Goal: Task Accomplishment & Management: Manage account settings

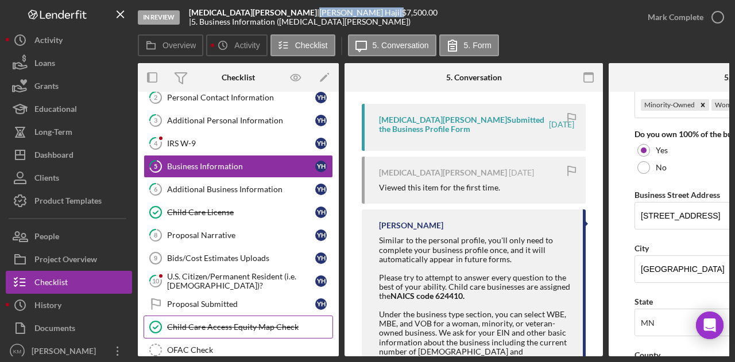
scroll to position [90, 0]
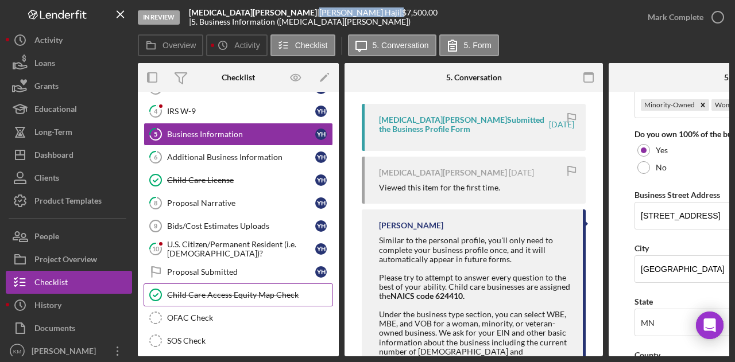
click at [211, 321] on link "OFAC Check OFAC Check" at bounding box center [237, 317] width 189 height 23
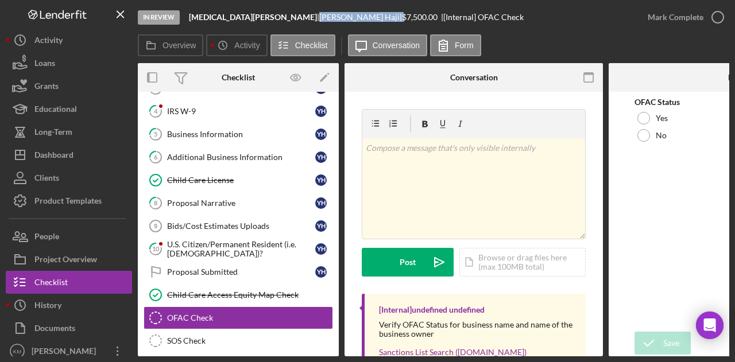
scroll to position [69, 0]
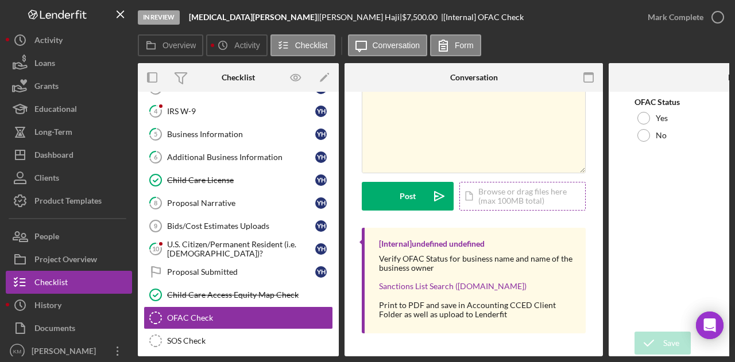
click at [503, 188] on div "Icon/Document Browse or drag files here (max 100MB total) Tap to choose files o…" at bounding box center [522, 196] width 126 height 29
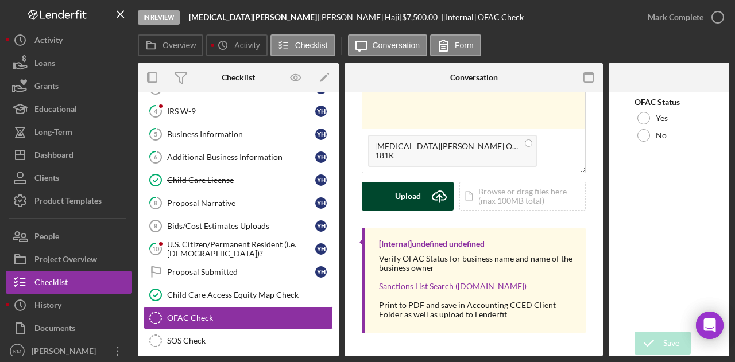
click at [434, 196] on icon "submit" at bounding box center [439, 195] width 14 height 9
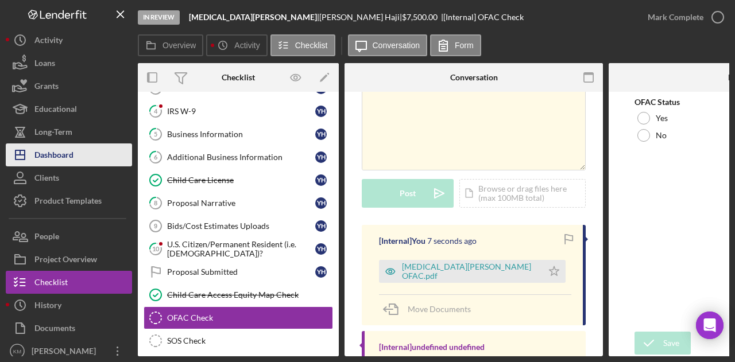
click at [87, 157] on button "Icon/Dashboard Dashboard" at bounding box center [69, 154] width 126 height 23
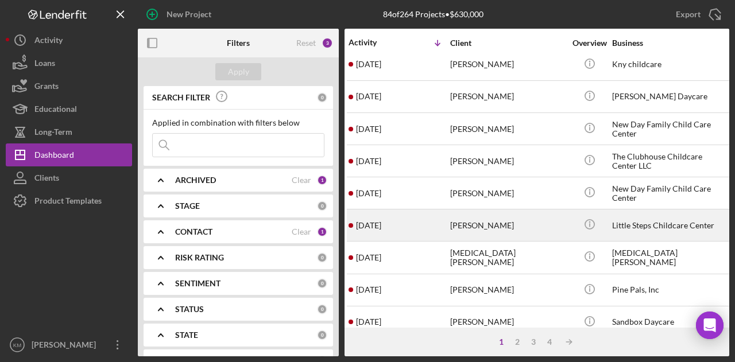
scroll to position [138, 3]
click at [471, 286] on div "[PERSON_NAME]" at bounding box center [507, 289] width 115 height 30
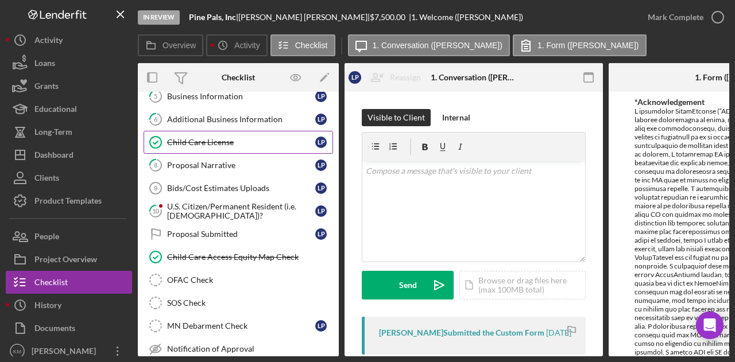
scroll to position [154, 0]
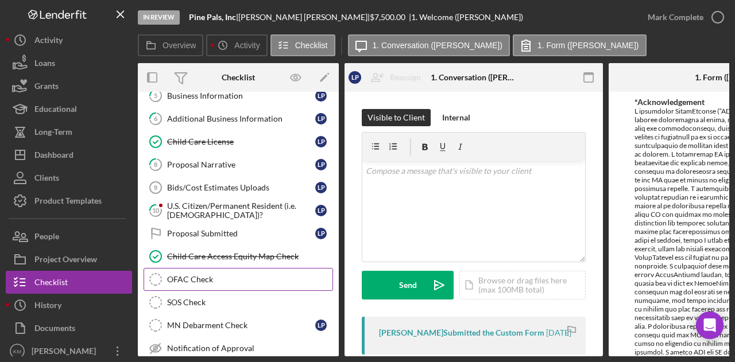
click at [248, 275] on div "OFAC Check" at bounding box center [249, 279] width 165 height 9
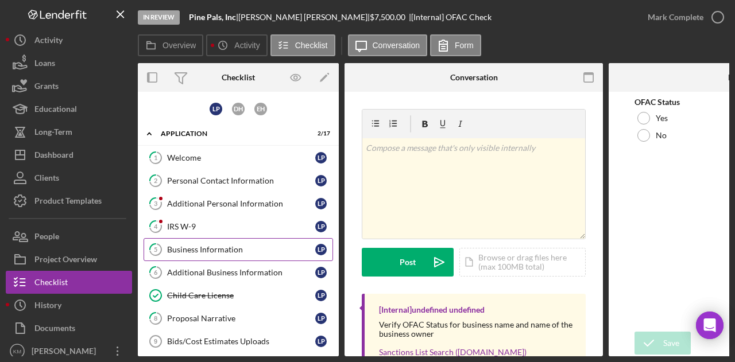
click at [207, 246] on div "Business Information" at bounding box center [241, 249] width 148 height 9
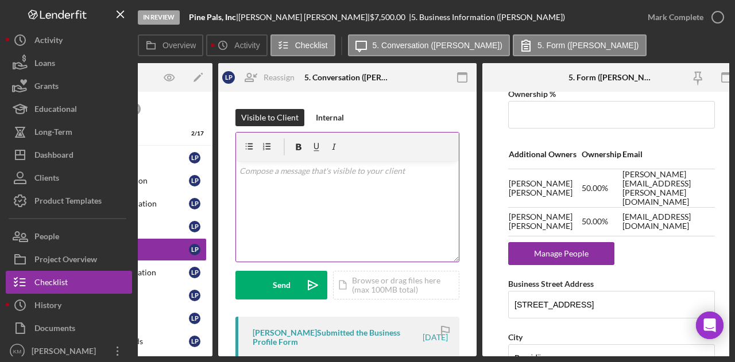
scroll to position [832, 0]
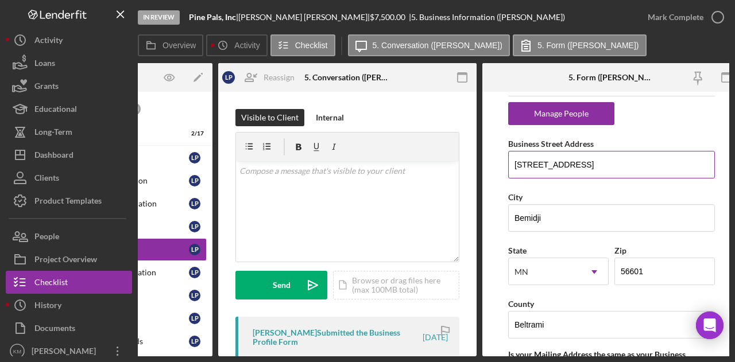
click at [539, 151] on input "1700B 30th St NW" at bounding box center [611, 165] width 207 height 28
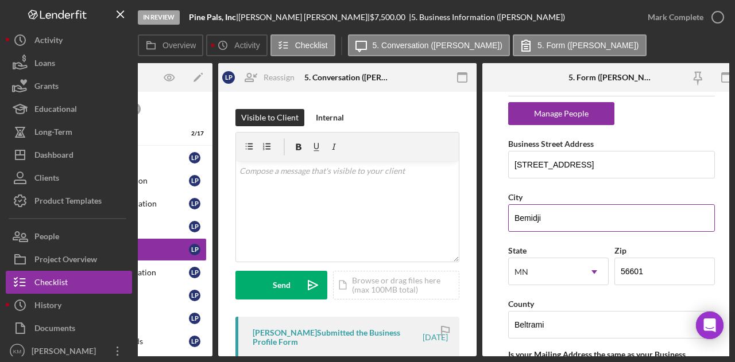
click at [531, 204] on input "Bemidji" at bounding box center [611, 218] width 207 height 28
click at [231, 15] on b "Pine Pals, Inc" at bounding box center [212, 17] width 47 height 10
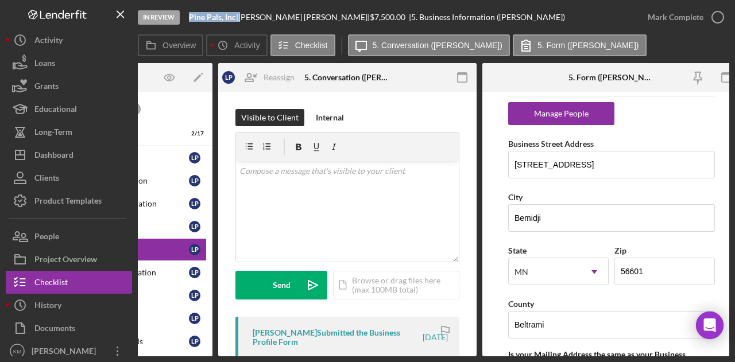
click at [231, 15] on b "Pine Pals, Inc" at bounding box center [212, 17] width 47 height 10
copy div "Pine Pals, Inc |"
click at [124, 18] on icon "Icon/Menu Close" at bounding box center [121, 15] width 26 height 26
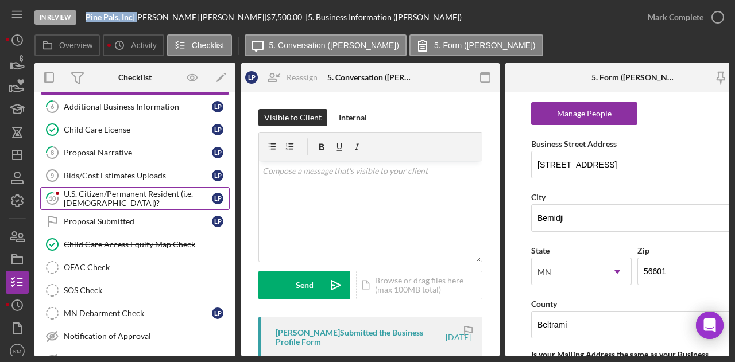
scroll to position [166, 0]
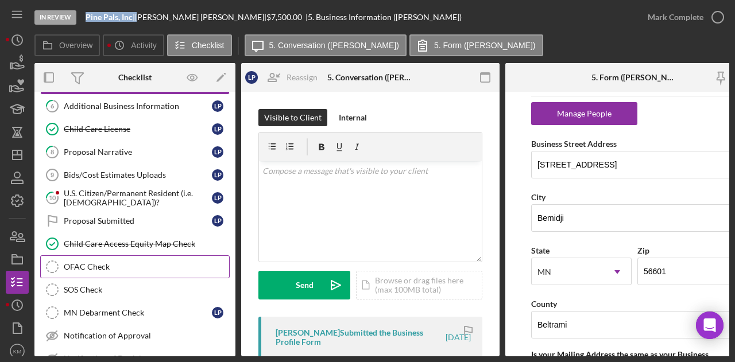
click at [87, 255] on link "OFAC Check OFAC Check" at bounding box center [134, 266] width 189 height 23
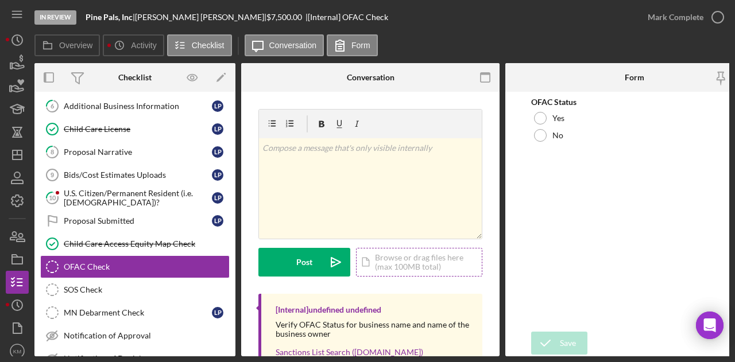
click at [400, 268] on div "Icon/Document Browse or drag files here (max 100MB total) Tap to choose files o…" at bounding box center [419, 262] width 126 height 29
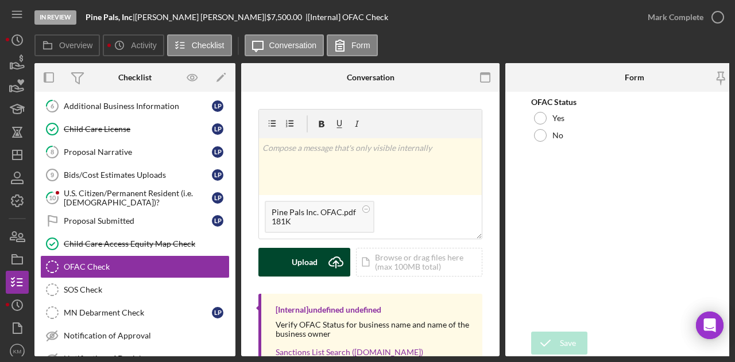
click at [325, 260] on icon "Icon/Upload" at bounding box center [335, 262] width 29 height 29
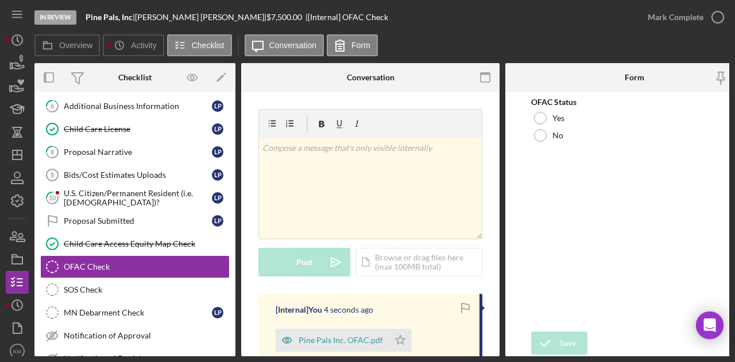
click at [195, 15] on div "Lydia Pietruszewski |" at bounding box center [200, 17] width 131 height 9
copy div "Lydia Pietruszewski |"
click at [418, 266] on div "Icon/Document Browse or drag files here (max 100MB total) Tap to choose files o…" at bounding box center [419, 262] width 126 height 29
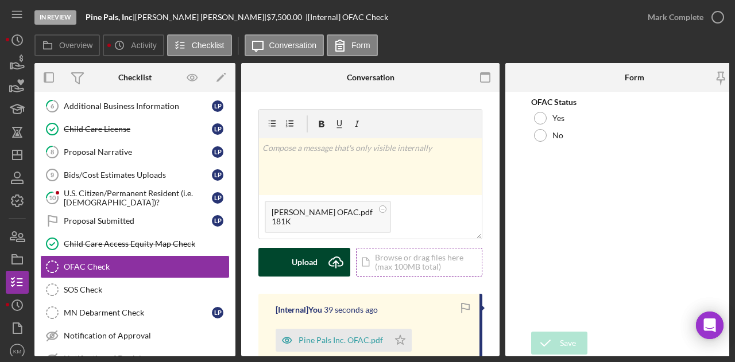
scroll to position [104, 0]
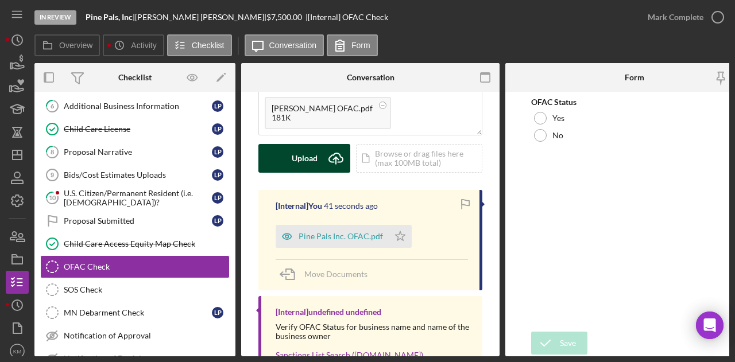
click at [279, 164] on button "Upload Icon/Upload" at bounding box center [304, 158] width 92 height 29
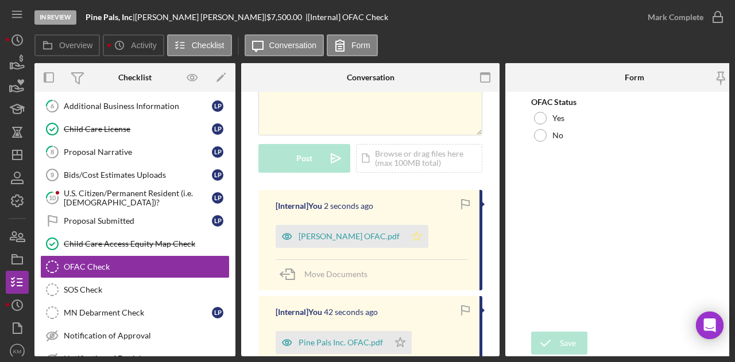
click at [428, 236] on icon "Icon/Star" at bounding box center [416, 236] width 23 height 23
click at [394, 337] on icon "Icon/Star" at bounding box center [400, 342] width 23 height 23
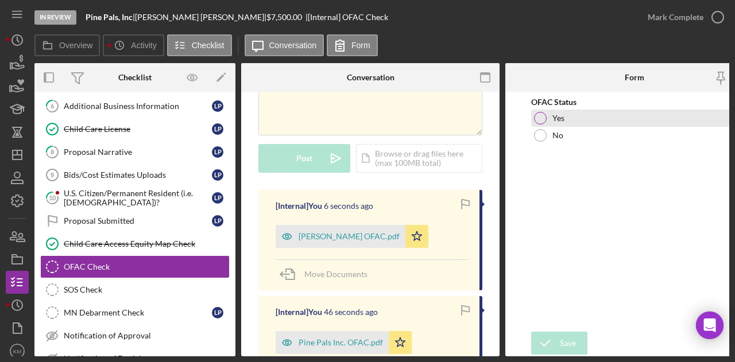
click at [549, 113] on div "Yes" at bounding box center [634, 118] width 207 height 17
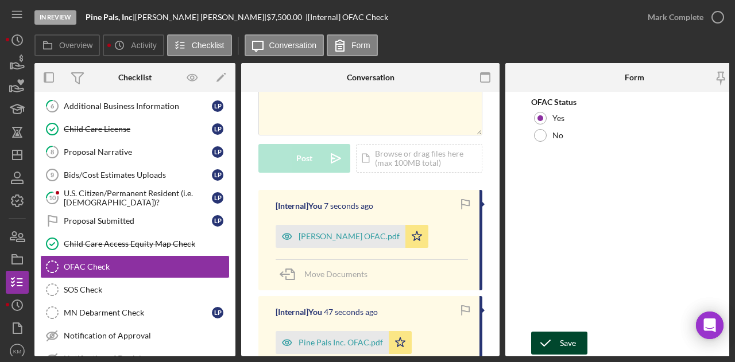
click at [550, 335] on icon "submit" at bounding box center [545, 343] width 29 height 29
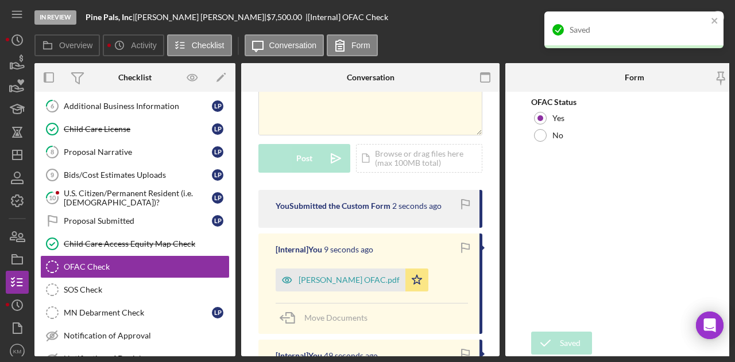
click at [710, 20] on div "Saved" at bounding box center [633, 29] width 179 height 37
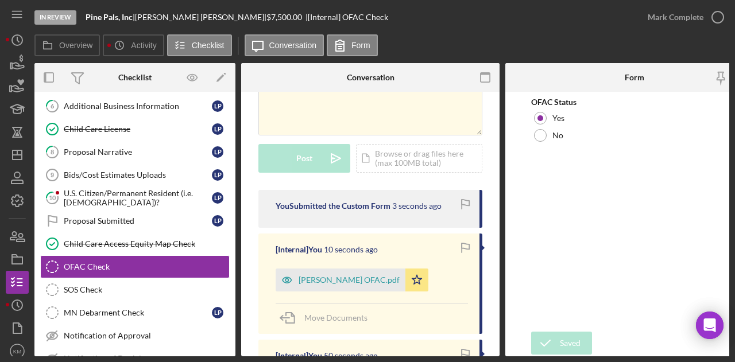
click at [0, 0] on polyline "button" at bounding box center [0, 0] width 0 height 0
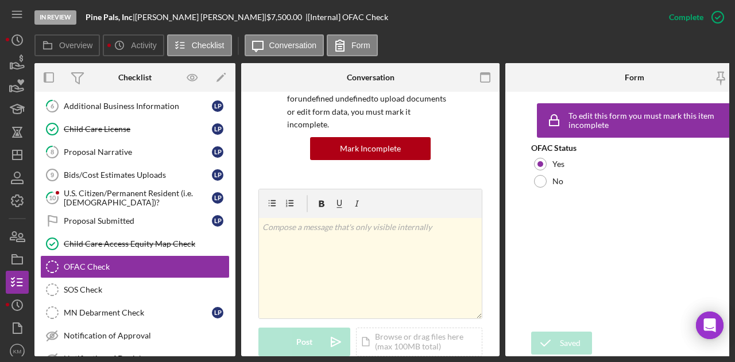
scroll to position [274, 0]
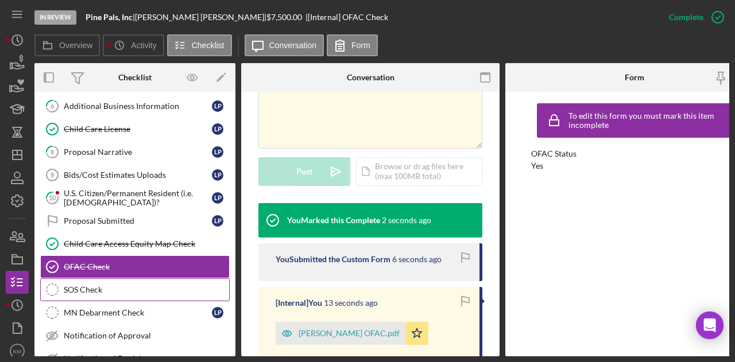
click at [150, 292] on link "SOS Check SOS Check" at bounding box center [134, 289] width 189 height 23
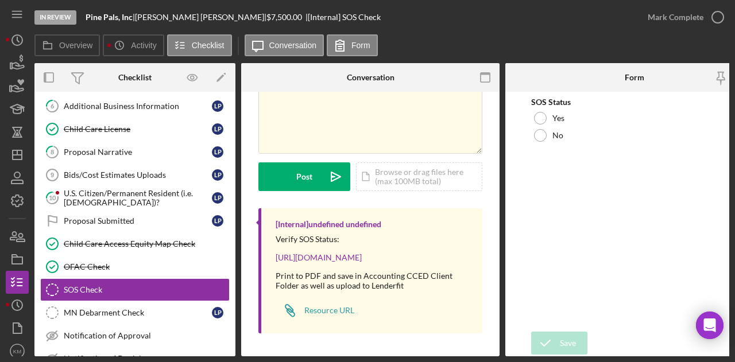
scroll to position [86, 0]
click at [404, 168] on div "Icon/Document Browse or drag files here (max 100MB total) Tap to choose files o…" at bounding box center [419, 176] width 126 height 29
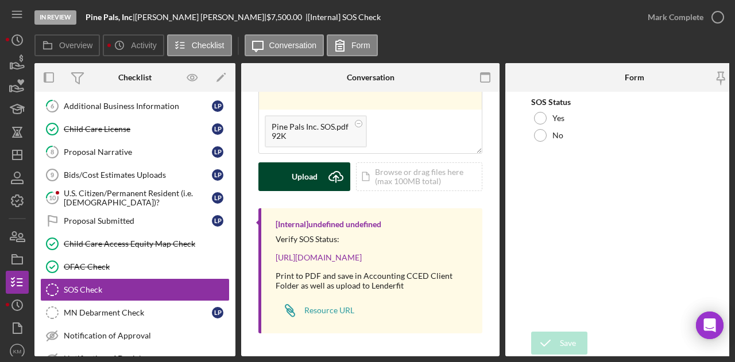
click at [281, 187] on button "Upload Icon/Upload" at bounding box center [304, 176] width 92 height 29
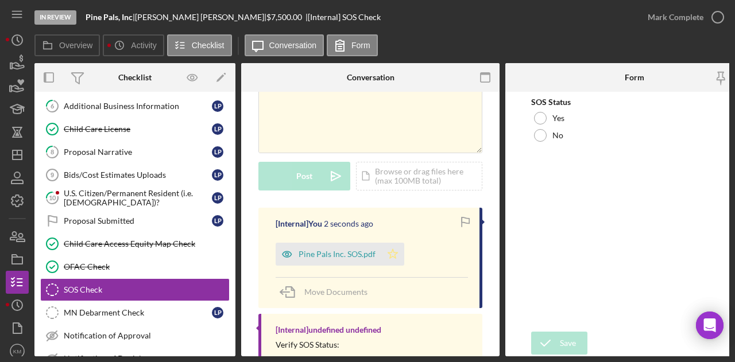
click at [387, 251] on icon "Icon/Star" at bounding box center [392, 254] width 23 height 23
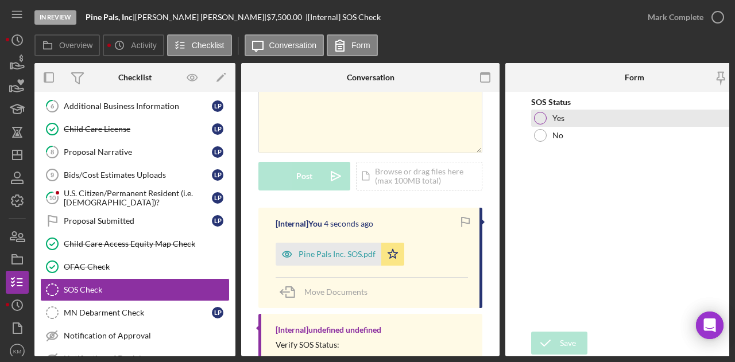
click at [541, 112] on div at bounding box center [540, 118] width 13 height 13
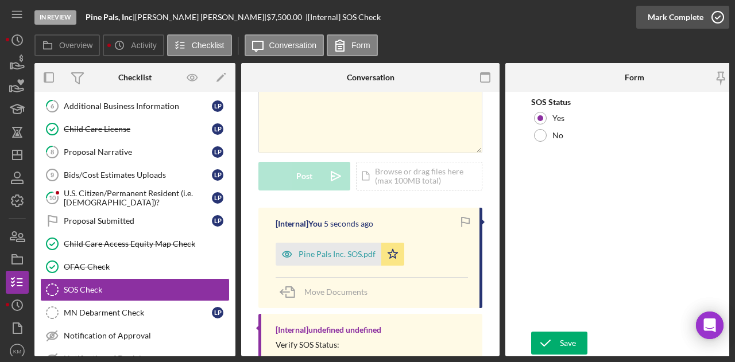
click at [662, 18] on div "Mark Complete" at bounding box center [675, 17] width 56 height 23
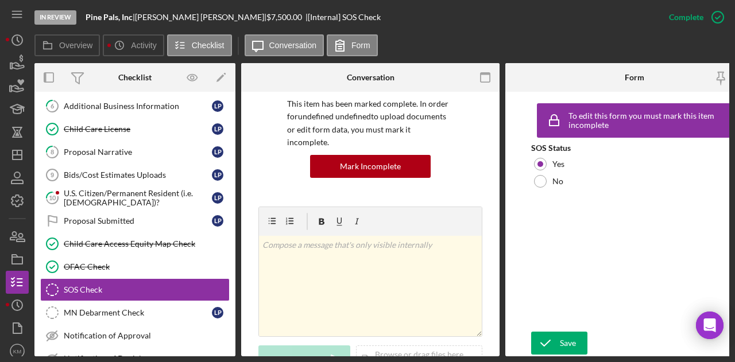
scroll to position [257, 0]
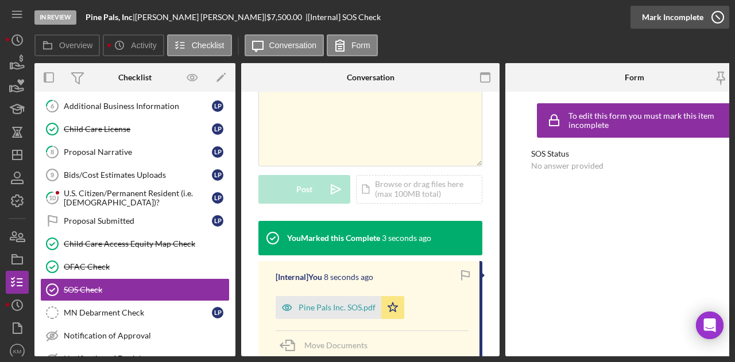
click at [682, 28] on div "Mark Incomplete" at bounding box center [672, 17] width 61 height 23
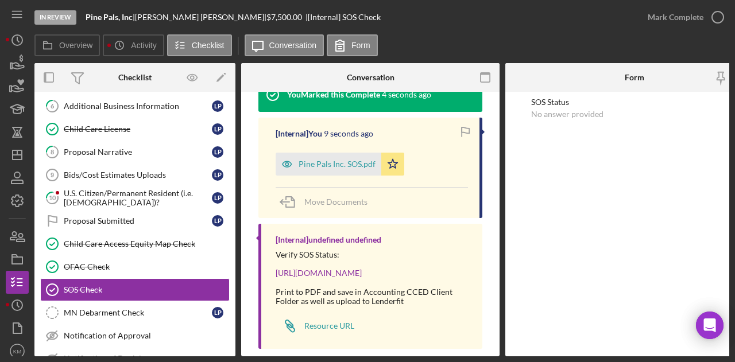
scroll to position [86, 0]
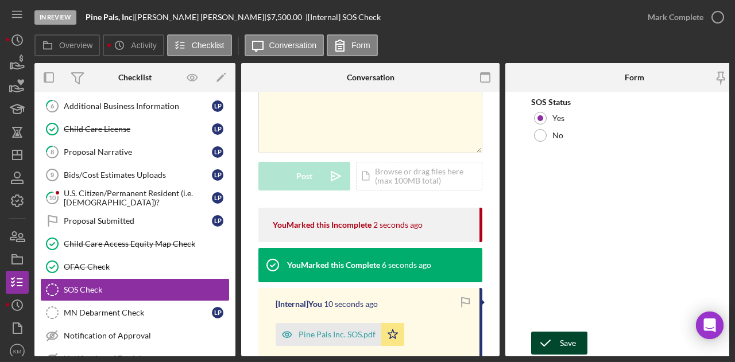
click at [549, 342] on icon "submit" at bounding box center [545, 343] width 29 height 29
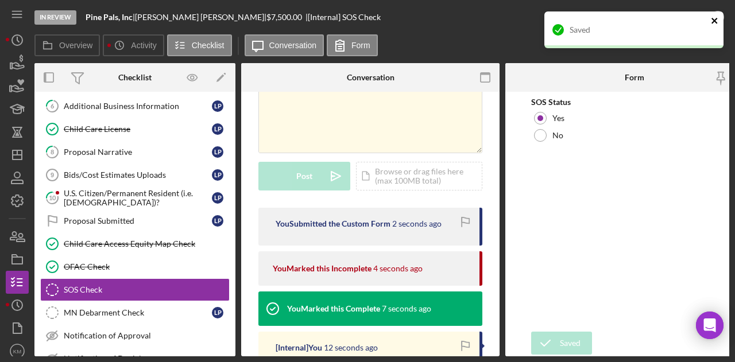
click at [713, 18] on icon "close" at bounding box center [714, 20] width 8 height 9
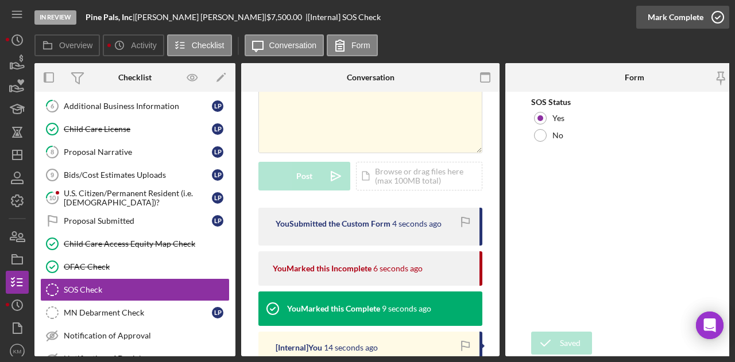
click at [714, 15] on icon "button" at bounding box center [717, 17] width 29 height 29
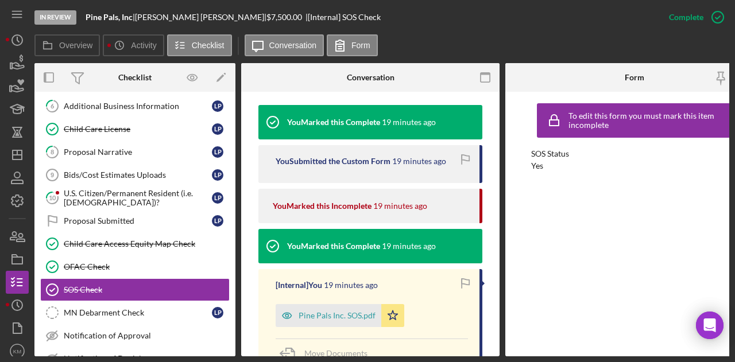
scroll to position [373, 0]
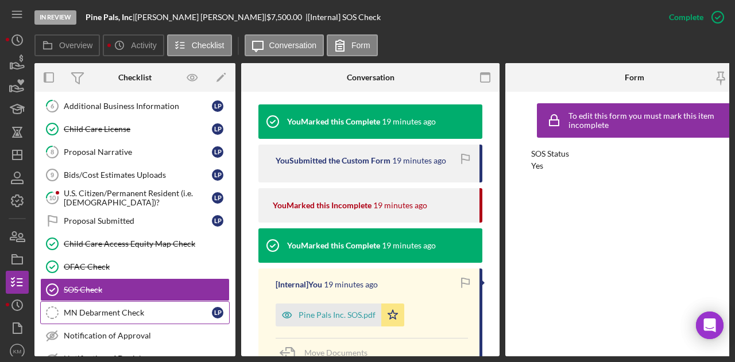
click at [139, 312] on link "MN Debarment Check MN Debarment Check L P" at bounding box center [134, 312] width 189 height 23
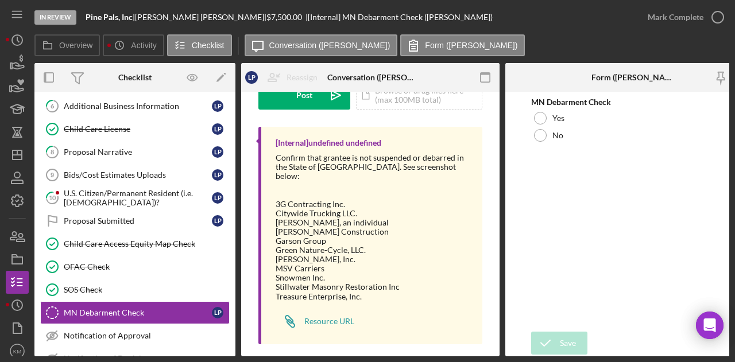
scroll to position [171, 0]
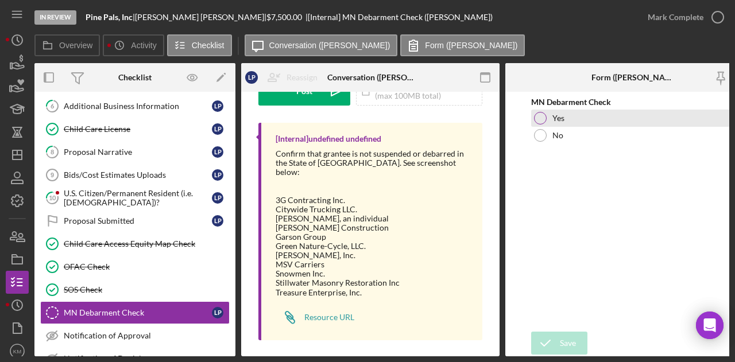
click at [549, 118] on div "Yes" at bounding box center [634, 118] width 207 height 17
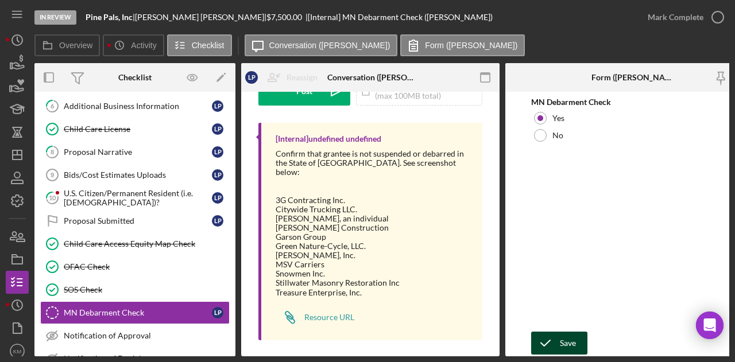
click at [573, 341] on div "Save" at bounding box center [568, 343] width 16 height 23
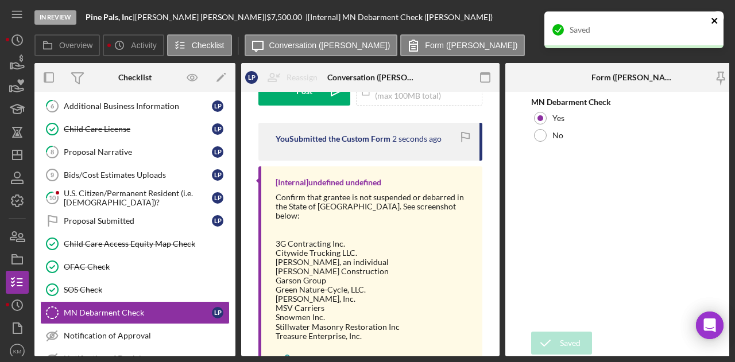
click at [716, 17] on icon "close" at bounding box center [714, 20] width 8 height 9
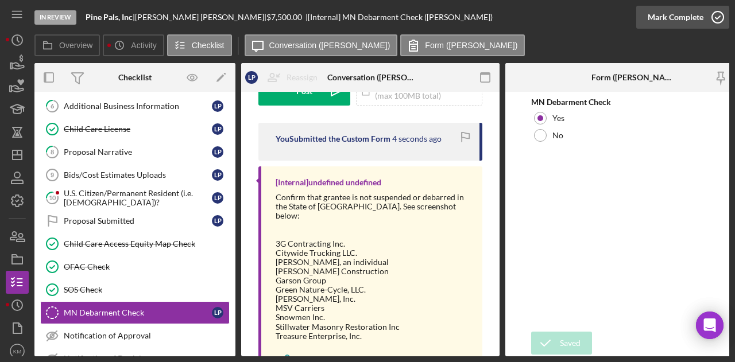
click at [715, 20] on icon "button" at bounding box center [717, 17] width 29 height 29
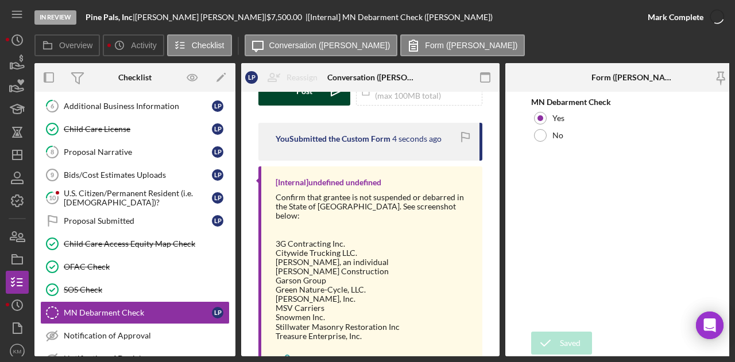
scroll to position [342, 0]
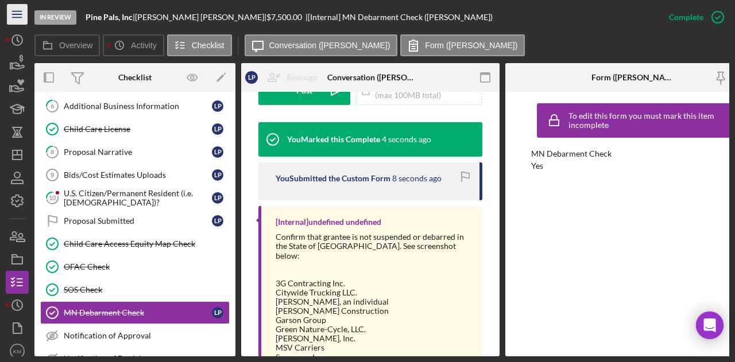
click at [17, 16] on icon "Icon/Menu" at bounding box center [18, 15] width 26 height 26
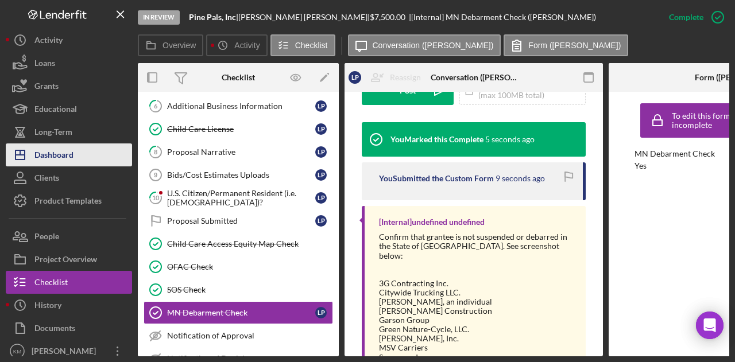
click at [70, 161] on div "Dashboard" at bounding box center [53, 156] width 39 height 26
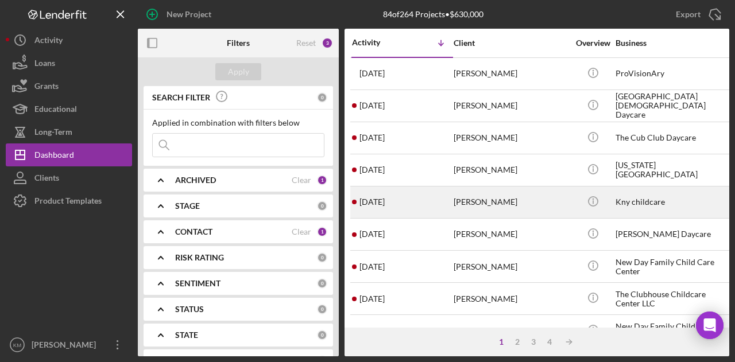
click at [458, 196] on div "[PERSON_NAME]" at bounding box center [510, 202] width 115 height 30
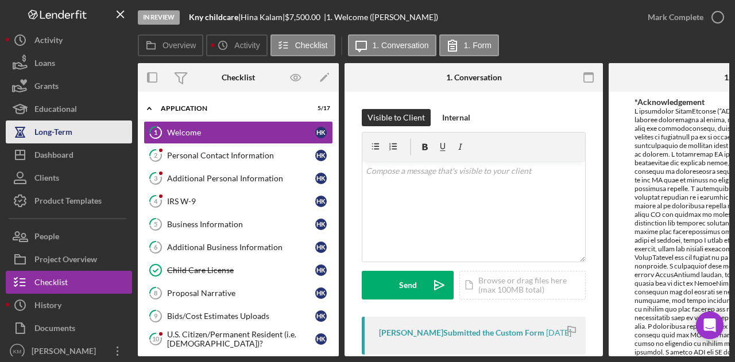
click at [10, 136] on icon "button" at bounding box center [20, 132] width 29 height 29
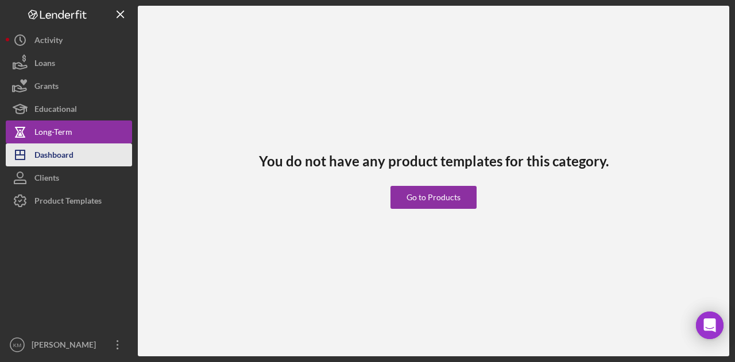
click at [36, 154] on div "Dashboard" at bounding box center [53, 156] width 39 height 26
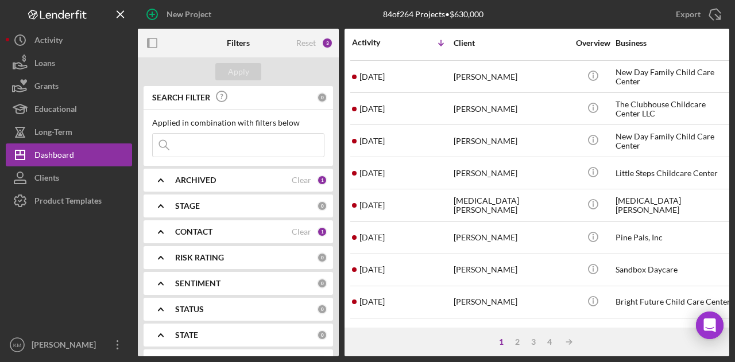
scroll to position [220, 0]
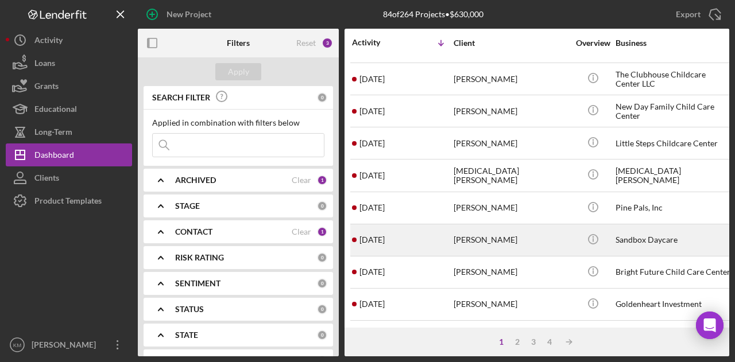
click at [499, 243] on div "[PERSON_NAME]" at bounding box center [510, 240] width 115 height 30
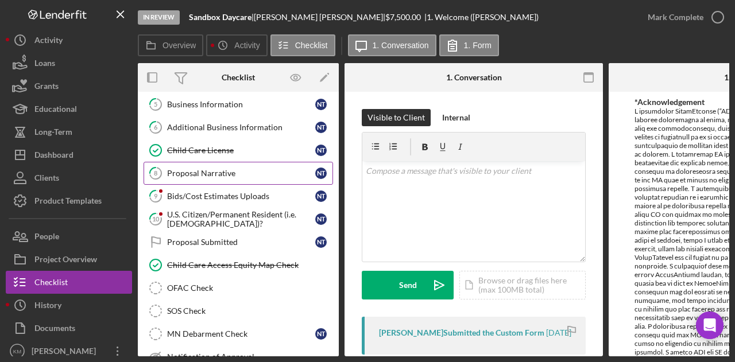
scroll to position [118, 0]
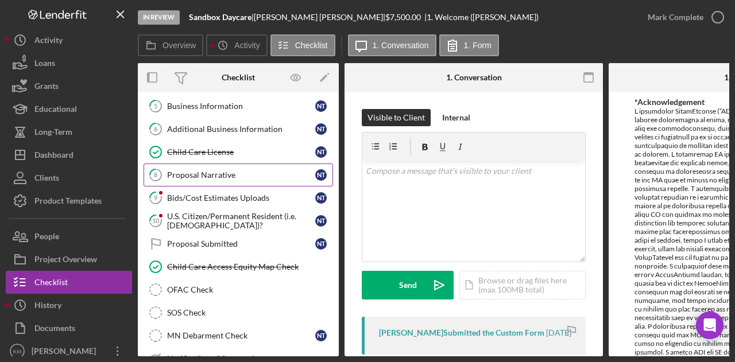
click at [263, 295] on link "OFAC Check OFAC Check" at bounding box center [237, 289] width 189 height 23
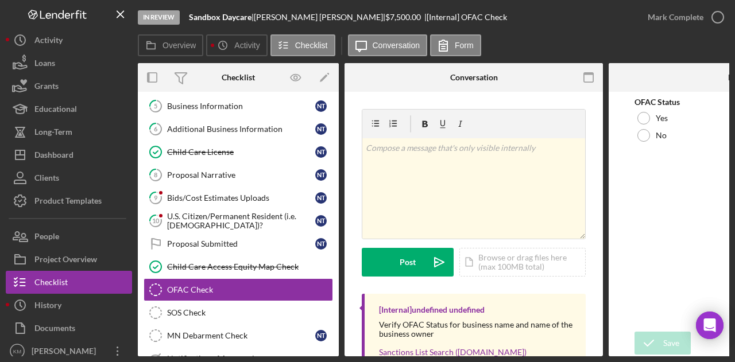
click at [271, 15] on div "Nicolle Thomsen |" at bounding box center [319, 17] width 131 height 9
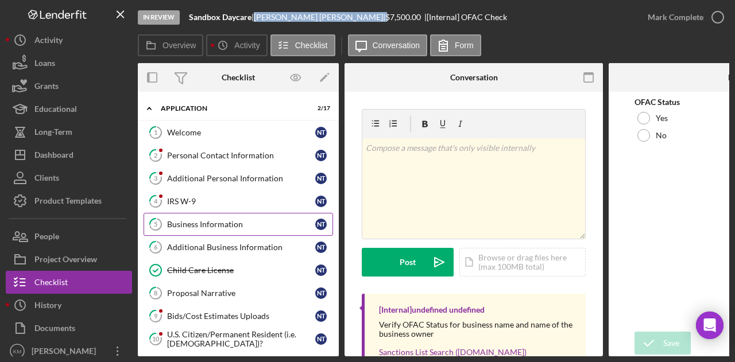
click at [189, 226] on div "Business Information" at bounding box center [241, 224] width 148 height 9
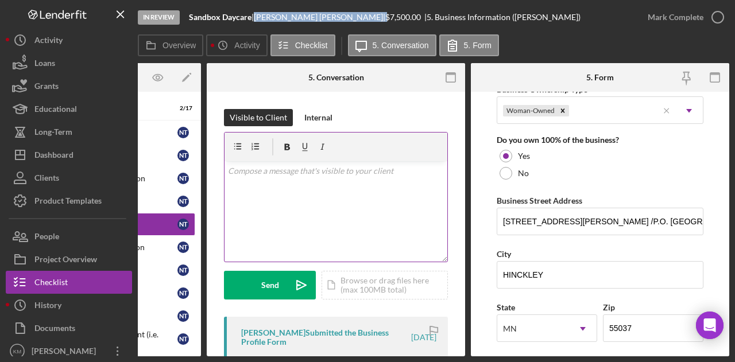
scroll to position [586, 0]
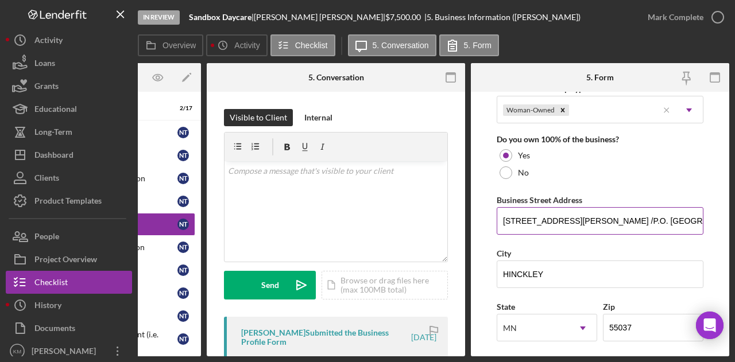
click at [545, 213] on input "1895 Morris Ave /P.O. Box 616" at bounding box center [599, 221] width 207 height 28
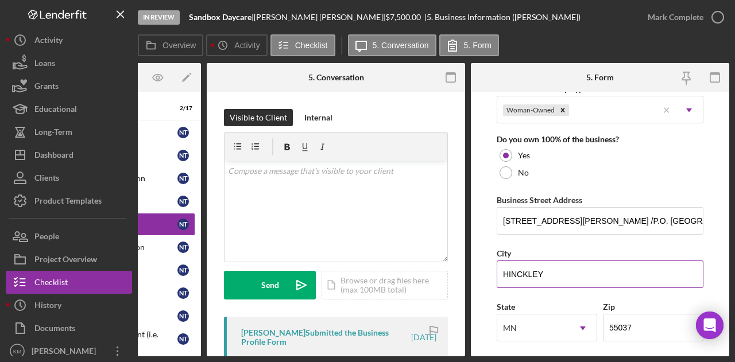
click at [508, 270] on input "HINCKLEY" at bounding box center [599, 275] width 207 height 28
click at [278, 17] on div "Nicolle Thomsen |" at bounding box center [319, 17] width 131 height 9
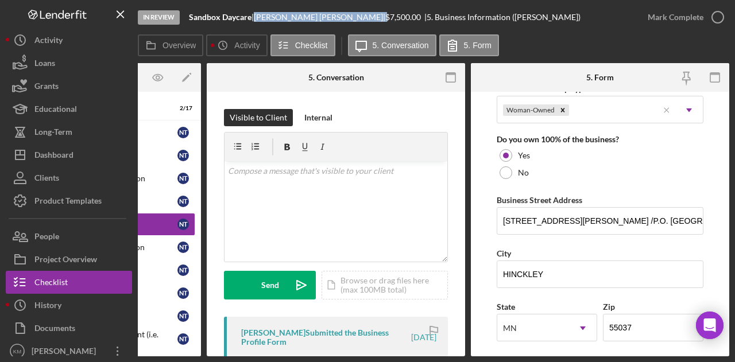
click at [278, 17] on div "Nicolle Thomsen |" at bounding box center [319, 17] width 131 height 9
copy div "Nicolle Thomsen |"
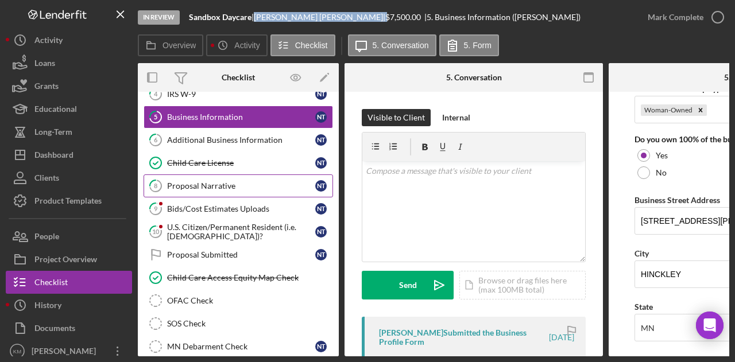
scroll to position [108, 0]
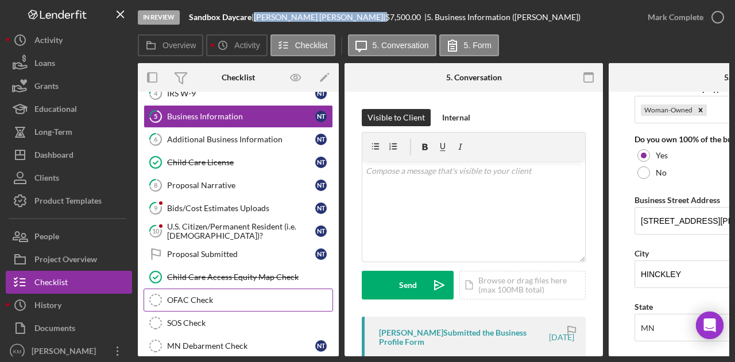
click at [196, 296] on div "OFAC Check" at bounding box center [249, 300] width 165 height 9
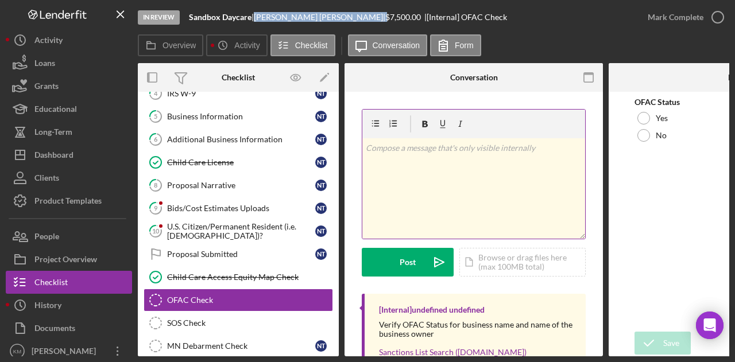
scroll to position [69, 0]
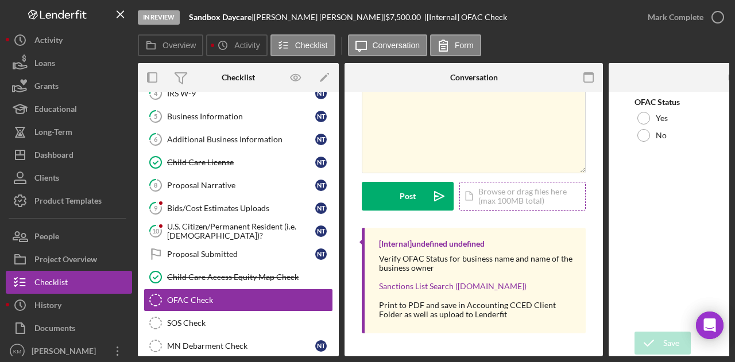
click at [508, 196] on div "Icon/Document Browse or drag files here (max 100MB total) Tap to choose files o…" at bounding box center [522, 196] width 126 height 29
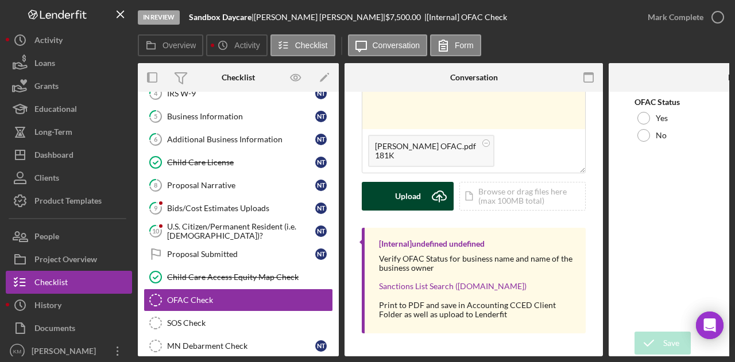
click at [388, 203] on button "Upload Icon/Upload" at bounding box center [408, 196] width 92 height 29
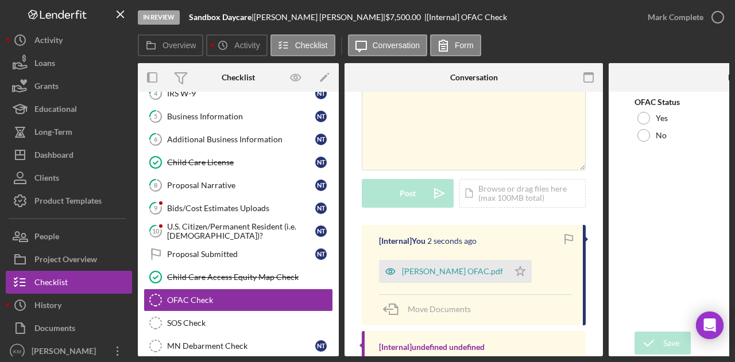
click at [220, 19] on b "Sandbox Daycare" at bounding box center [220, 17] width 63 height 10
copy div "Sandbox Daycare |"
click at [490, 197] on div "Icon/Document Browse or drag files here (max 100MB total) Tap to choose files o…" at bounding box center [522, 193] width 126 height 29
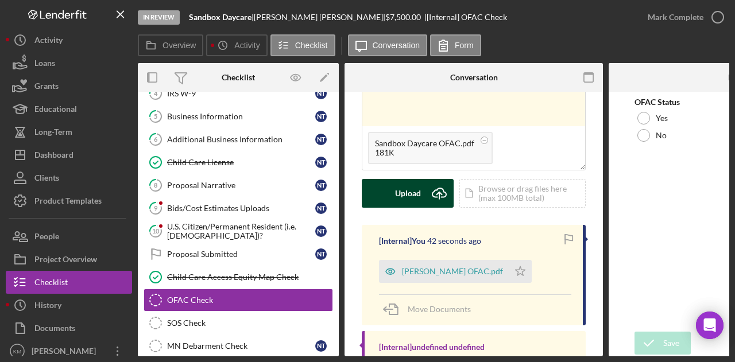
click at [379, 203] on button "Upload Icon/Upload" at bounding box center [408, 193] width 92 height 29
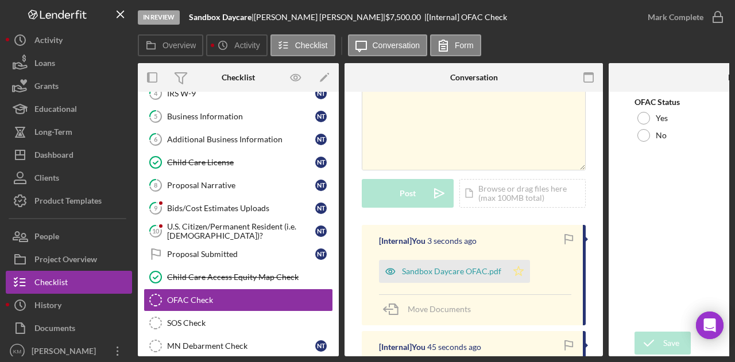
click at [523, 272] on icon "Icon/Star" at bounding box center [518, 271] width 23 height 23
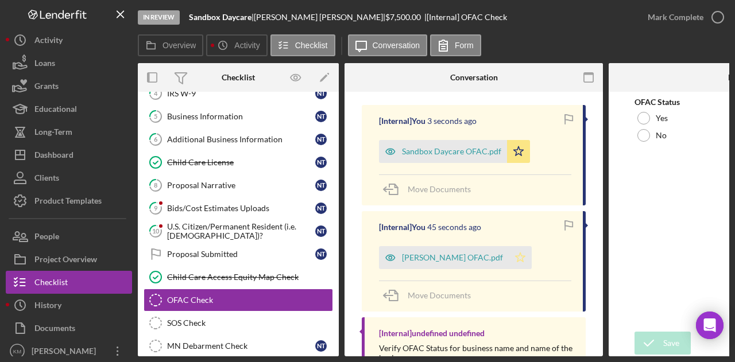
click at [517, 254] on icon "Icon/Star" at bounding box center [519, 257] width 23 height 23
click at [651, 110] on div "Yes" at bounding box center [737, 118] width 207 height 17
click at [667, 339] on div "Save" at bounding box center [671, 343] width 16 height 23
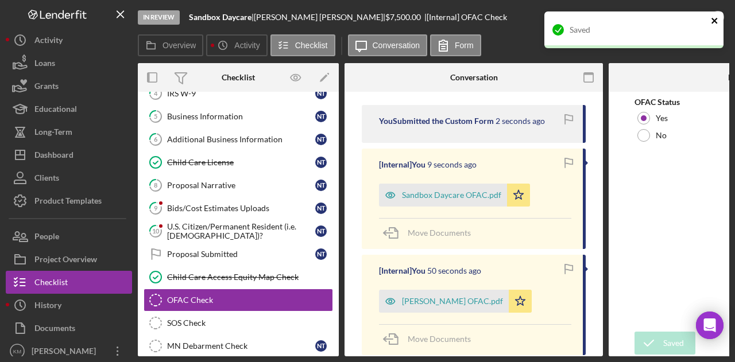
click at [713, 22] on icon "close" at bounding box center [714, 21] width 6 height 6
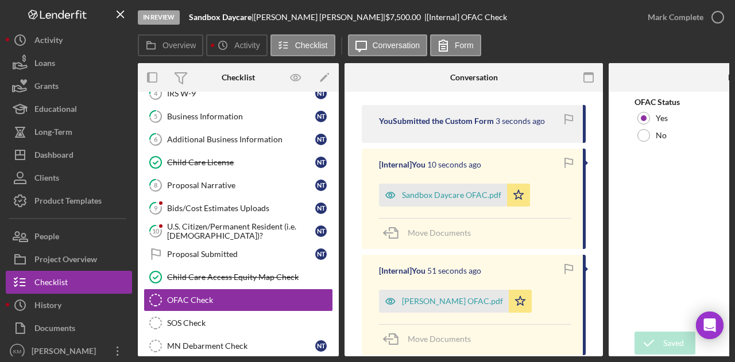
click at [0, 0] on icon "button" at bounding box center [0, 0] width 0 height 0
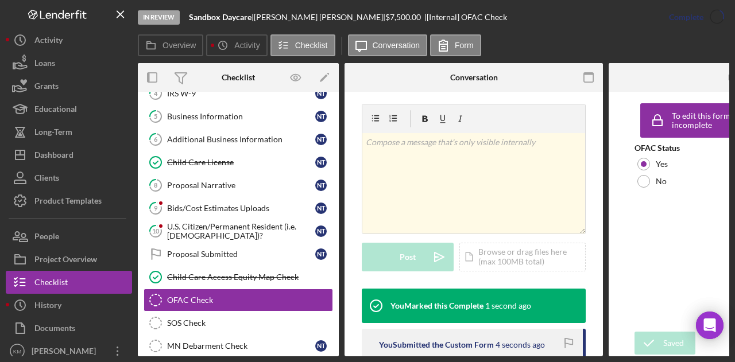
scroll to position [359, 0]
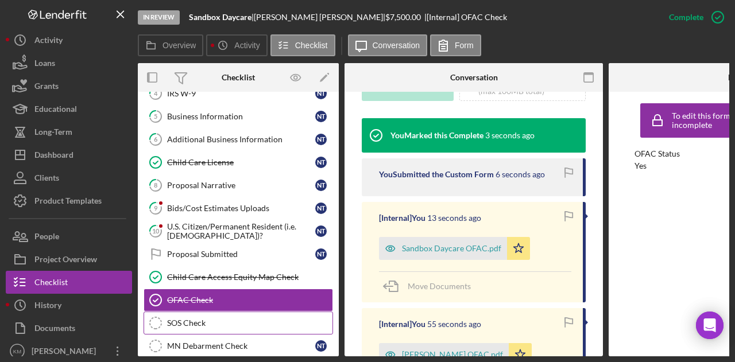
click at [209, 319] on div "SOS Check" at bounding box center [249, 323] width 165 height 9
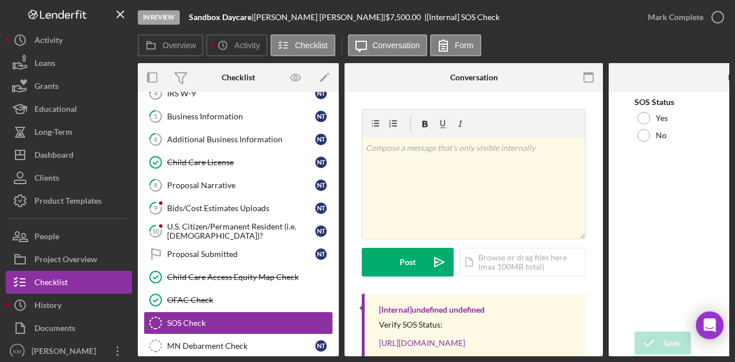
scroll to position [61, 0]
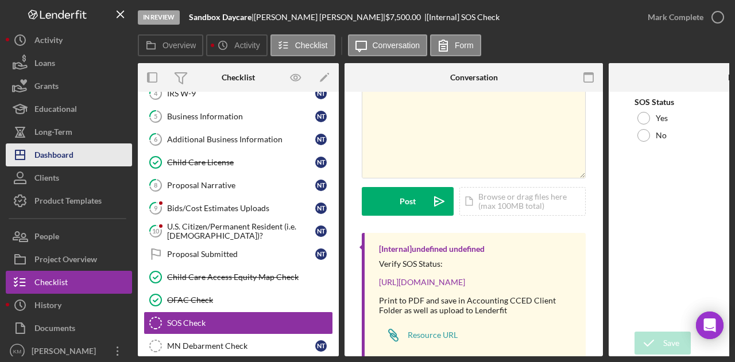
click at [63, 147] on div "Dashboard" at bounding box center [53, 156] width 39 height 26
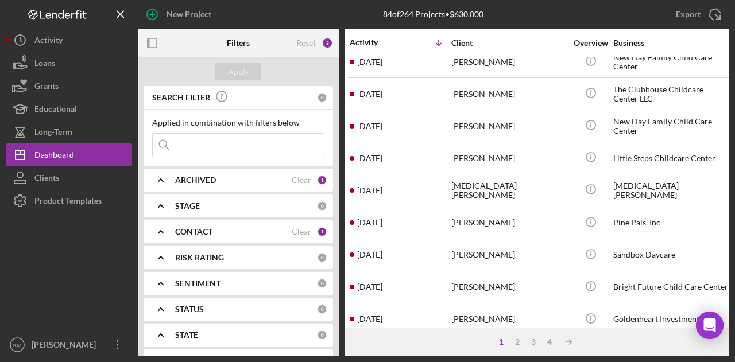
scroll to position [205, 2]
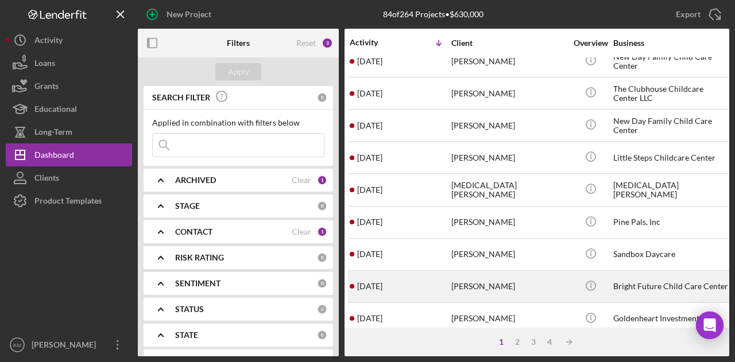
click at [492, 275] on div "[PERSON_NAME]" at bounding box center [508, 286] width 115 height 30
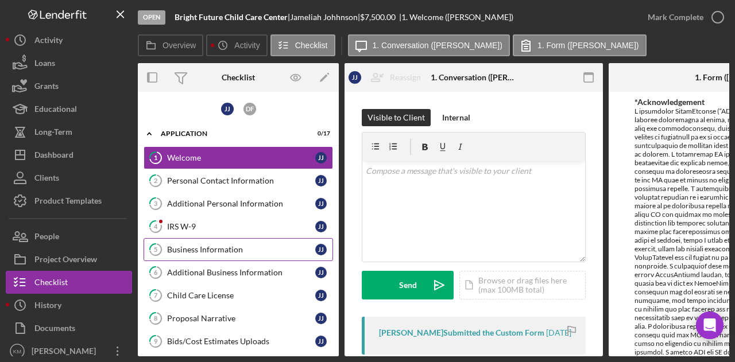
scroll to position [41, 0]
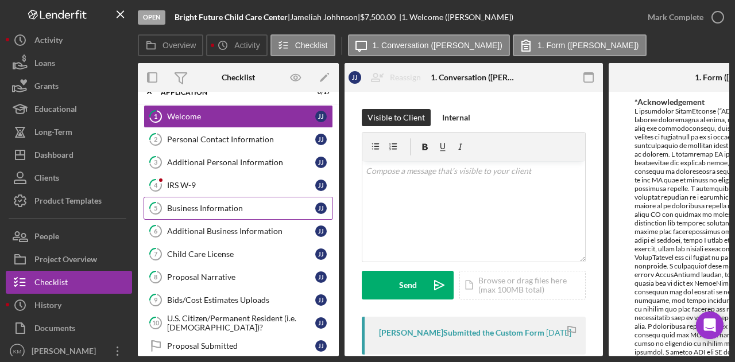
click at [199, 209] on div "Business Information" at bounding box center [241, 208] width 148 height 9
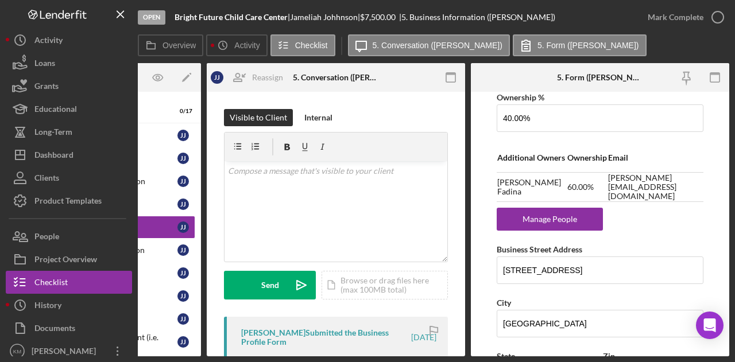
scroll to position [803, 0]
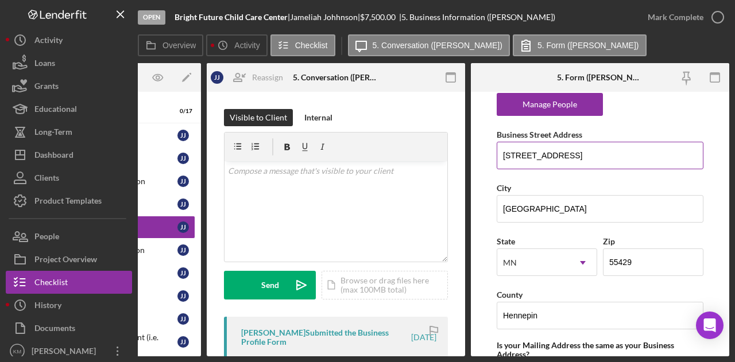
click at [542, 142] on input "[STREET_ADDRESS]" at bounding box center [599, 156] width 207 height 28
click at [541, 143] on input "[STREET_ADDRESS]" at bounding box center [599, 156] width 207 height 28
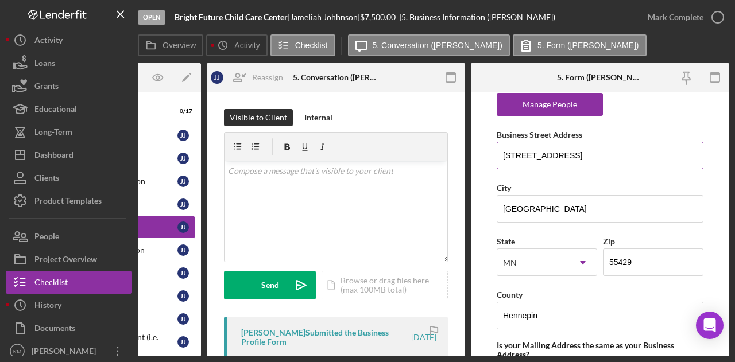
click at [541, 143] on input "[STREET_ADDRESS]" at bounding box center [599, 156] width 207 height 28
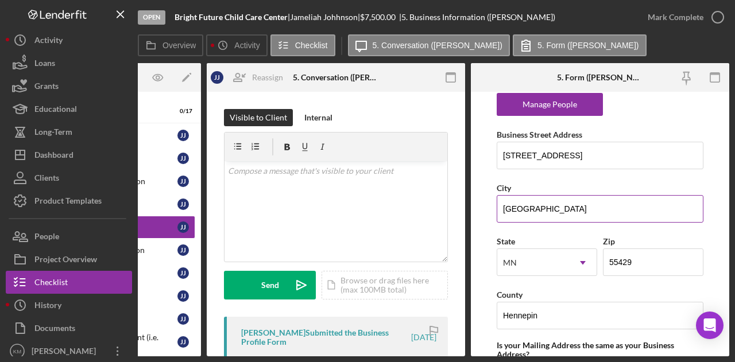
click at [526, 201] on input "[GEOGRAPHIC_DATA]" at bounding box center [599, 209] width 207 height 28
click at [315, 17] on div "[PERSON_NAME] |" at bounding box center [325, 17] width 70 height 9
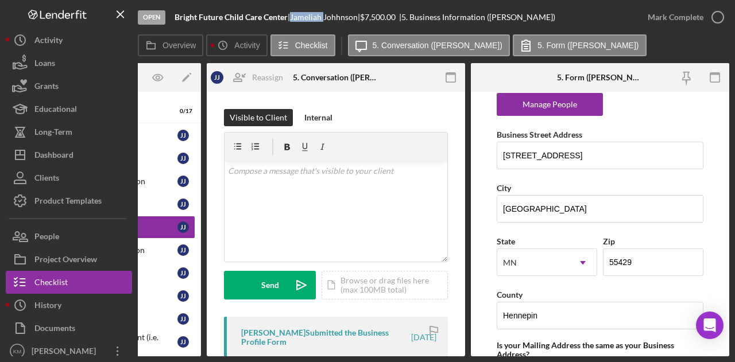
click at [315, 17] on div "[PERSON_NAME] |" at bounding box center [325, 17] width 70 height 9
drag, startPoint x: 363, startPoint y: 16, endPoint x: 298, endPoint y: 17, distance: 64.3
click at [298, 17] on div "[PERSON_NAME] |" at bounding box center [325, 17] width 70 height 9
copy div "[PERSON_NAME]"
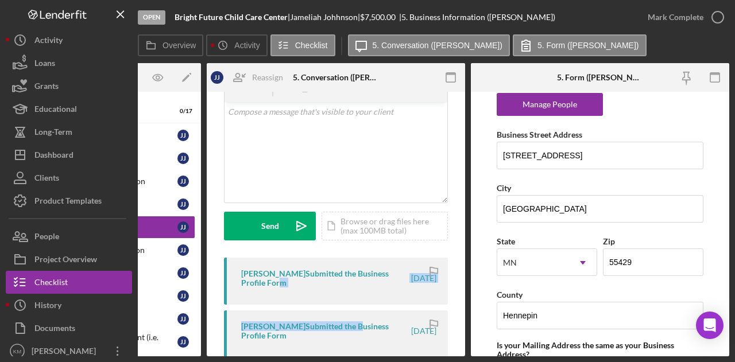
drag, startPoint x: 308, startPoint y: 352, endPoint x: 238, endPoint y: 347, distance: 70.2
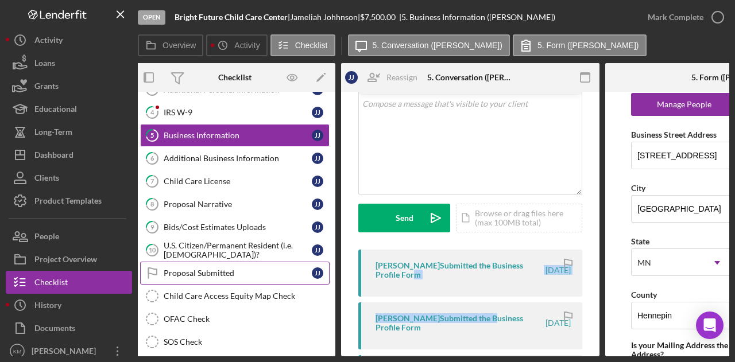
scroll to position [137, 0]
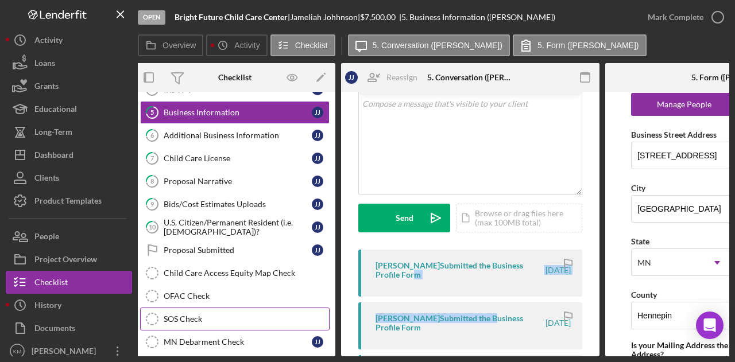
click at [191, 301] on link "OFAC Check OFAC Check" at bounding box center [234, 296] width 189 height 23
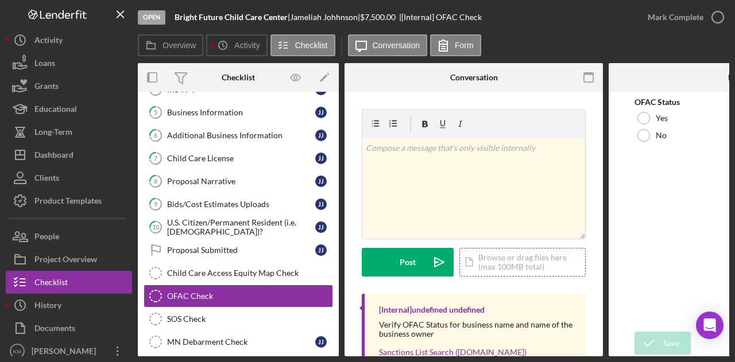
click at [522, 259] on div "Icon/Document Browse or drag files here (max 100MB total) Tap to choose files o…" at bounding box center [522, 262] width 126 height 29
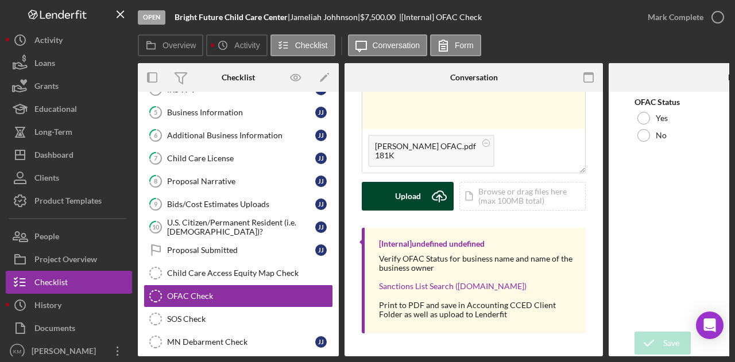
scroll to position [69, 0]
click at [413, 189] on div "Upload" at bounding box center [408, 196] width 26 height 29
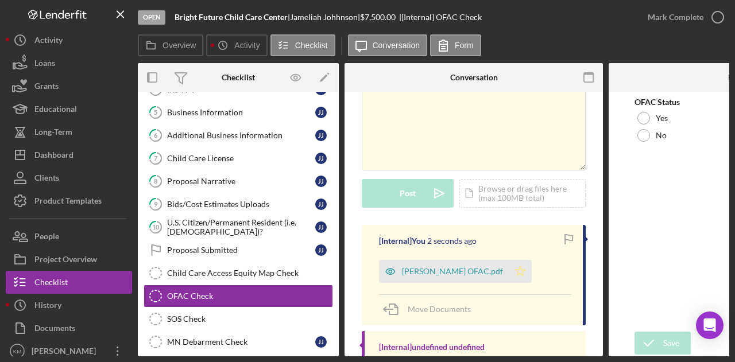
click at [522, 273] on icon "Icon/Star" at bounding box center [519, 271] width 23 height 23
click at [217, 20] on b "Bright Future Child Care Center" at bounding box center [230, 17] width 113 height 10
copy div "Bright Future Child Care Center |"
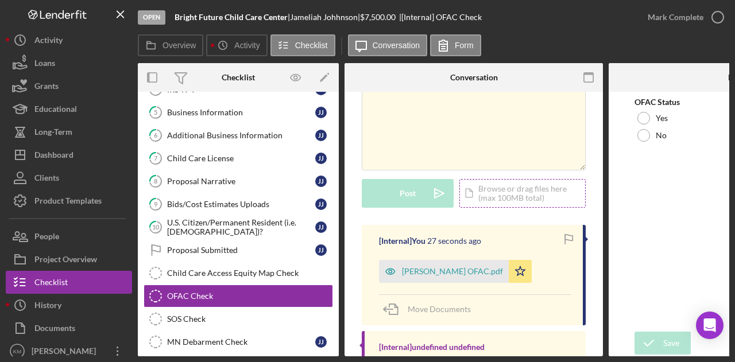
click at [487, 198] on div "Icon/Document Browse or drag files here (max 100MB total) Tap to choose files o…" at bounding box center [522, 193] width 126 height 29
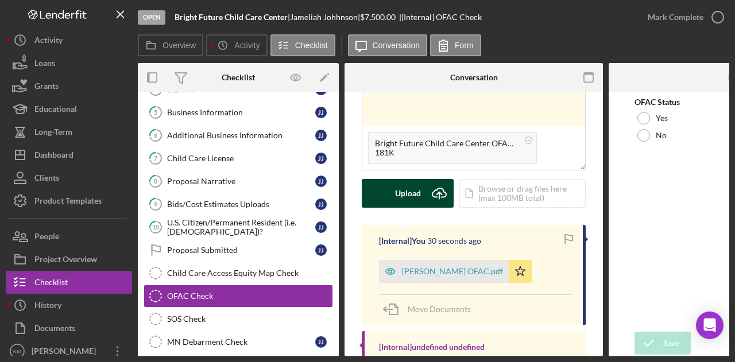
click at [404, 199] on div "Upload" at bounding box center [408, 193] width 26 height 29
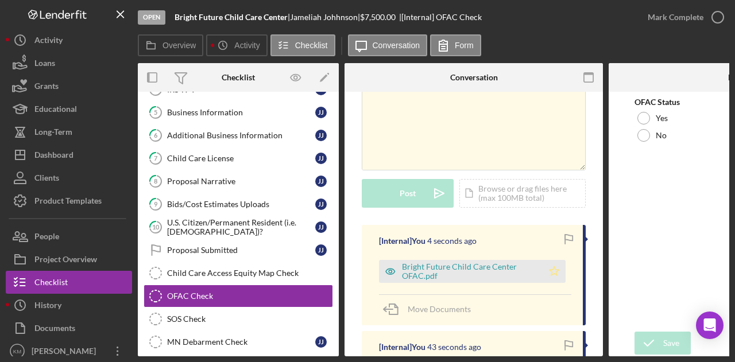
click at [551, 272] on icon "Icon/Star" at bounding box center [553, 271] width 23 height 23
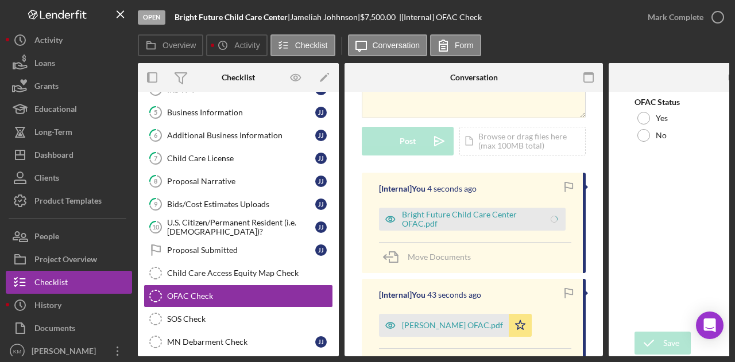
scroll to position [184, 0]
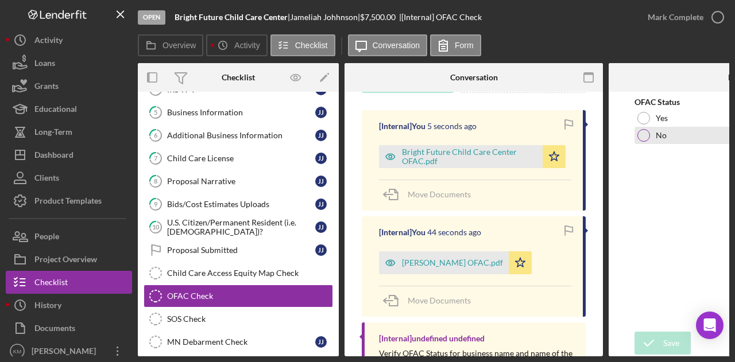
drag, startPoint x: 683, startPoint y: 121, endPoint x: 683, endPoint y: 127, distance: 6.3
click at [683, 121] on div "Yes" at bounding box center [737, 118] width 207 height 17
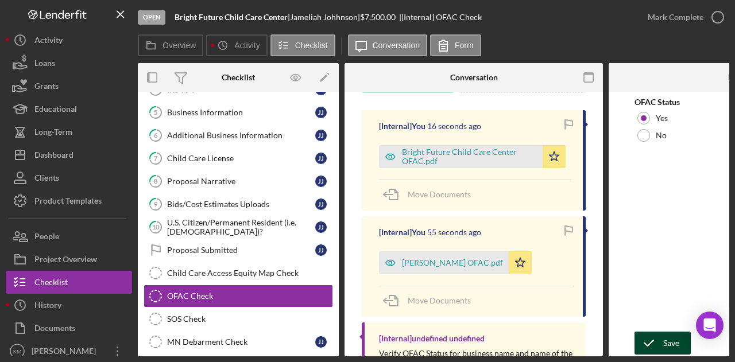
click at [668, 332] on div "Save Save" at bounding box center [737, 344] width 207 height 25
drag, startPoint x: 662, startPoint y: 339, endPoint x: 654, endPoint y: 307, distance: 33.1
click at [654, 307] on form "OFAC Status Yes No Save Save" at bounding box center [737, 224] width 258 height 265
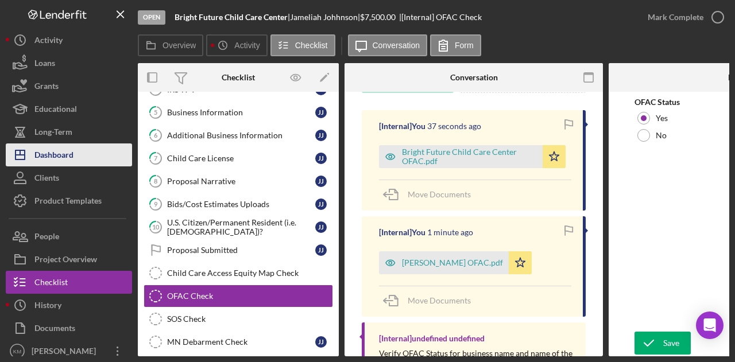
click at [87, 157] on button "Icon/Dashboard Dashboard" at bounding box center [69, 154] width 126 height 23
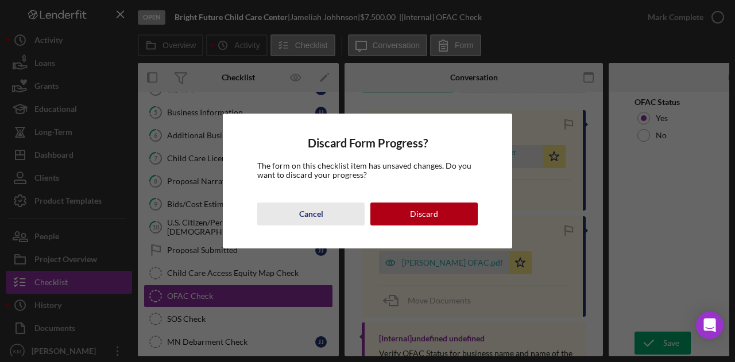
click at [303, 205] on div "Cancel" at bounding box center [311, 214] width 24 height 23
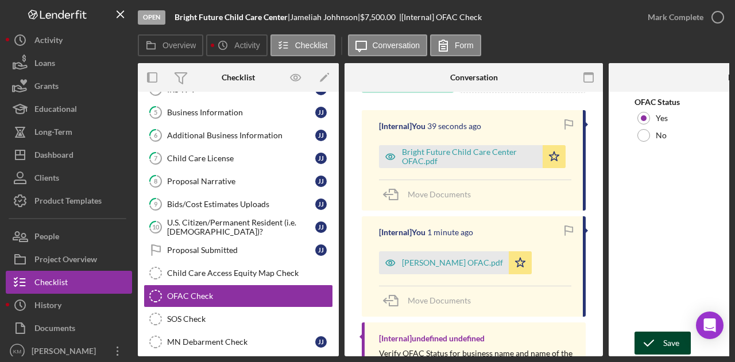
click at [665, 332] on div "Save" at bounding box center [671, 343] width 16 height 23
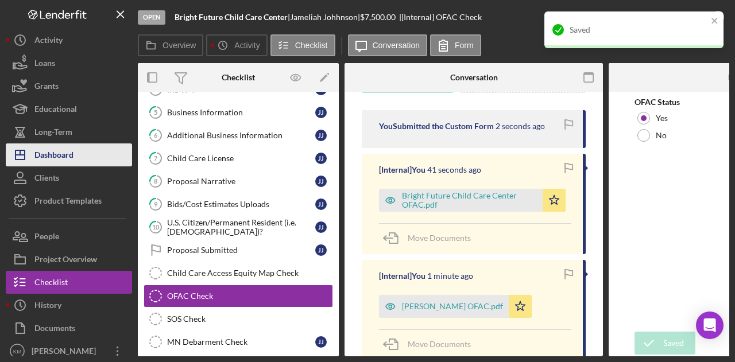
click at [56, 155] on div "Dashboard" at bounding box center [53, 156] width 39 height 26
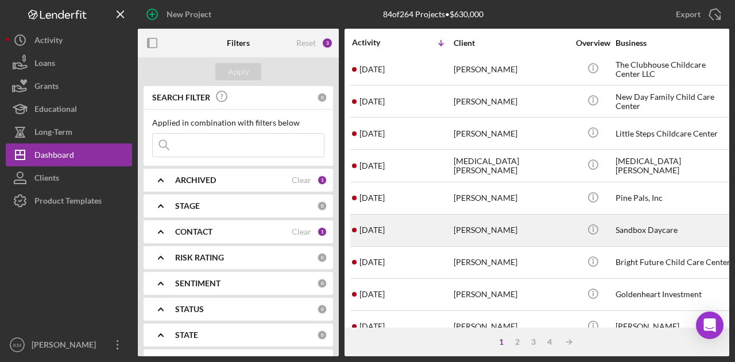
scroll to position [344, 0]
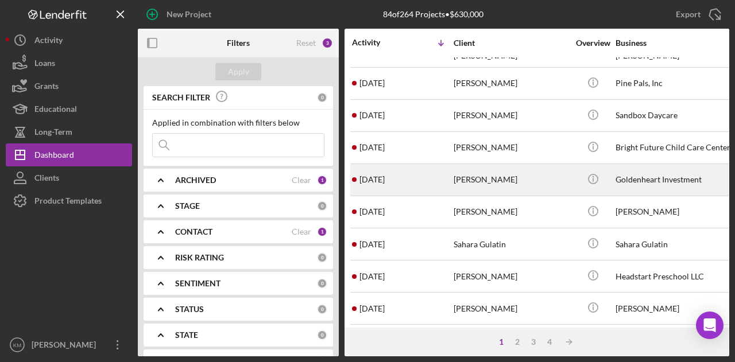
click at [441, 174] on div "[DATE] [PERSON_NAME]" at bounding box center [402, 180] width 100 height 30
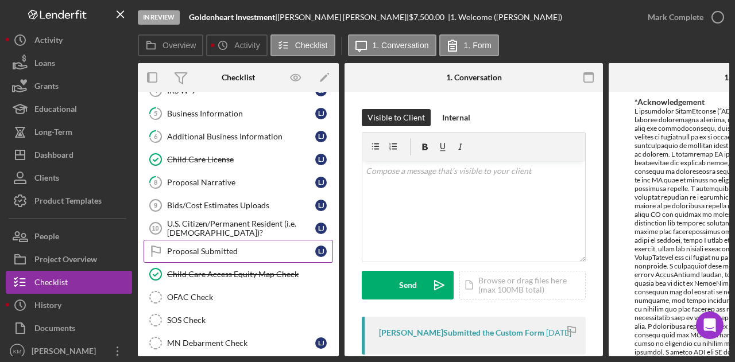
scroll to position [115, 0]
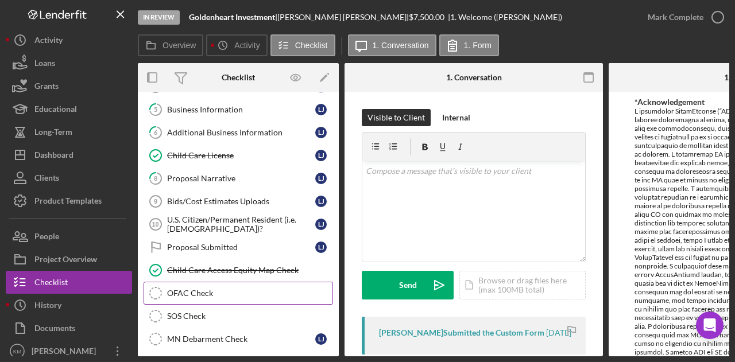
click at [231, 292] on div "OFAC Check" at bounding box center [249, 293] width 165 height 9
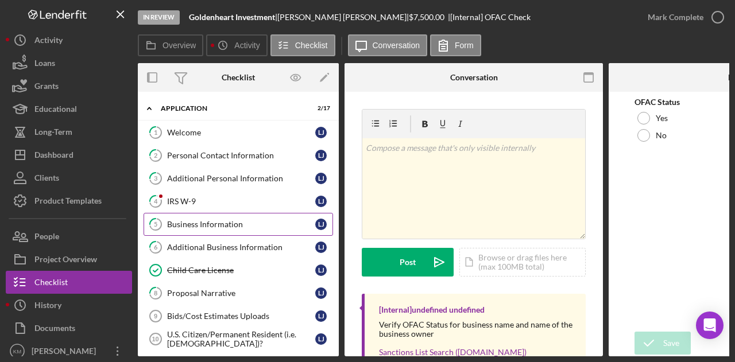
click at [210, 226] on div "Business Information" at bounding box center [241, 224] width 148 height 9
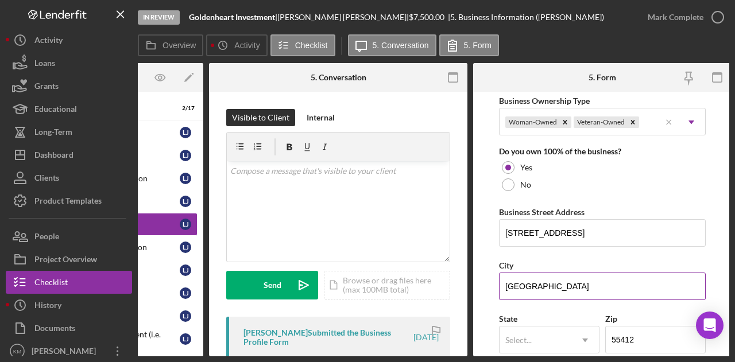
scroll to position [689, 0]
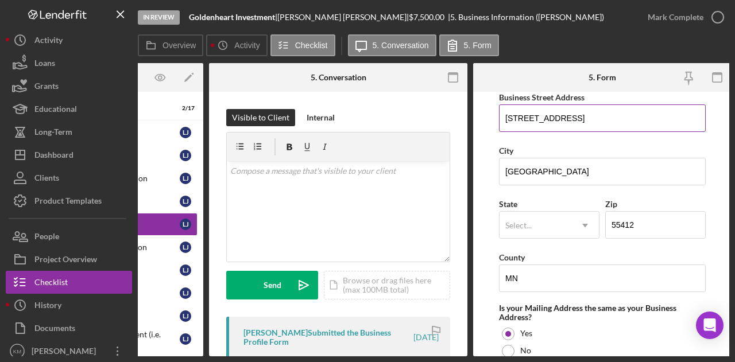
click at [550, 111] on input "[STREET_ADDRESS]" at bounding box center [602, 118] width 207 height 28
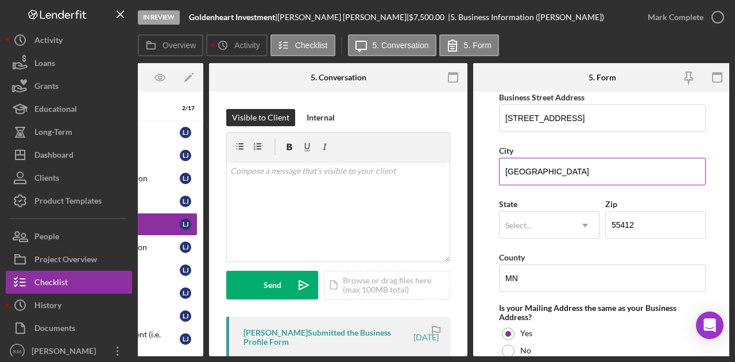
click at [536, 170] on input "[GEOGRAPHIC_DATA]" at bounding box center [602, 172] width 207 height 28
click at [248, 17] on b "Goldenheart Investment" at bounding box center [232, 17] width 86 height 10
click at [251, 17] on b "Goldenheart Investment" at bounding box center [232, 17] width 86 height 10
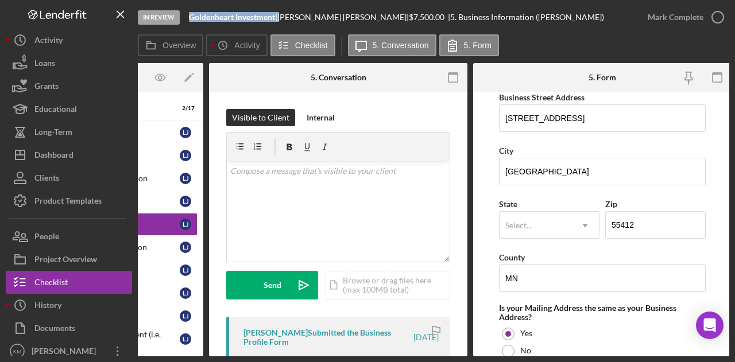
click at [252, 17] on b "Goldenheart Investment" at bounding box center [232, 17] width 86 height 10
drag, startPoint x: 252, startPoint y: 17, endPoint x: 306, endPoint y: 13, distance: 54.1
click at [306, 13] on div "[PERSON_NAME] |" at bounding box center [342, 17] width 131 height 9
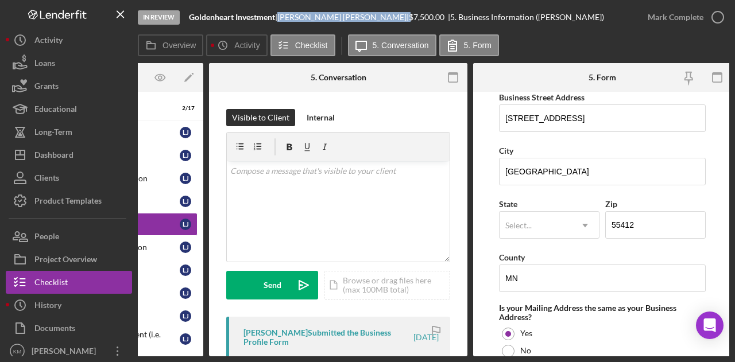
click at [306, 13] on div "[PERSON_NAME] |" at bounding box center [342, 17] width 131 height 9
copy div "[PERSON_NAME] |"
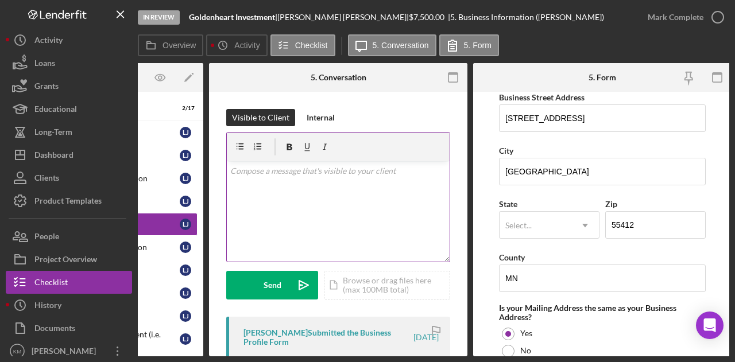
drag, startPoint x: 371, startPoint y: 279, endPoint x: 409, endPoint y: 252, distance: 46.8
click at [409, 252] on form "v Color teal Color pink Remove color Add row above Add row below Add column bef…" at bounding box center [338, 216] width 224 height 168
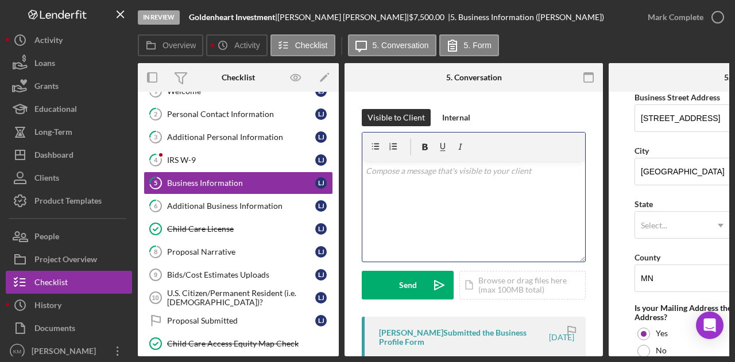
scroll to position [115, 0]
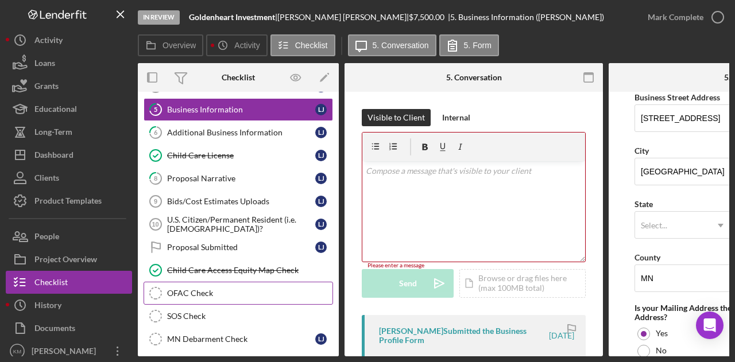
click at [222, 296] on link "OFAC Check OFAC Check" at bounding box center [237, 293] width 189 height 23
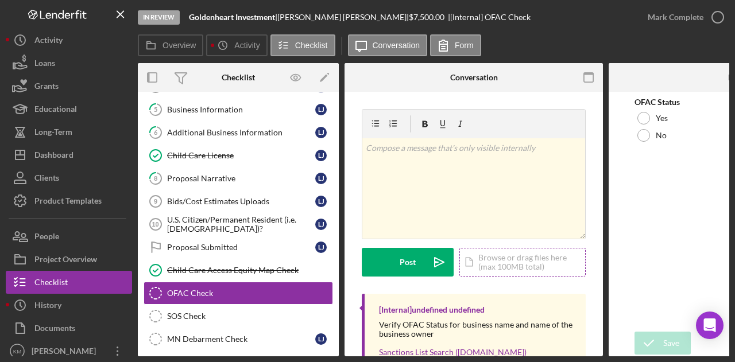
click at [514, 261] on div "Icon/Document Browse or drag files here (max 100MB total) Tap to choose files o…" at bounding box center [522, 262] width 126 height 29
click at [501, 269] on div "Icon/Document Browse or drag files here (max 100MB total) Tap to choose files o…" at bounding box center [522, 262] width 126 height 29
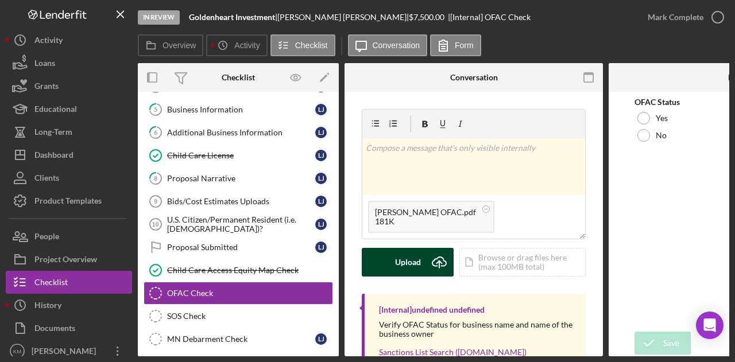
click at [411, 258] on div "Upload" at bounding box center [408, 262] width 26 height 29
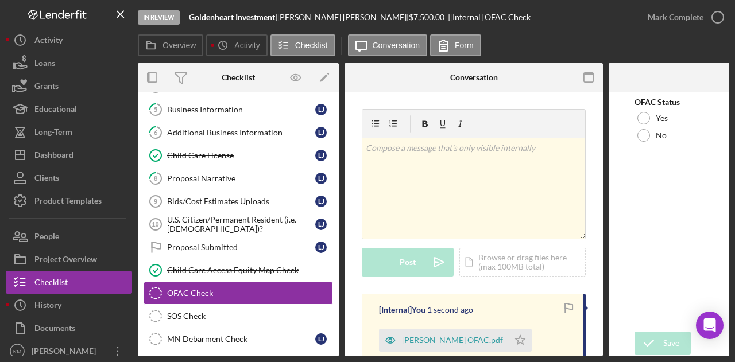
click at [221, 17] on b "Goldenheart Investment" at bounding box center [232, 17] width 86 height 10
click at [220, 17] on b "Goldenheart Investment" at bounding box center [232, 17] width 86 height 10
copy div "Goldenheart Investment |"
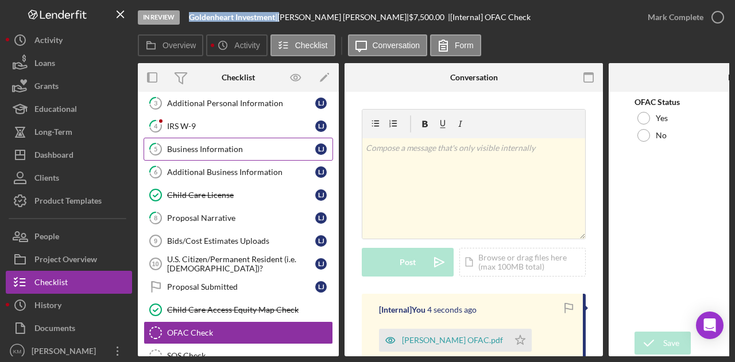
scroll to position [57, 0]
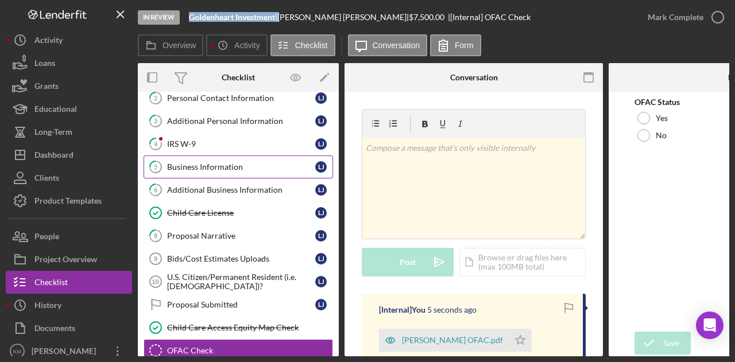
click at [204, 158] on link "5 Business Information [PERSON_NAME]" at bounding box center [237, 167] width 189 height 23
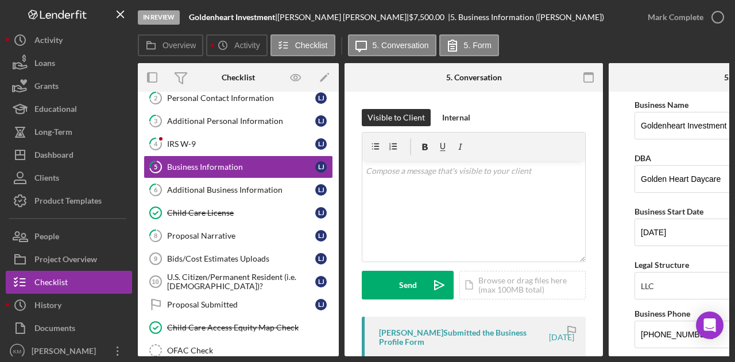
drag, startPoint x: 446, startPoint y: 356, endPoint x: 505, endPoint y: 355, distance: 59.1
click at [505, 355] on div "In Review Goldenheart Investment | [PERSON_NAME] | $7,500.00 | 5. Business Info…" at bounding box center [367, 181] width 735 height 362
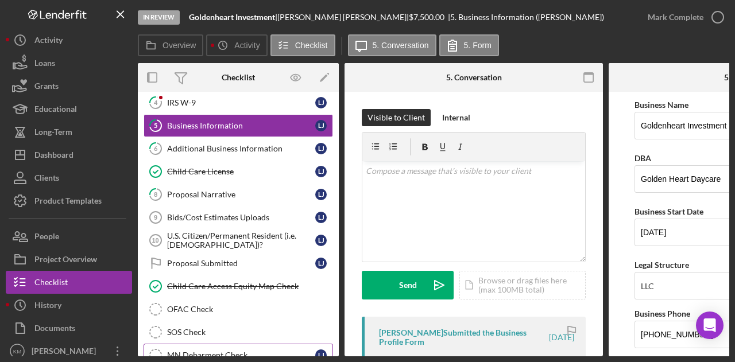
scroll to position [115, 0]
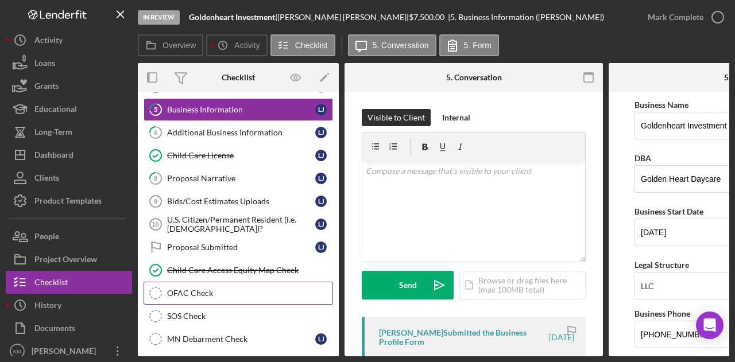
click at [212, 289] on div "OFAC Check" at bounding box center [249, 293] width 165 height 9
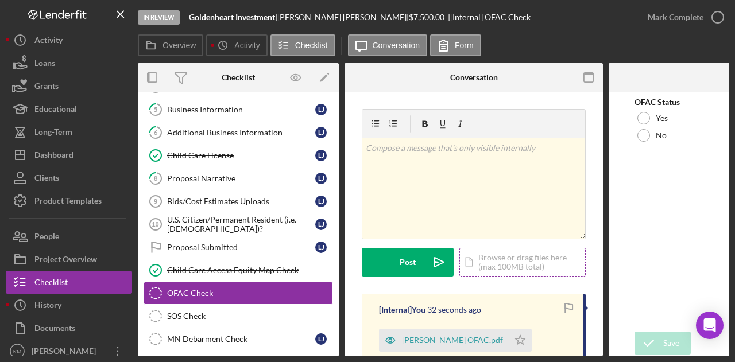
click at [488, 273] on div "Icon/Document Browse or drag files here (max 100MB total) Tap to choose files o…" at bounding box center [522, 262] width 126 height 29
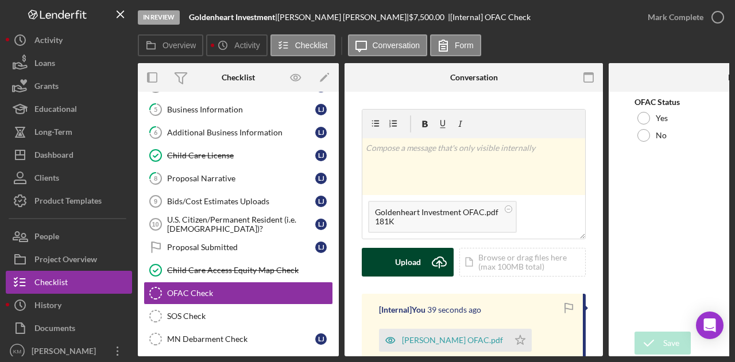
click at [389, 258] on button "Upload Icon/Upload" at bounding box center [408, 262] width 92 height 29
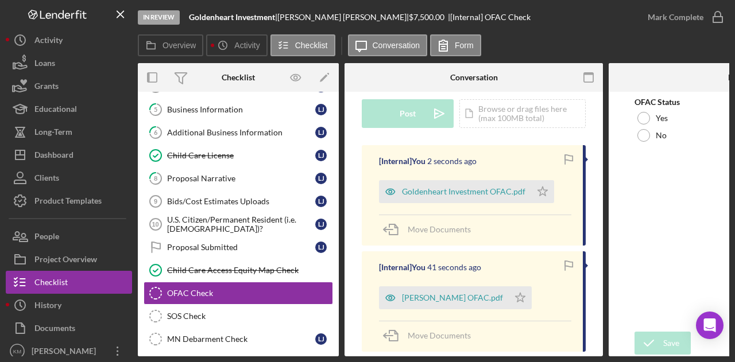
scroll to position [172, 0]
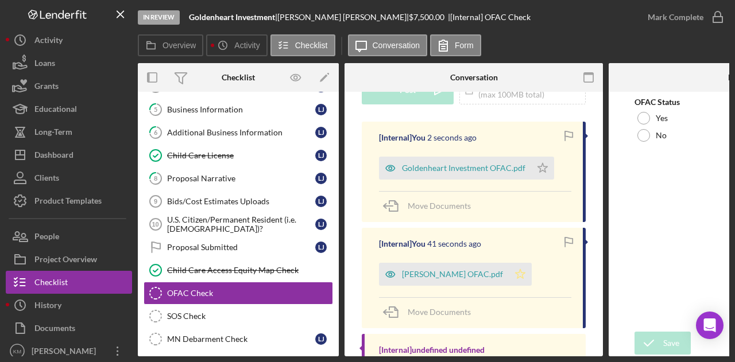
click at [520, 273] on icon "Icon/Star" at bounding box center [519, 274] width 23 height 23
drag, startPoint x: 550, startPoint y: 169, endPoint x: 562, endPoint y: 165, distance: 12.7
click at [550, 167] on icon "Icon/Star" at bounding box center [542, 168] width 23 height 23
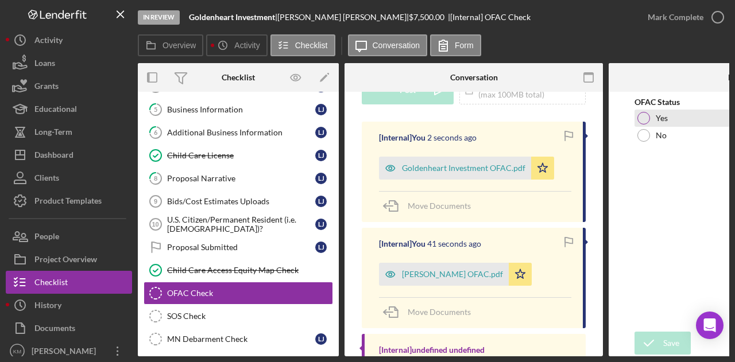
click at [648, 116] on div at bounding box center [643, 118] width 13 height 13
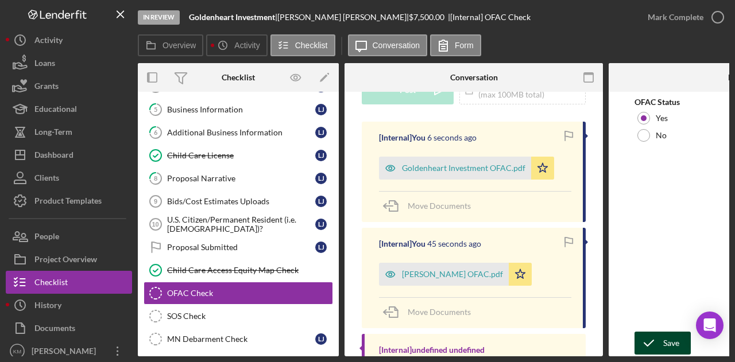
click at [665, 346] on div "Save" at bounding box center [671, 343] width 16 height 23
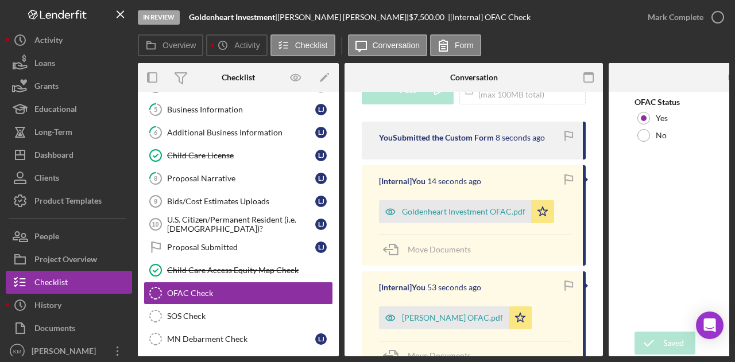
click at [0, 0] on icon "button" at bounding box center [0, 0] width 0 height 0
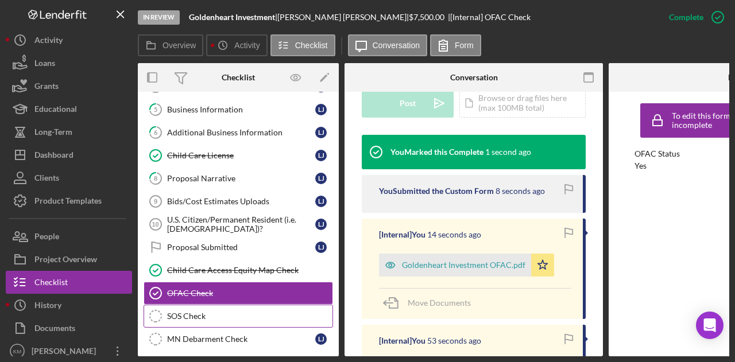
click at [203, 305] on link "SOS Check SOS Check" at bounding box center [237, 316] width 189 height 23
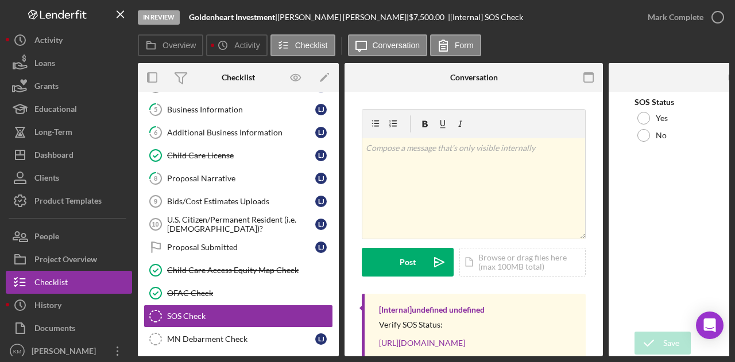
click at [226, 19] on b "Goldenheart Investment" at bounding box center [232, 17] width 86 height 10
click at [527, 252] on div "Icon/Document Browse or drag files here (max 100MB total) Tap to choose files o…" at bounding box center [522, 262] width 126 height 29
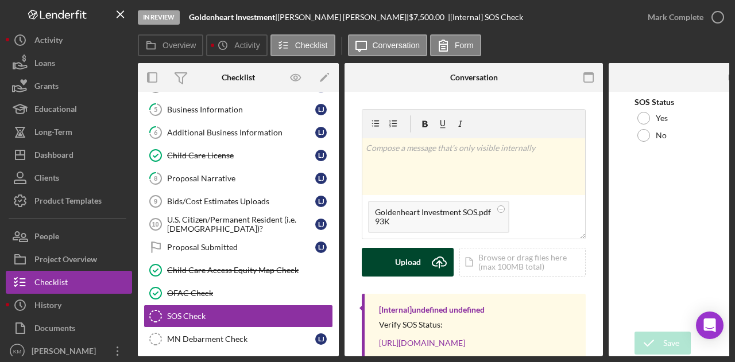
click at [426, 270] on icon "Icon/Upload" at bounding box center [439, 262] width 29 height 29
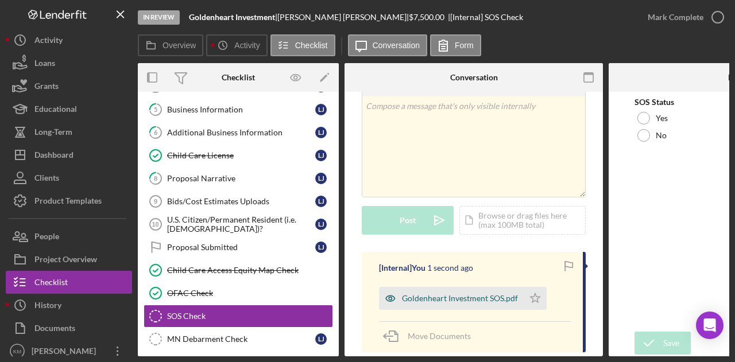
scroll to position [57, 0]
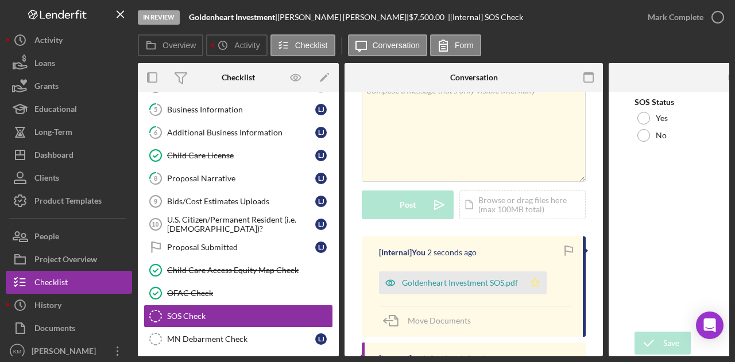
click at [539, 277] on icon "Icon/Star" at bounding box center [534, 282] width 23 height 23
click at [648, 116] on div at bounding box center [643, 118] width 13 height 13
click at [663, 337] on div "Save" at bounding box center [671, 343] width 16 height 23
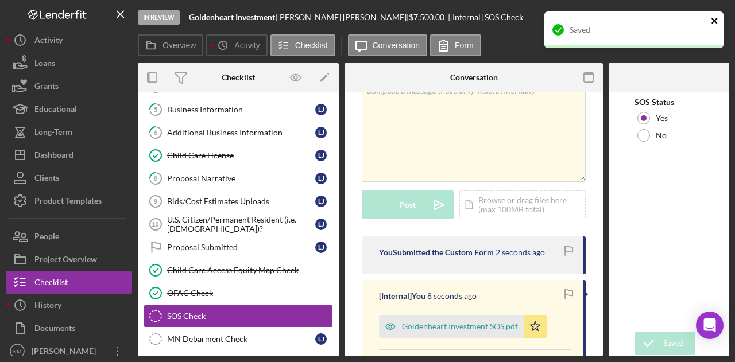
click at [716, 20] on icon "close" at bounding box center [714, 20] width 8 height 9
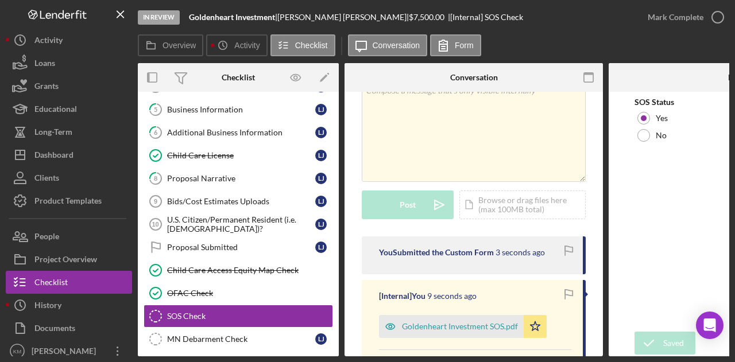
click at [0, 0] on icon "button" at bounding box center [0, 0] width 0 height 0
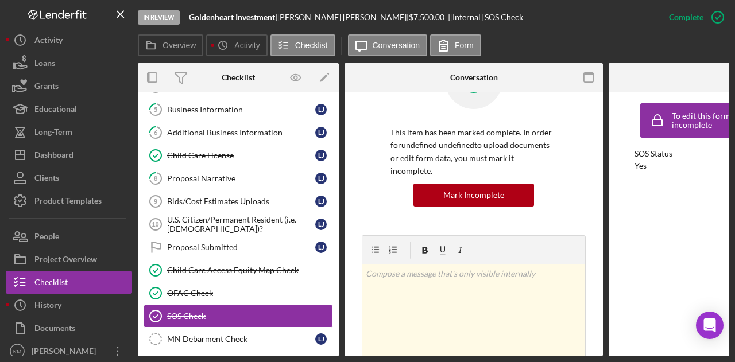
scroll to position [228, 0]
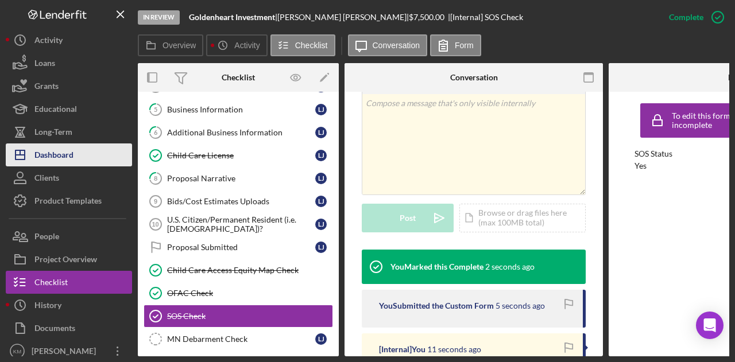
click at [47, 161] on div "Dashboard" at bounding box center [53, 156] width 39 height 26
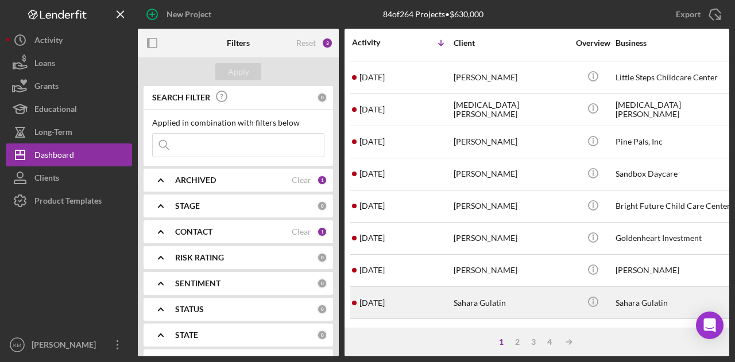
scroll to position [287, 0]
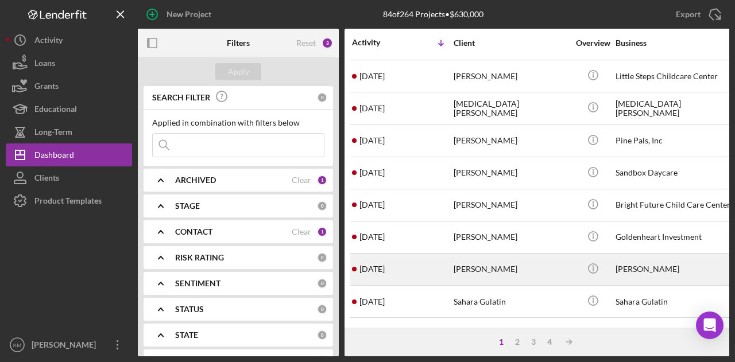
click at [477, 258] on div "[PERSON_NAME]" at bounding box center [510, 269] width 115 height 30
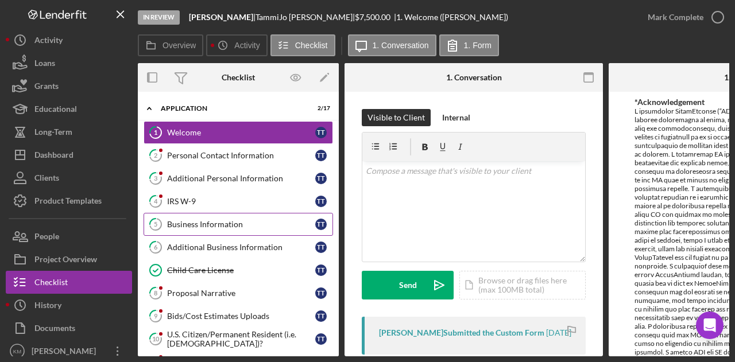
click at [202, 215] on link "5 Business Information T T" at bounding box center [237, 224] width 189 height 23
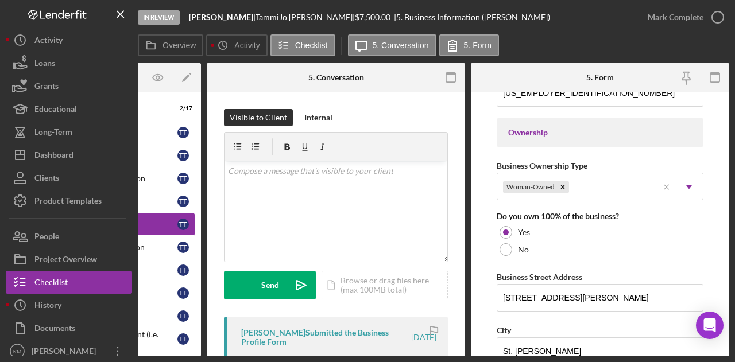
scroll to position [574, 0]
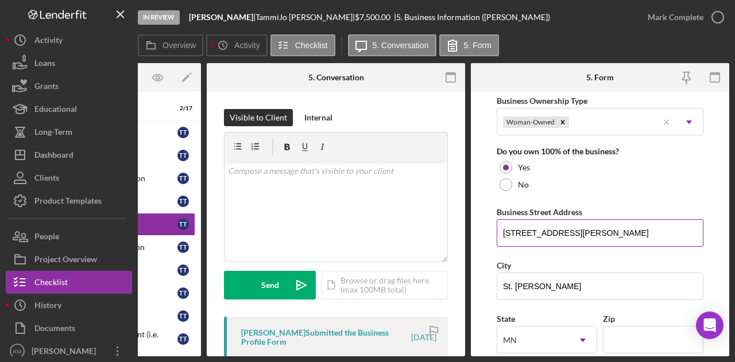
click at [533, 220] on input "[STREET_ADDRESS][PERSON_NAME]" at bounding box center [599, 233] width 207 height 28
drag, startPoint x: 258, startPoint y: 18, endPoint x: 308, endPoint y: 18, distance: 50.5
click at [308, 18] on div "[PERSON_NAME] | [PERSON_NAME] | $7,500.00 | 5. Business Information ([PERSON_NA…" at bounding box center [369, 17] width 361 height 9
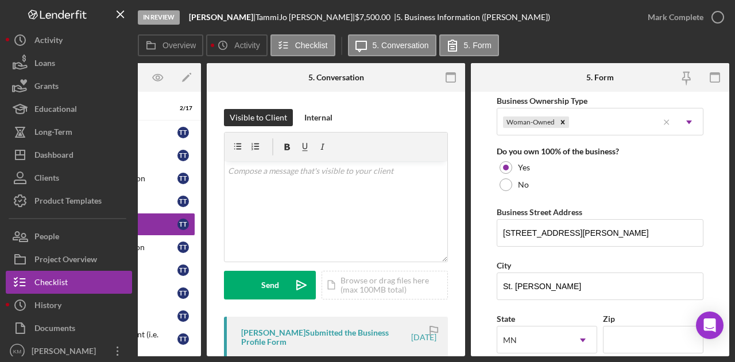
copy div "[PERSON_NAME]"
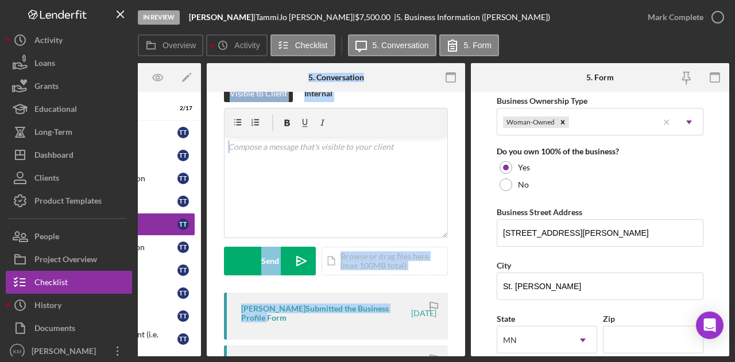
drag, startPoint x: 264, startPoint y: 351, endPoint x: 205, endPoint y: 346, distance: 58.7
click at [184, 344] on div "Overview Internal Workflow Stage In Review Icon/Dropdown Arrow Archive (can una…" at bounding box center [433, 209] width 591 height 293
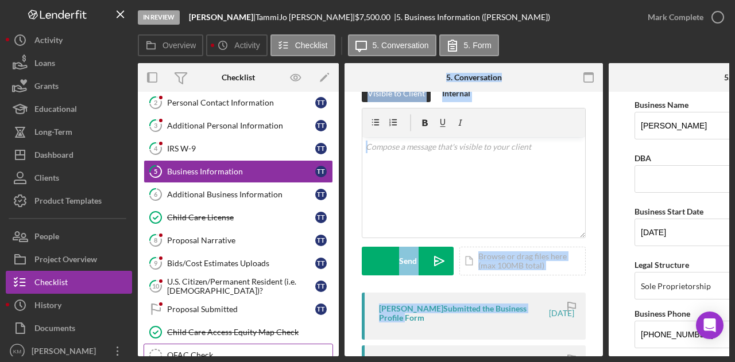
scroll to position [115, 0]
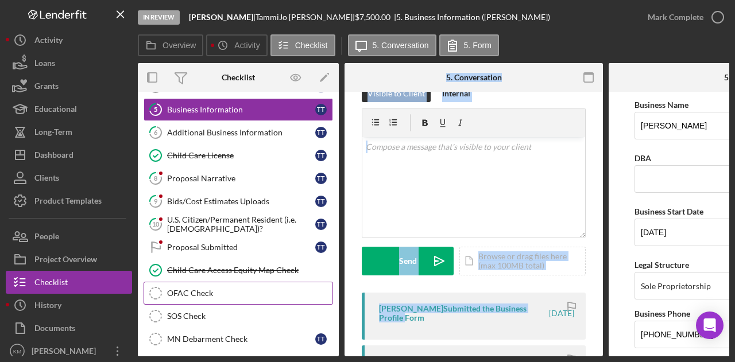
click at [222, 292] on div "OFAC Check" at bounding box center [249, 293] width 165 height 9
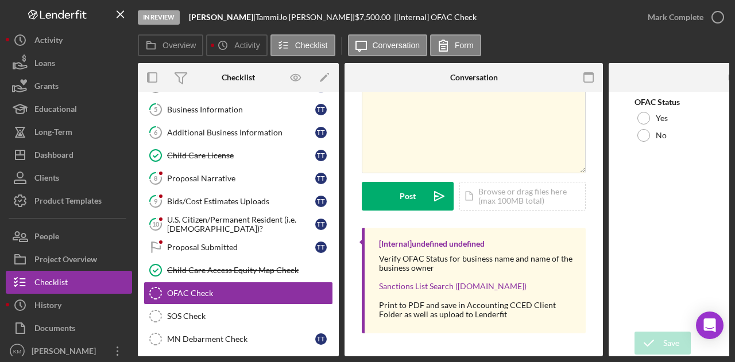
scroll to position [69, 0]
click at [516, 190] on div "Icon/Document Browse or drag files here (max 100MB total) Tap to choose files o…" at bounding box center [522, 196] width 126 height 29
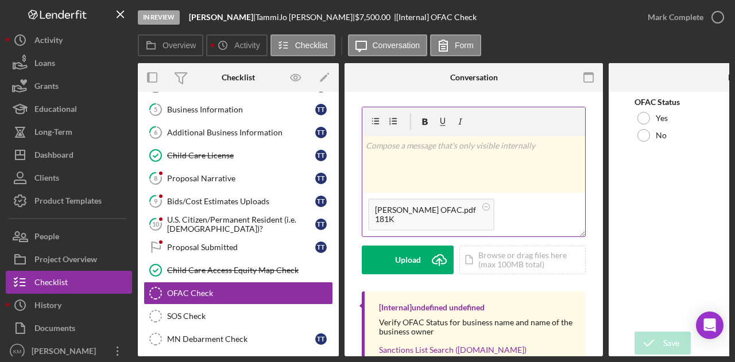
scroll to position [0, 0]
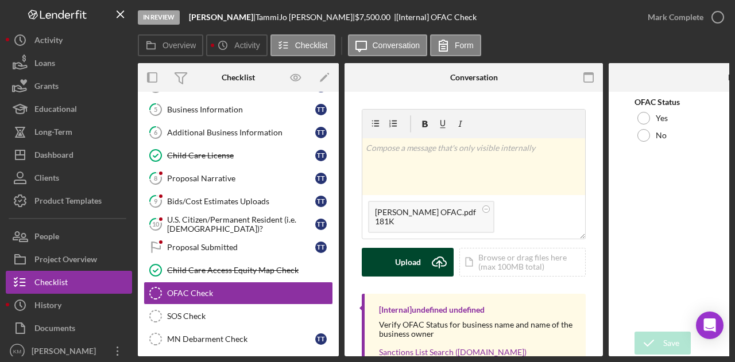
click at [432, 267] on icon "Icon/Upload" at bounding box center [439, 262] width 29 height 29
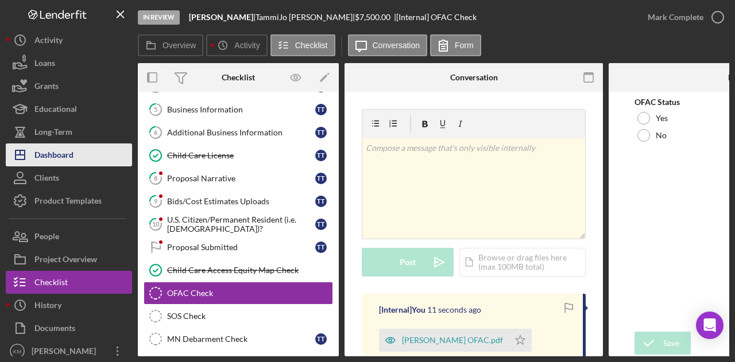
click at [44, 145] on div "Dashboard" at bounding box center [53, 156] width 39 height 26
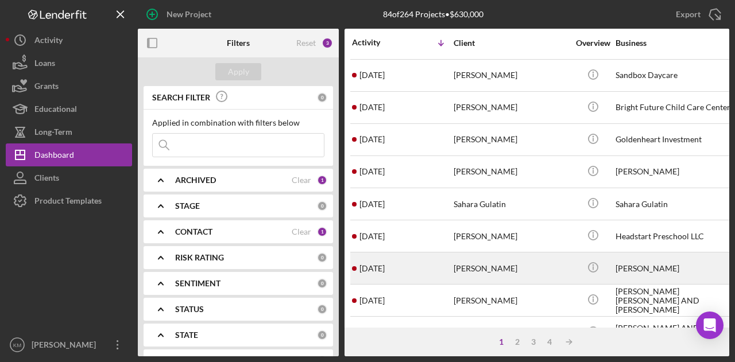
scroll to position [402, 0]
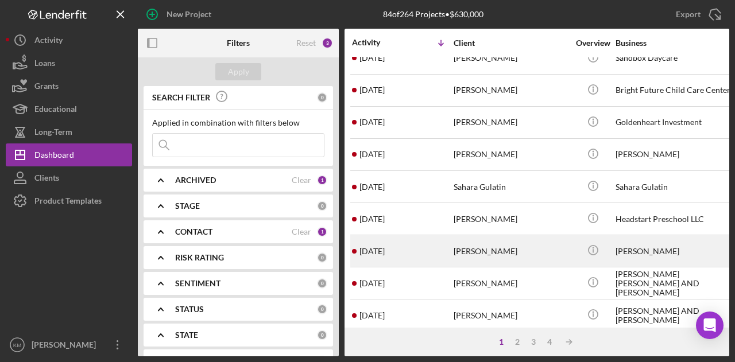
click at [505, 247] on div "[PERSON_NAME]" at bounding box center [510, 251] width 115 height 30
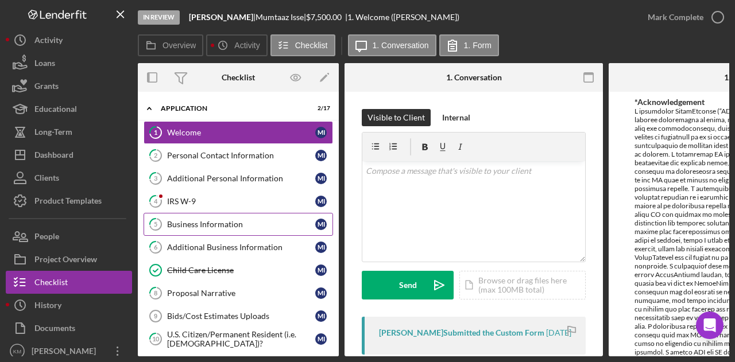
click at [251, 226] on div "Business Information" at bounding box center [241, 224] width 148 height 9
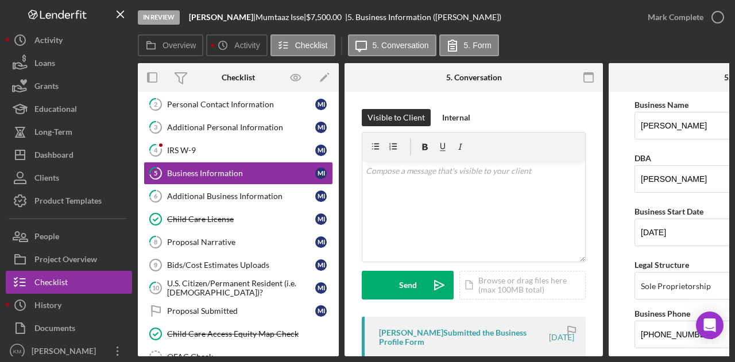
scroll to position [115, 0]
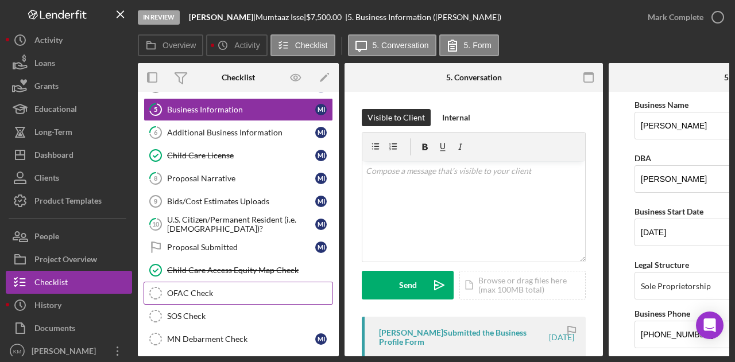
click at [181, 289] on div "OFAC Check" at bounding box center [249, 293] width 165 height 9
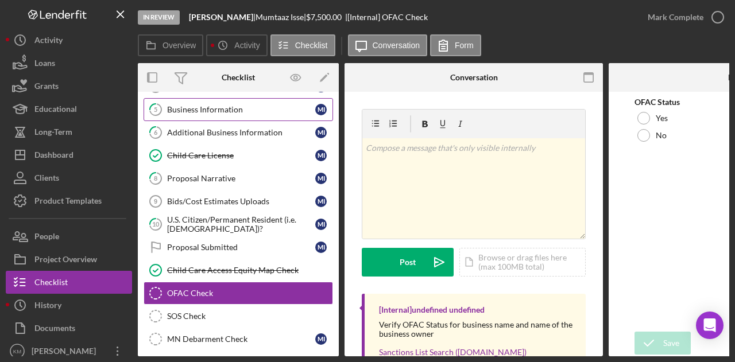
click at [210, 114] on link "5 Business Information M I" at bounding box center [237, 109] width 189 height 23
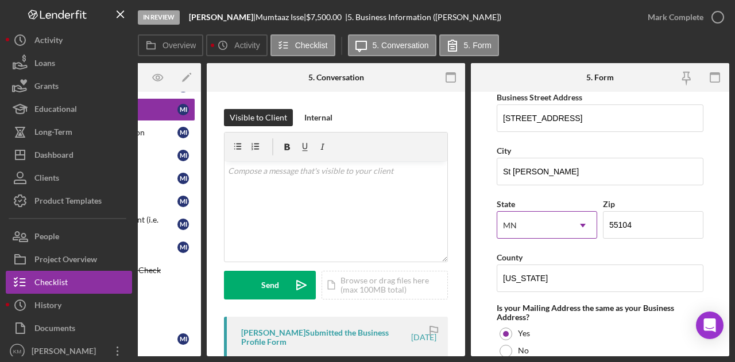
scroll to position [631, 0]
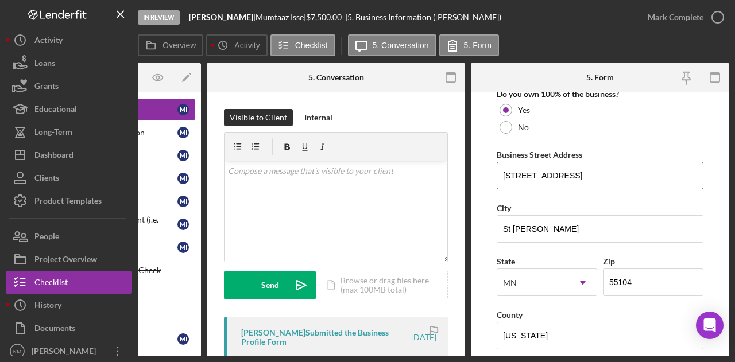
click at [529, 176] on input "[STREET_ADDRESS]" at bounding box center [599, 176] width 207 height 28
click at [530, 175] on input "[STREET_ADDRESS]" at bounding box center [599, 176] width 207 height 28
click at [224, 17] on b "[PERSON_NAME]" at bounding box center [221, 17] width 64 height 10
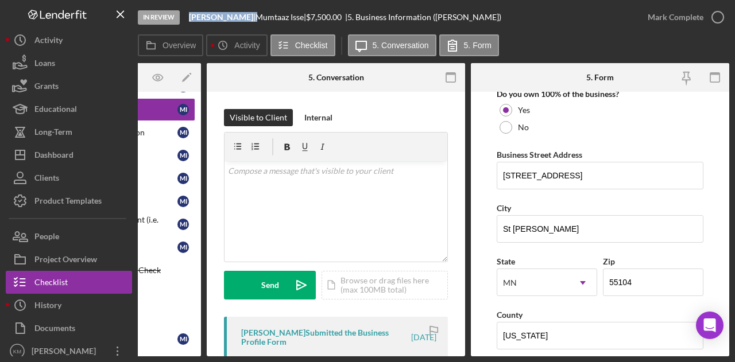
click at [224, 17] on b "[PERSON_NAME]" at bounding box center [221, 17] width 64 height 10
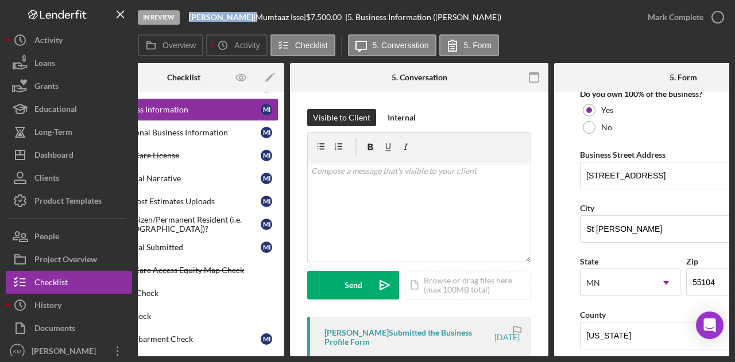
scroll to position [0, 4]
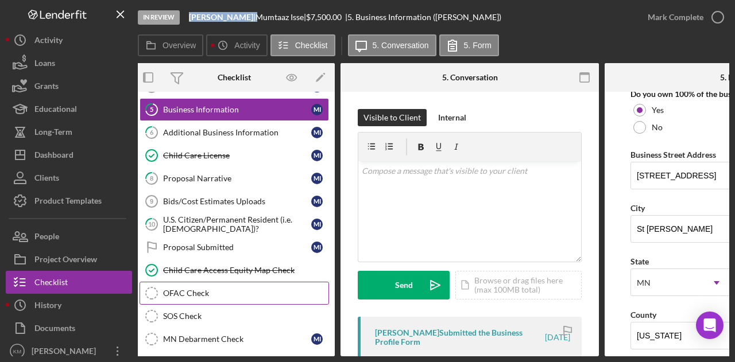
click at [207, 297] on link "OFAC Check OFAC Check" at bounding box center [233, 293] width 189 height 23
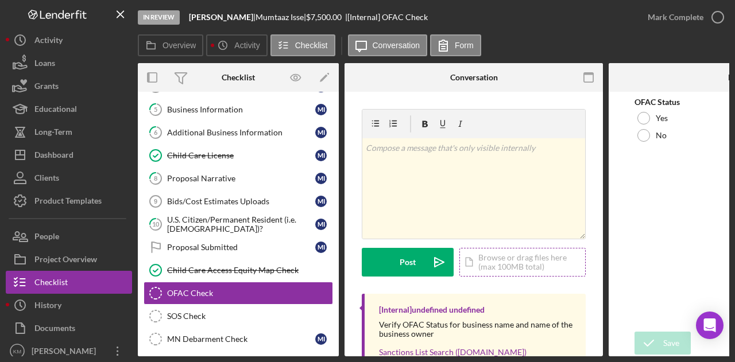
click at [517, 269] on div "Icon/Document Browse or drag files here (max 100MB total) Tap to choose files o…" at bounding box center [522, 262] width 126 height 29
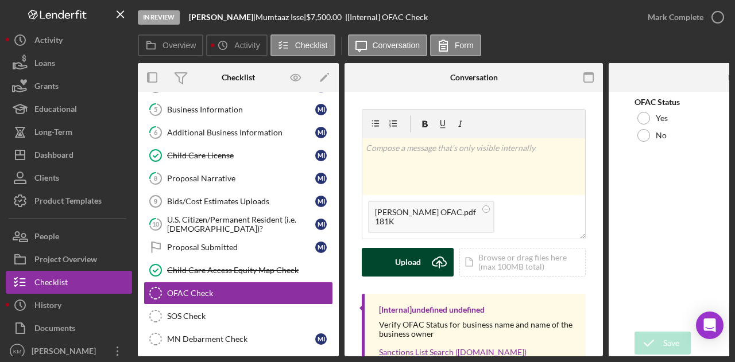
click at [438, 262] on icon "Icon/Upload" at bounding box center [439, 262] width 29 height 29
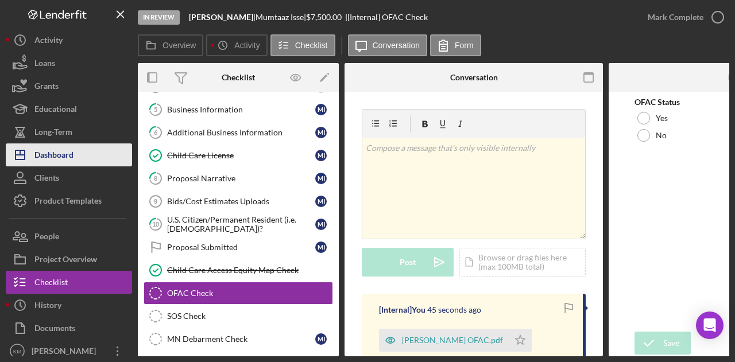
click at [80, 147] on button "Icon/Dashboard Dashboard" at bounding box center [69, 154] width 126 height 23
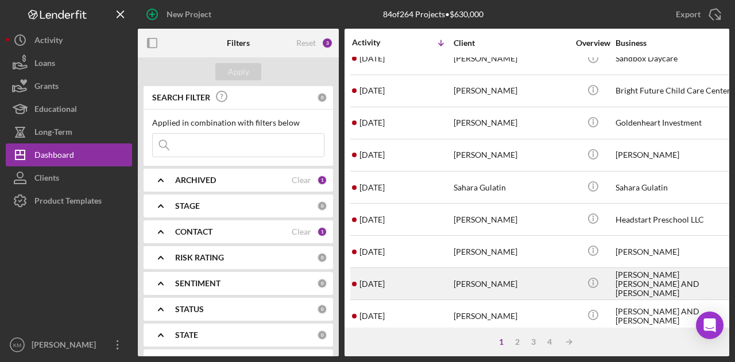
scroll to position [402, 0]
click at [469, 279] on div "[PERSON_NAME]" at bounding box center [510, 283] width 115 height 30
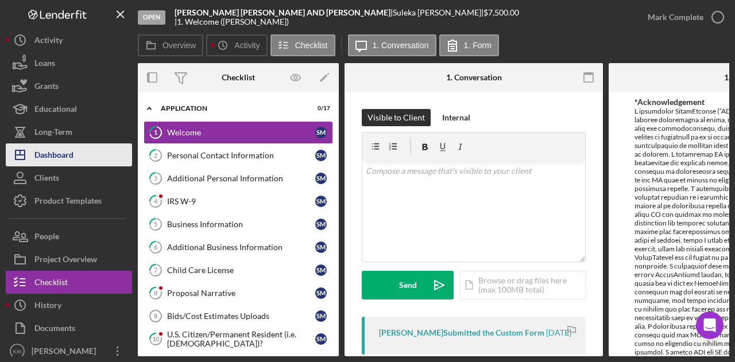
click at [86, 160] on button "Icon/Dashboard Dashboard" at bounding box center [69, 154] width 126 height 23
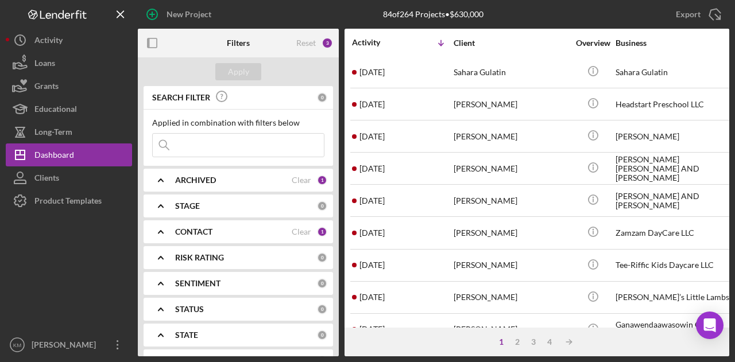
scroll to position [539, 0]
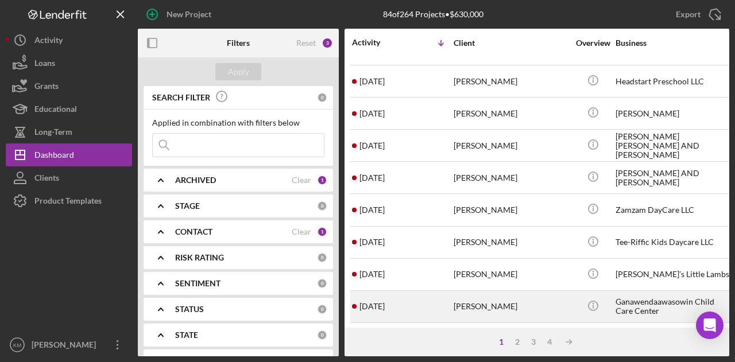
click at [534, 292] on div "[PERSON_NAME]" at bounding box center [510, 307] width 115 height 30
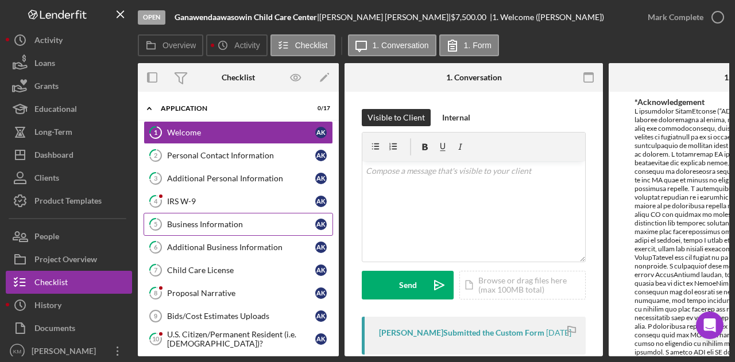
click at [243, 220] on div "Business Information" at bounding box center [241, 224] width 148 height 9
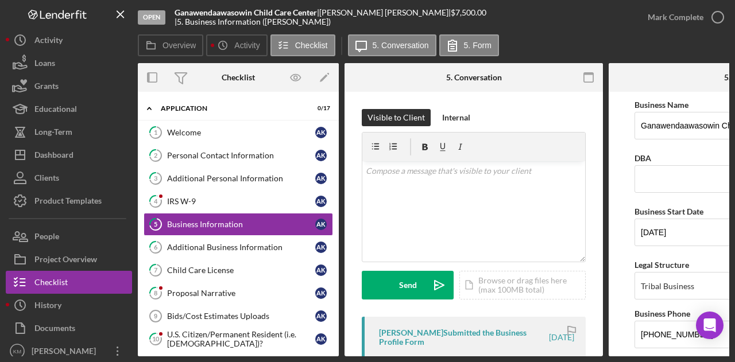
drag, startPoint x: 557, startPoint y: 359, endPoint x: 644, endPoint y: 358, distance: 86.7
click at [644, 358] on div "Open Ganawendaawasowin Child Care Center | [PERSON_NAME] | $7,500.00 | 5. Busin…" at bounding box center [367, 181] width 735 height 362
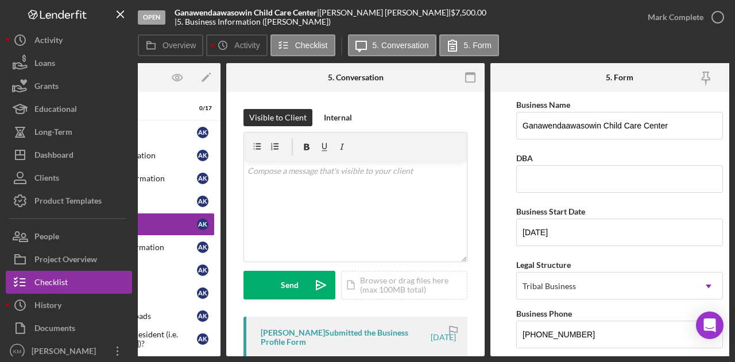
scroll to position [0, 138]
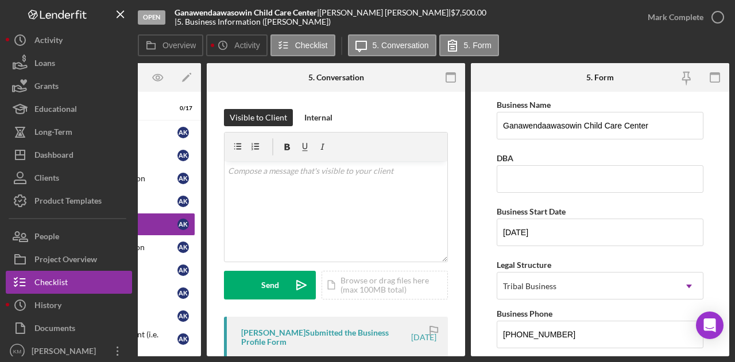
click at [579, 45] on div "Overview Icon/History Activity Checklist Icon/Message 5. Conversation 5. Form" at bounding box center [433, 45] width 591 height 23
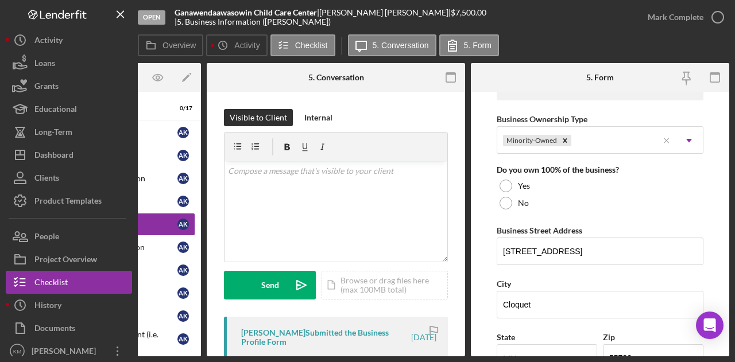
scroll to position [574, 0]
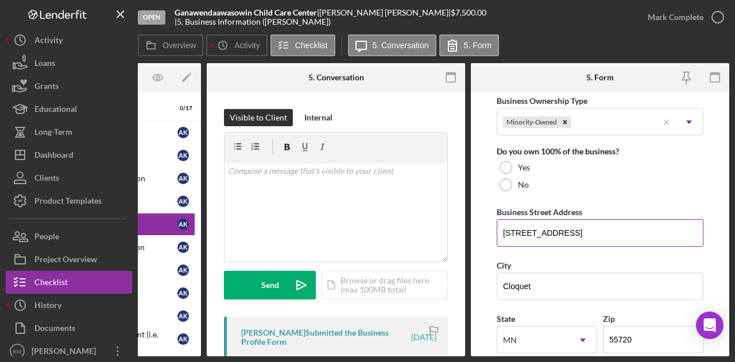
click at [558, 231] on input "[STREET_ADDRESS]" at bounding box center [599, 233] width 207 height 28
click at [531, 280] on input "Cloquet" at bounding box center [599, 287] width 207 height 28
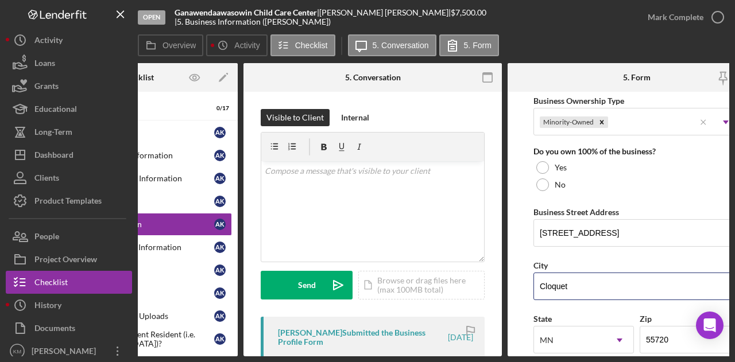
scroll to position [0, 0]
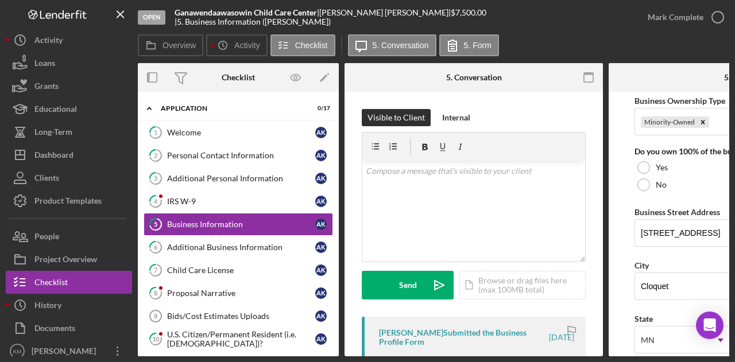
click at [360, 17] on div "[PERSON_NAME] |" at bounding box center [384, 12] width 131 height 9
copy div "[PERSON_NAME] |"
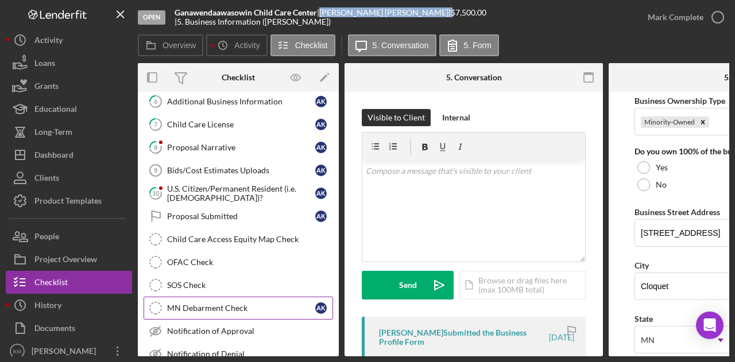
scroll to position [172, 0]
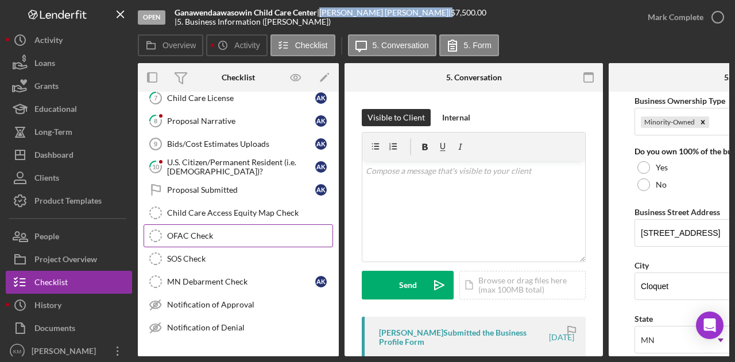
click at [226, 232] on div "OFAC Check" at bounding box center [249, 235] width 165 height 9
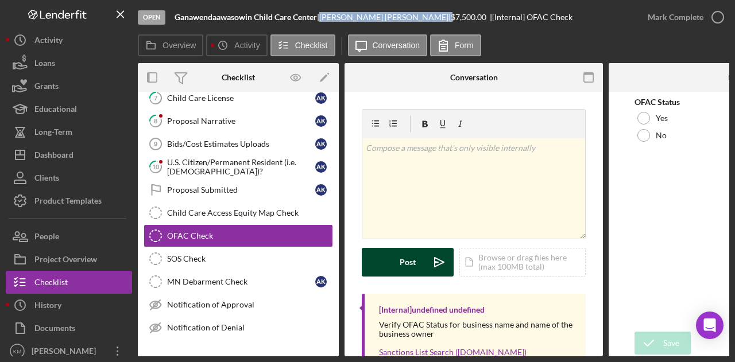
scroll to position [57, 0]
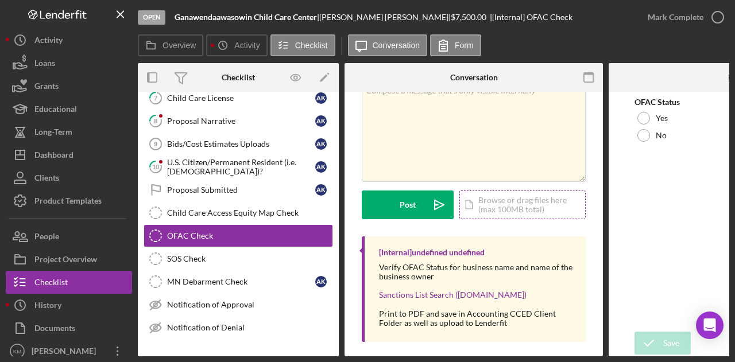
click at [502, 201] on div "Icon/Document Browse or drag files here (max 100MB total) Tap to choose files o…" at bounding box center [522, 205] width 126 height 29
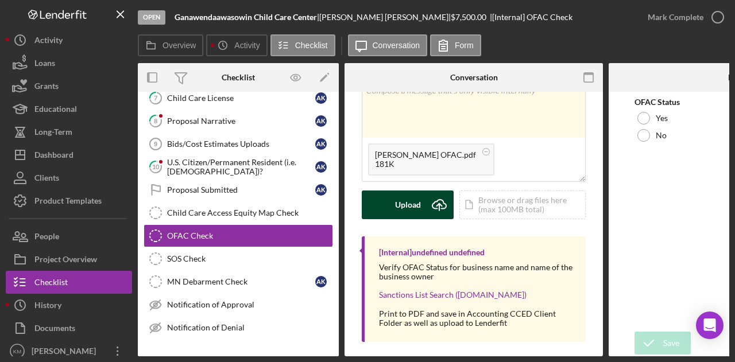
click at [402, 211] on div "Upload" at bounding box center [408, 205] width 26 height 29
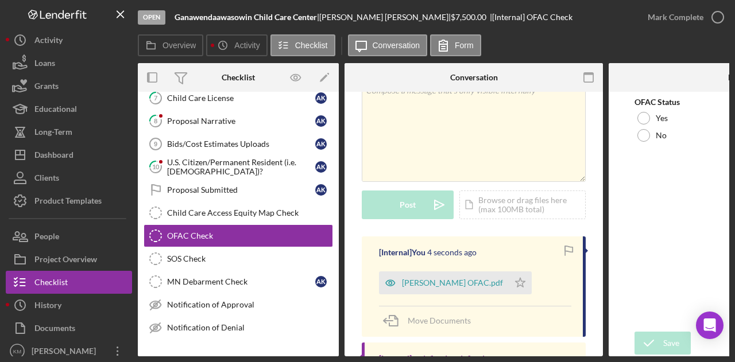
click at [236, 14] on b "Ganawendaawasowin Child Care Center" at bounding box center [245, 17] width 142 height 10
copy div "Ganawendaawasowin Child Care Center |"
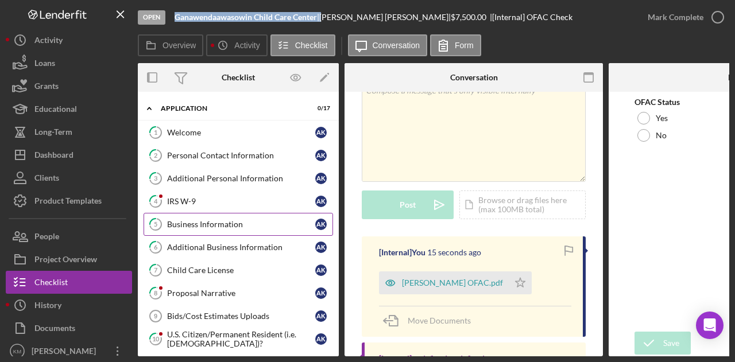
click at [211, 222] on div "Business Information" at bounding box center [241, 224] width 148 height 9
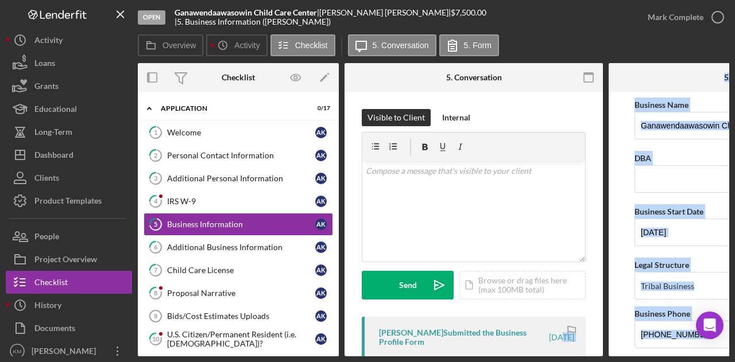
drag, startPoint x: 538, startPoint y: 356, endPoint x: 622, endPoint y: 356, distance: 84.4
click at [622, 356] on div "Open Ganawendaawasowin Child Care Center | [PERSON_NAME] | $7,500.00 | 5. Busin…" at bounding box center [367, 181] width 735 height 362
click at [205, 154] on div "Personal Contact Information" at bounding box center [241, 155] width 148 height 9
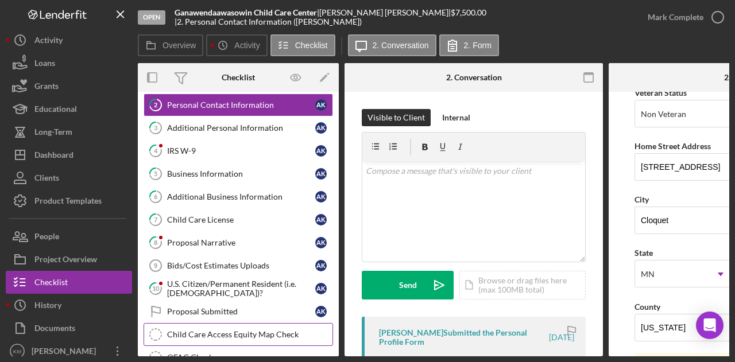
scroll to position [115, 0]
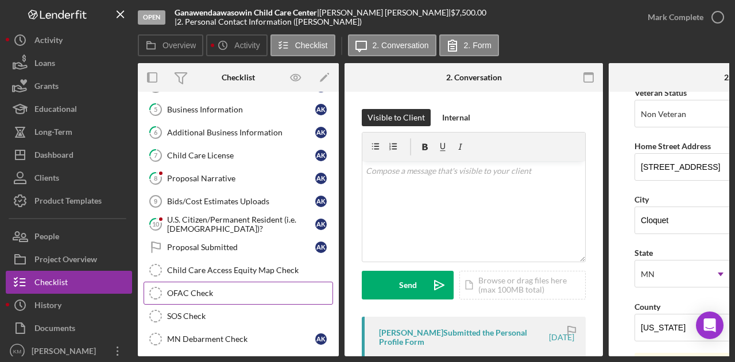
click at [222, 290] on div "OFAC Check" at bounding box center [249, 293] width 165 height 9
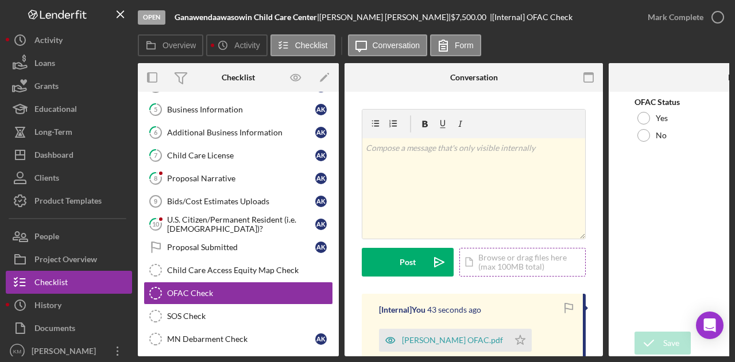
click at [501, 265] on div "Icon/Document Browse or drag files here (max 100MB total) Tap to choose files o…" at bounding box center [522, 262] width 126 height 29
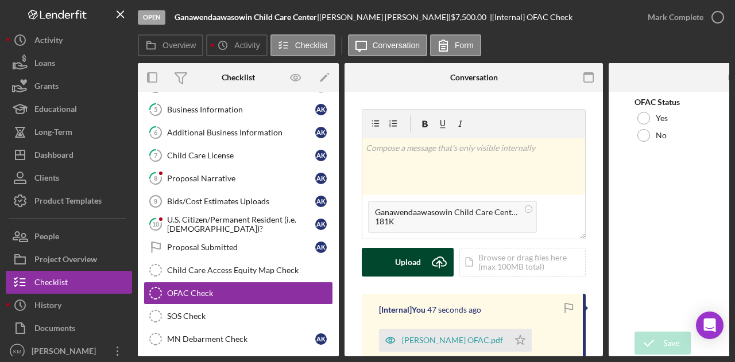
click at [437, 257] on icon "submit" at bounding box center [439, 261] width 14 height 9
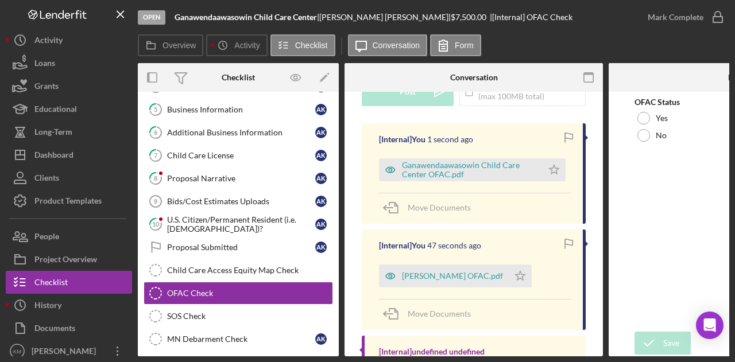
scroll to position [172, 0]
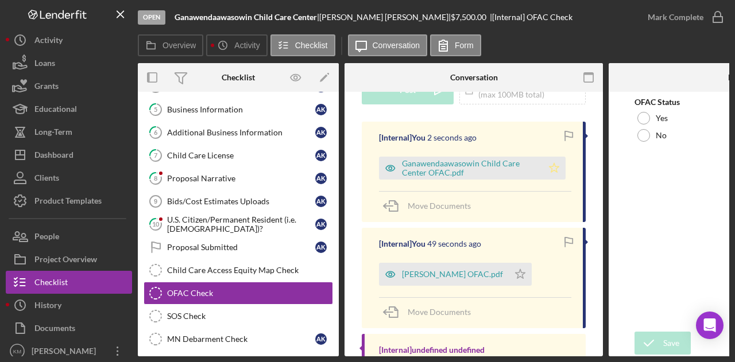
click at [554, 164] on icon "Icon/Star" at bounding box center [553, 168] width 23 height 23
click at [515, 273] on icon "Icon/Star" at bounding box center [519, 274] width 23 height 23
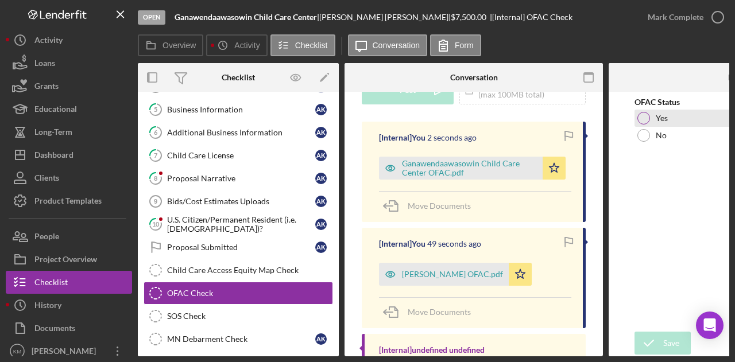
click at [657, 114] on label "Yes" at bounding box center [661, 118] width 12 height 9
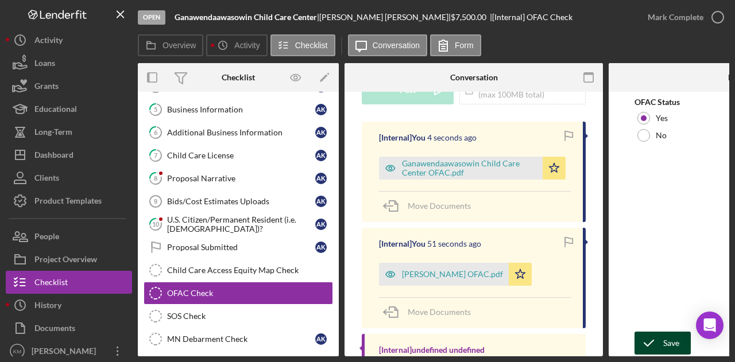
click at [667, 336] on div "Save" at bounding box center [671, 343] width 16 height 23
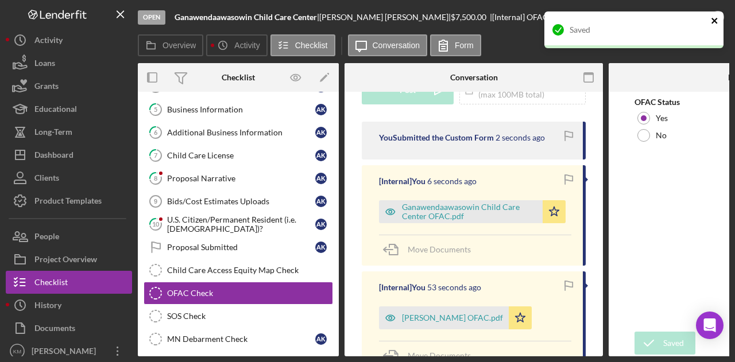
click at [713, 18] on icon "close" at bounding box center [714, 20] width 8 height 9
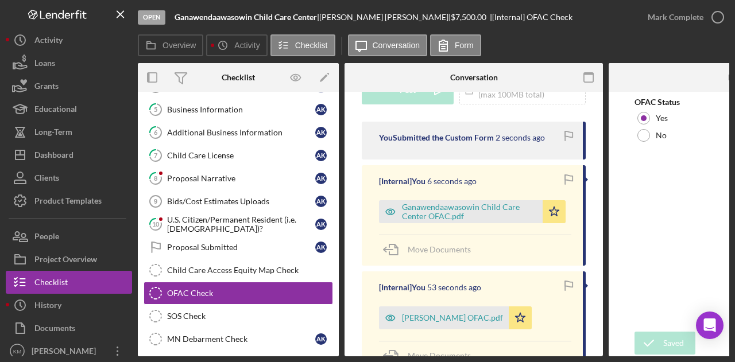
click at [695, 14] on div "Saved" at bounding box center [634, 11] width 184 height 5
click at [695, 16] on div "Mark Complete" at bounding box center [675, 17] width 56 height 23
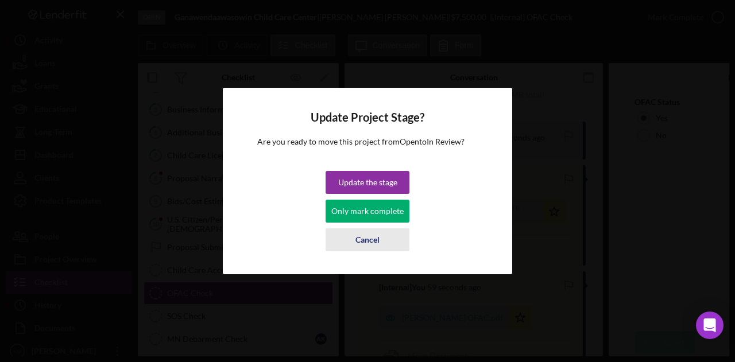
click at [368, 241] on div "Cancel" at bounding box center [367, 239] width 24 height 23
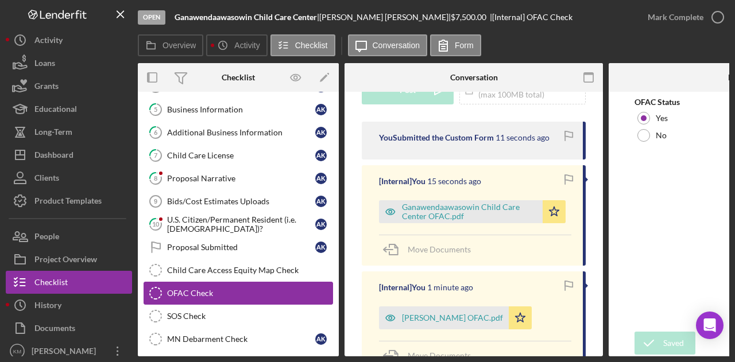
click at [158, 288] on icon "OFAC Check" at bounding box center [155, 293] width 29 height 29
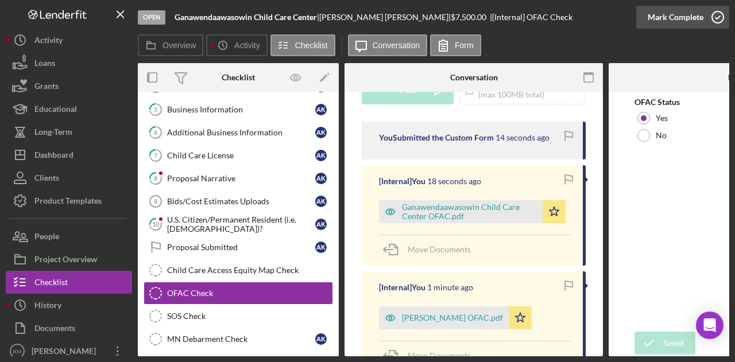
click at [685, 21] on div "Mark Complete" at bounding box center [675, 17] width 56 height 23
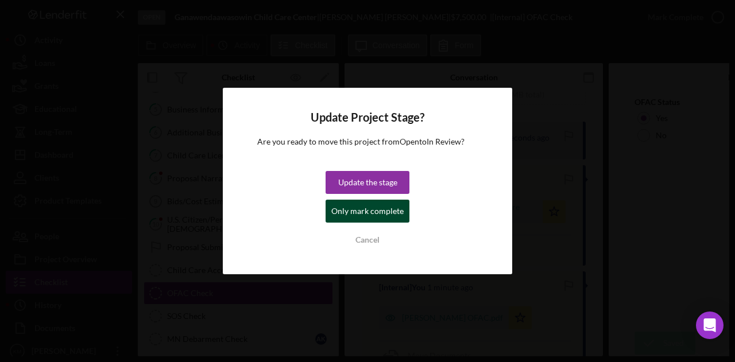
click at [387, 211] on div "Only mark complete" at bounding box center [367, 211] width 72 height 23
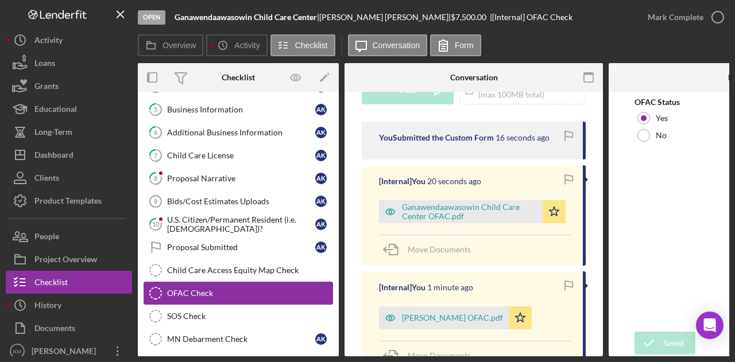
scroll to position [343, 0]
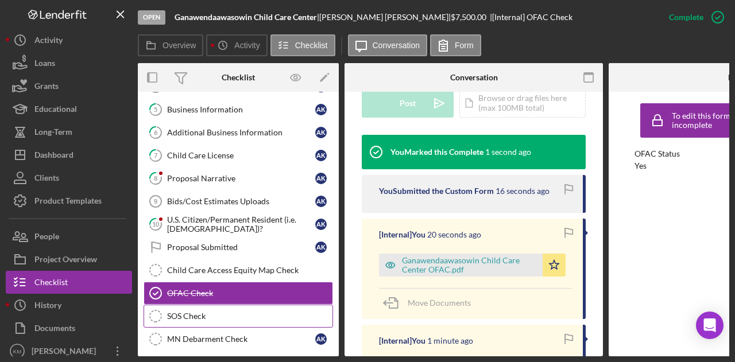
click at [231, 312] on div "SOS Check" at bounding box center [249, 316] width 165 height 9
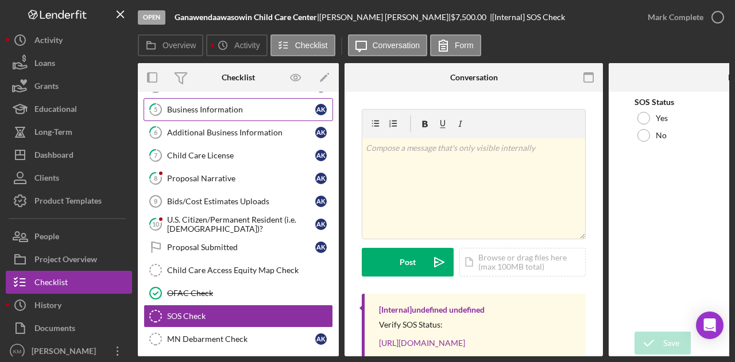
click at [236, 111] on div "Business Information" at bounding box center [241, 109] width 148 height 9
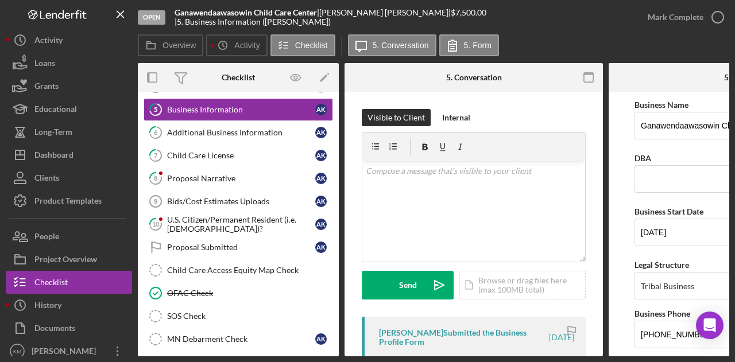
drag, startPoint x: 424, startPoint y: 353, endPoint x: 511, endPoint y: 353, distance: 87.8
click at [511, 353] on div "[PERSON_NAME] Submitted the Business Profile Form [DATE]" at bounding box center [474, 340] width 224 height 47
drag, startPoint x: 515, startPoint y: 357, endPoint x: 572, endPoint y: 357, distance: 56.2
click at [572, 357] on div "Open Ganawendaawasowin Child Care Center | [PERSON_NAME] | $7,500.00 | 5. Busin…" at bounding box center [367, 181] width 735 height 362
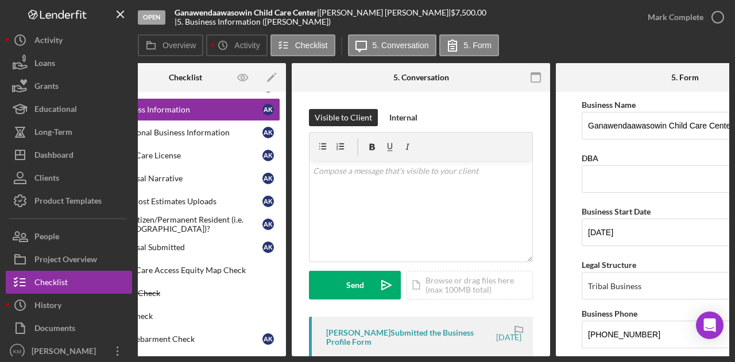
scroll to position [0, 70]
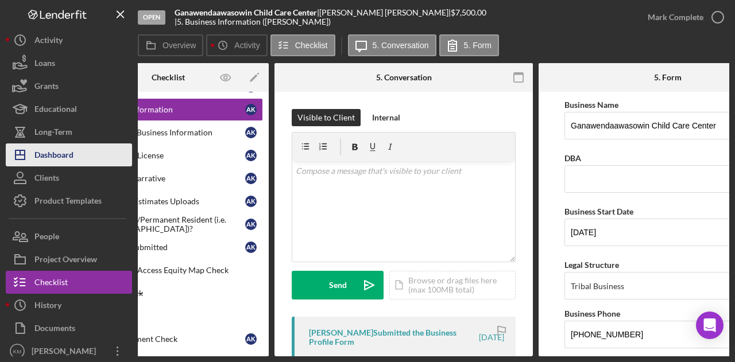
click at [94, 152] on button "Icon/Dashboard Dashboard" at bounding box center [69, 154] width 126 height 23
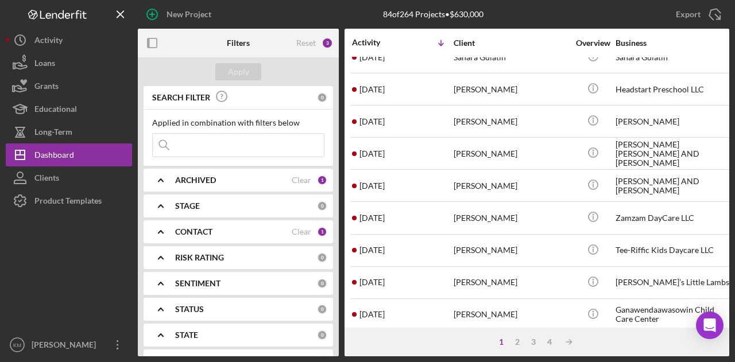
scroll to position [539, 0]
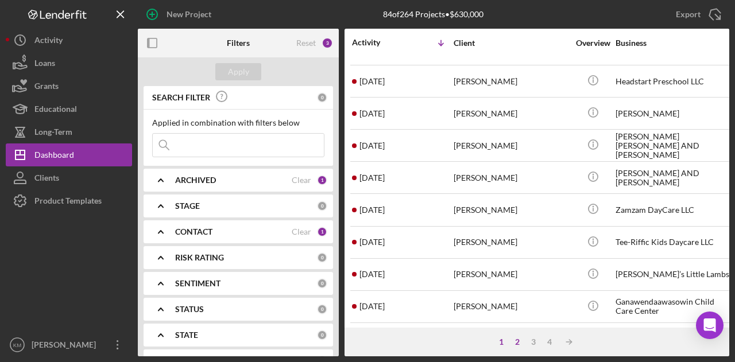
click at [523, 346] on div "2" at bounding box center [517, 341] width 16 height 9
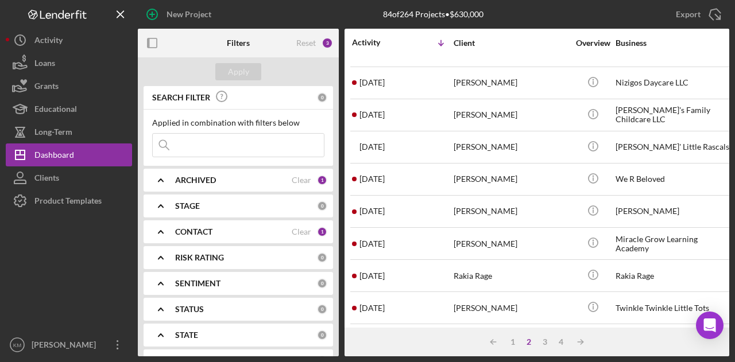
scroll to position [0, 0]
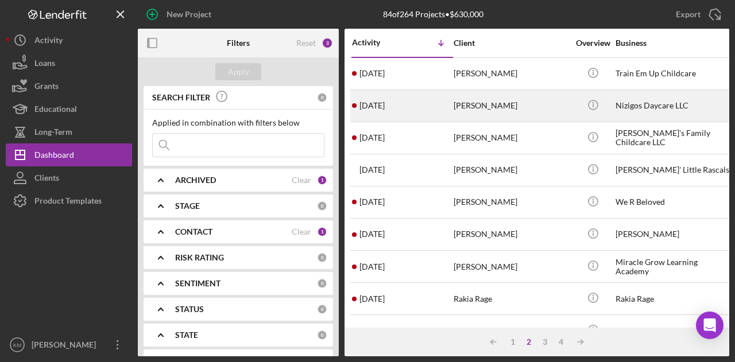
click at [460, 112] on div "[PERSON_NAME]" at bounding box center [510, 106] width 115 height 30
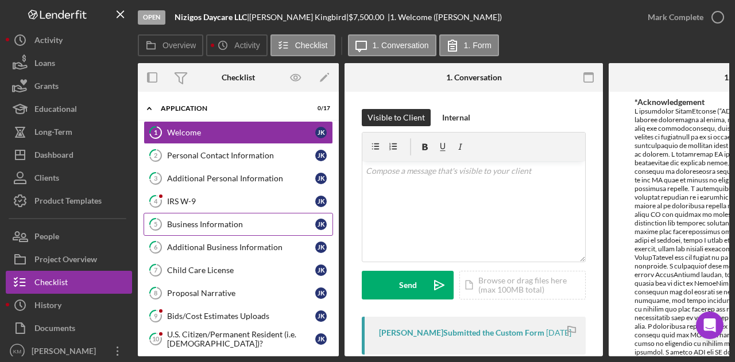
click at [218, 220] on div "Business Information" at bounding box center [241, 224] width 148 height 9
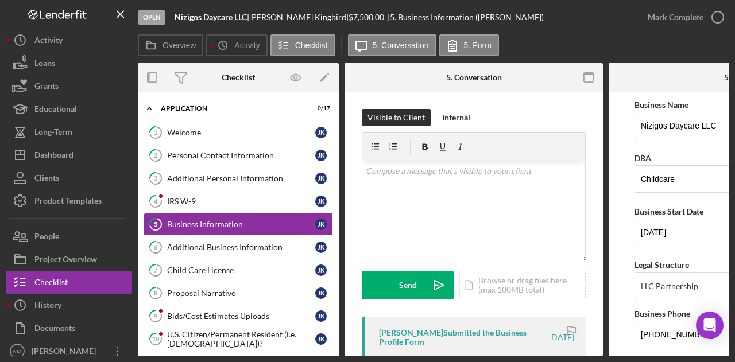
drag, startPoint x: 368, startPoint y: 358, endPoint x: 479, endPoint y: 363, distance: 110.3
click at [479, 362] on html "Open Nizigos Daycare LLC | [PERSON_NAME] | $7,500.00 | 5. Business Information …" at bounding box center [367, 181] width 735 height 362
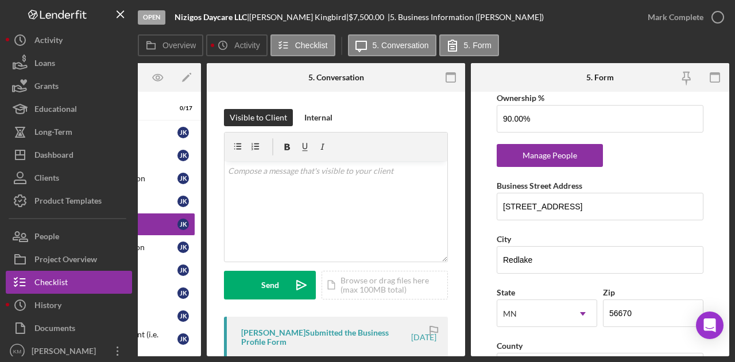
scroll to position [689, 0]
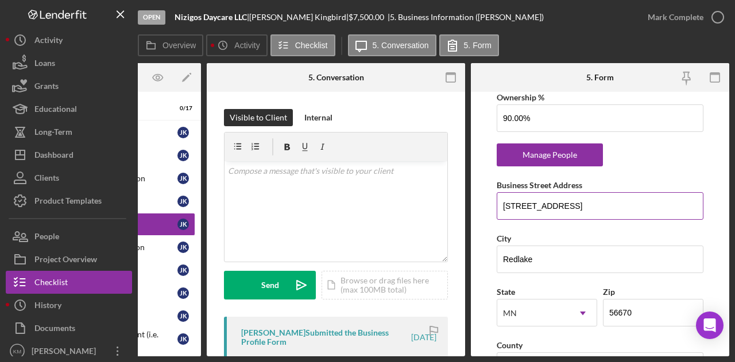
click at [566, 208] on input "[STREET_ADDRESS]" at bounding box center [599, 206] width 207 height 28
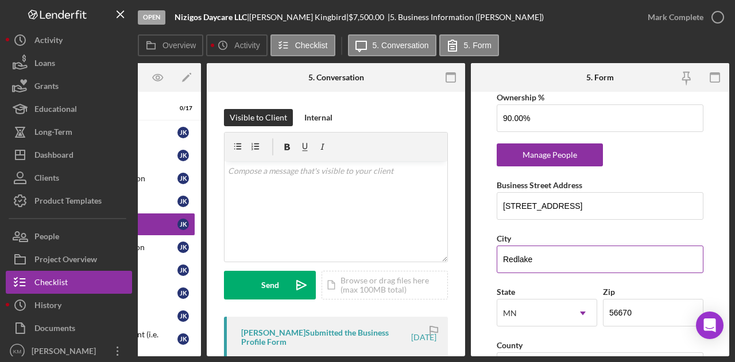
click at [545, 259] on input "Redlake" at bounding box center [599, 260] width 207 height 28
click at [279, 15] on div "[PERSON_NAME] |" at bounding box center [298, 17] width 99 height 9
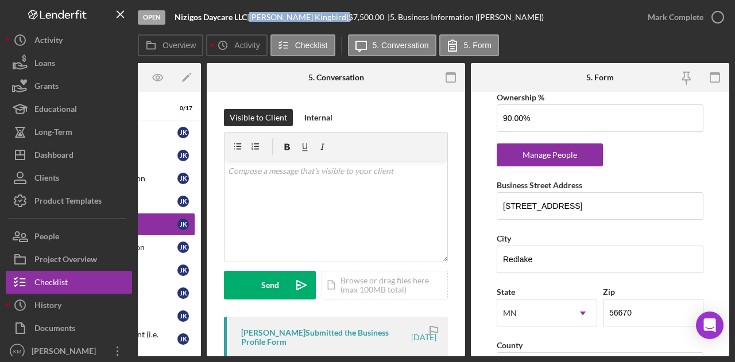
click at [279, 15] on div "[PERSON_NAME] |" at bounding box center [298, 17] width 99 height 9
copy div "[PERSON_NAME] |"
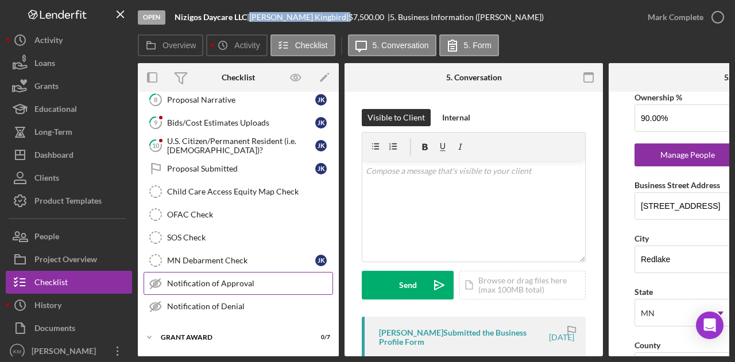
scroll to position [215, 0]
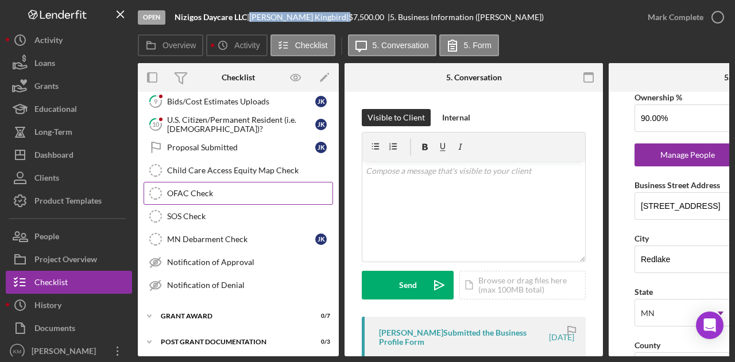
click at [218, 191] on div "OFAC Check" at bounding box center [249, 193] width 165 height 9
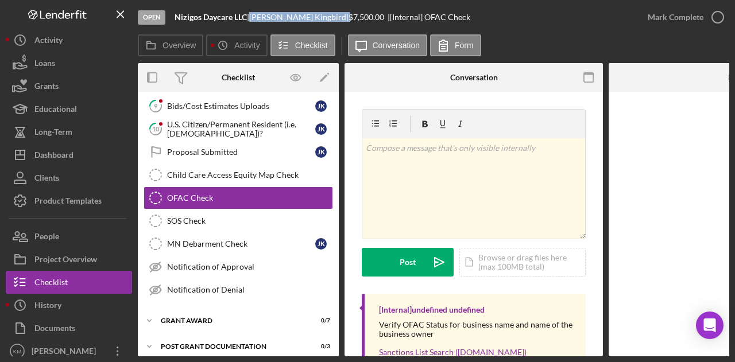
scroll to position [215, 0]
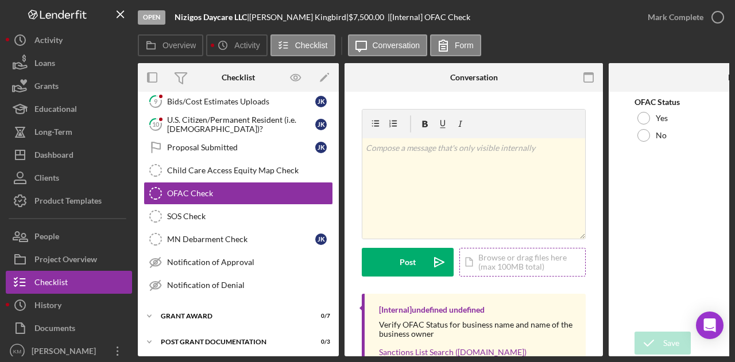
click at [520, 258] on div "Icon/Document Browse or drag files here (max 100MB total) Tap to choose files o…" at bounding box center [522, 262] width 126 height 29
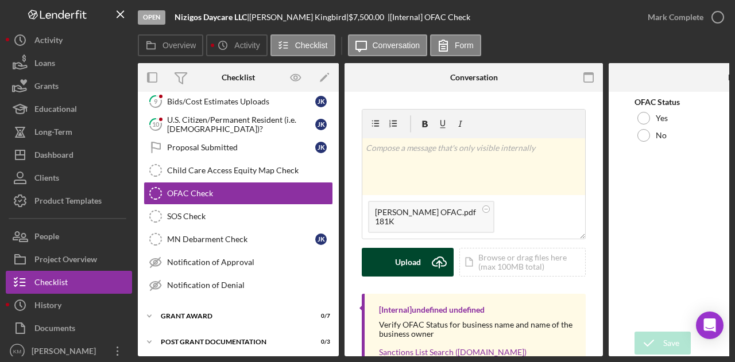
click at [436, 263] on icon "Icon/Upload" at bounding box center [439, 262] width 29 height 29
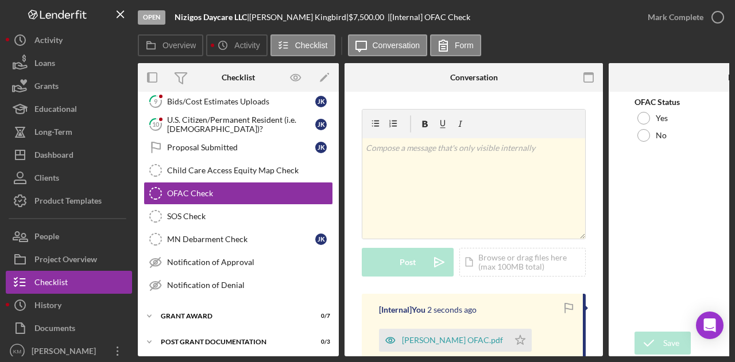
click at [216, 17] on b "Nizigos Daycare LLC" at bounding box center [210, 17] width 72 height 10
click at [217, 17] on b "Nizigos Daycare LLC" at bounding box center [210, 17] width 72 height 10
click at [218, 18] on b "Nizigos Daycare LLC" at bounding box center [210, 17] width 72 height 10
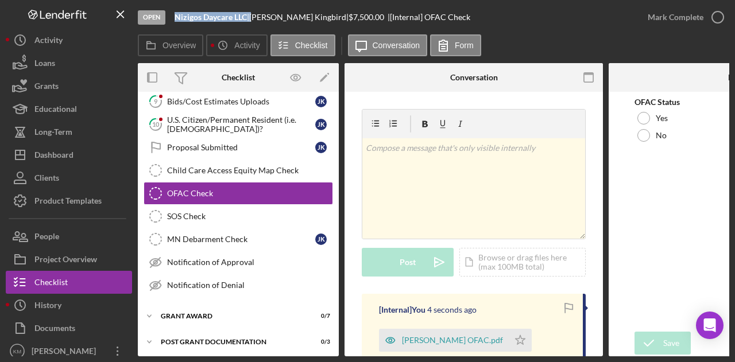
click at [218, 18] on b "Nizigos Daycare LLC" at bounding box center [210, 17] width 72 height 10
copy div "Nizigos Daycare LLC |"
click at [494, 262] on div "Icon/Document Browse or drag files here (max 100MB total) Tap to choose files o…" at bounding box center [522, 262] width 126 height 29
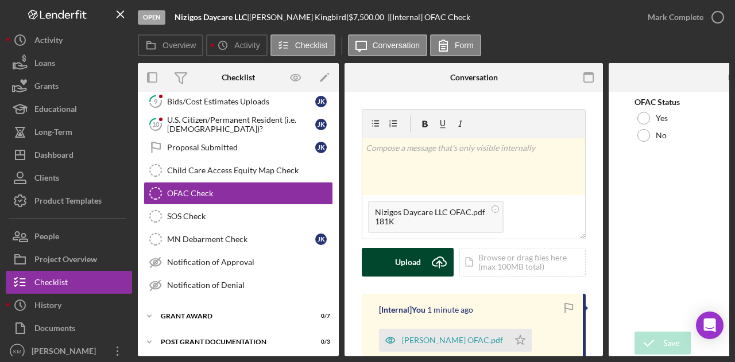
click at [416, 262] on div "Upload" at bounding box center [408, 262] width 26 height 29
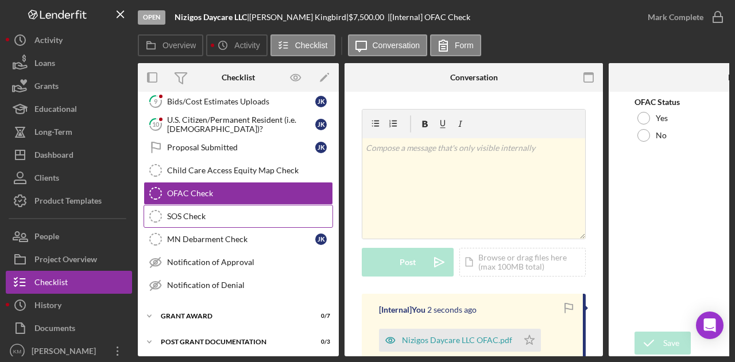
click at [220, 215] on div "SOS Check" at bounding box center [249, 216] width 165 height 9
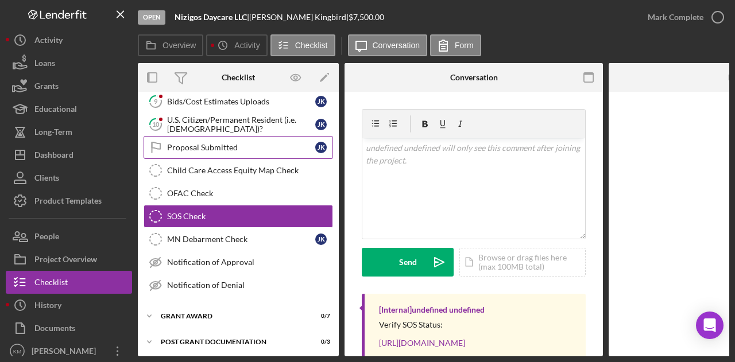
scroll to position [215, 0]
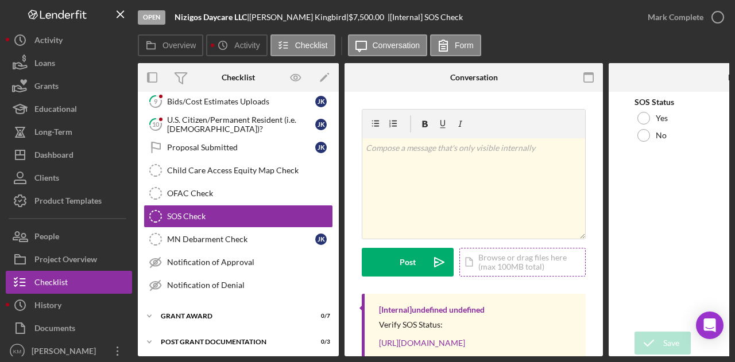
click at [497, 268] on div "Icon/Document Browse or drag files here (max 100MB total) Tap to choose files o…" at bounding box center [522, 262] width 126 height 29
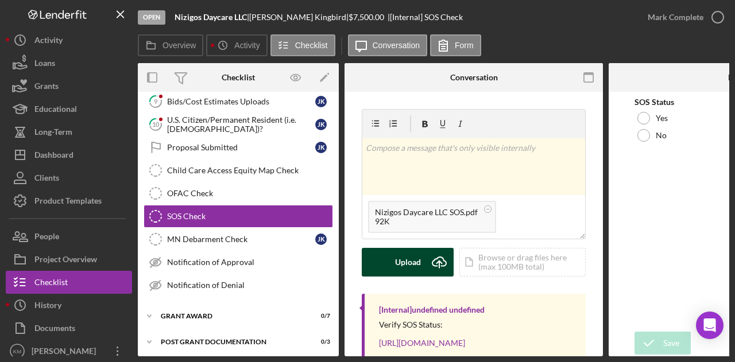
click at [395, 265] on div "Upload" at bounding box center [408, 262] width 26 height 29
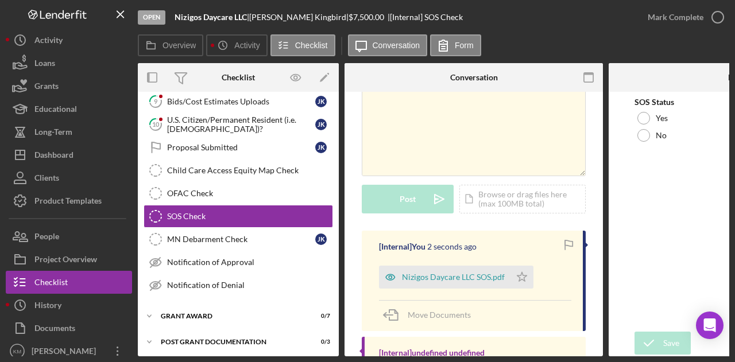
scroll to position [115, 0]
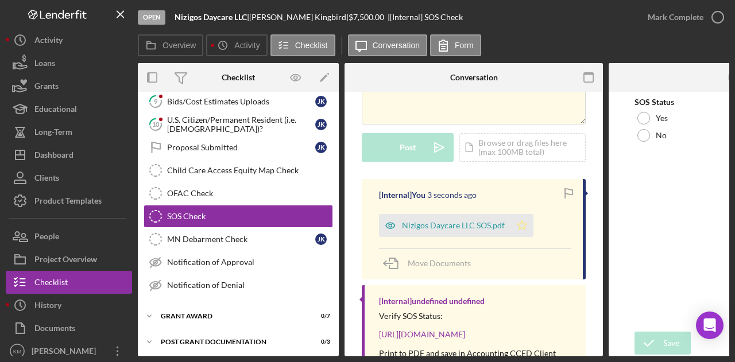
click at [523, 227] on icon "Icon/Star" at bounding box center [521, 225] width 23 height 23
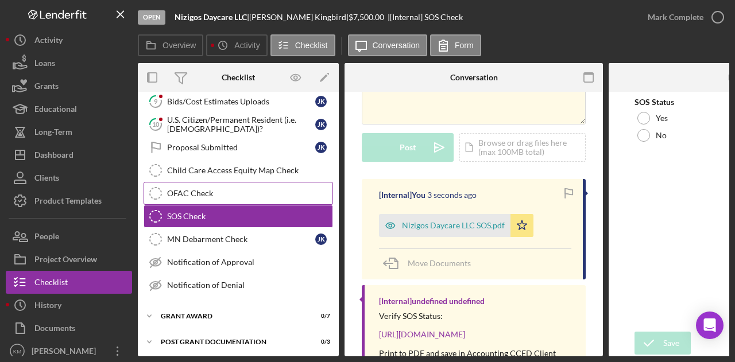
click at [202, 189] on div "OFAC Check" at bounding box center [249, 193] width 165 height 9
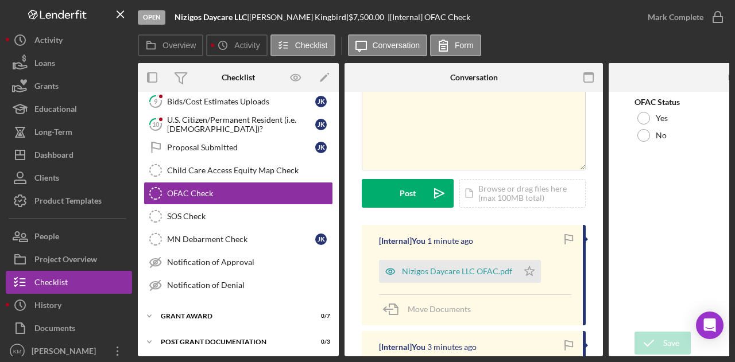
scroll to position [172, 0]
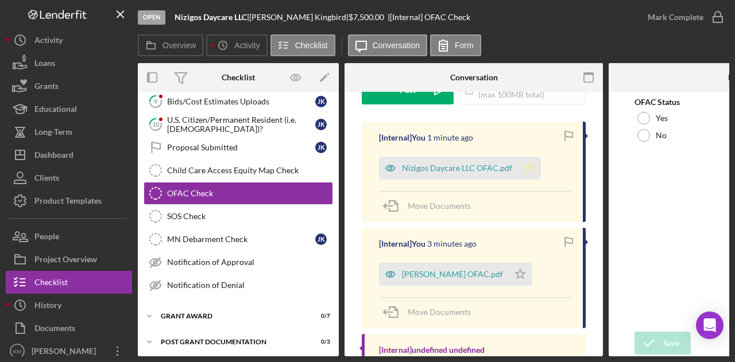
click at [535, 161] on icon "Icon/Star" at bounding box center [529, 168] width 23 height 23
click at [521, 269] on icon "Icon/Star" at bounding box center [519, 274] width 23 height 23
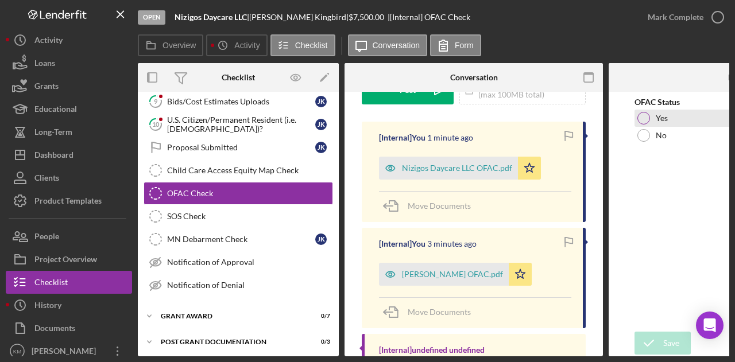
click at [649, 116] on div "Yes" at bounding box center [737, 118] width 207 height 17
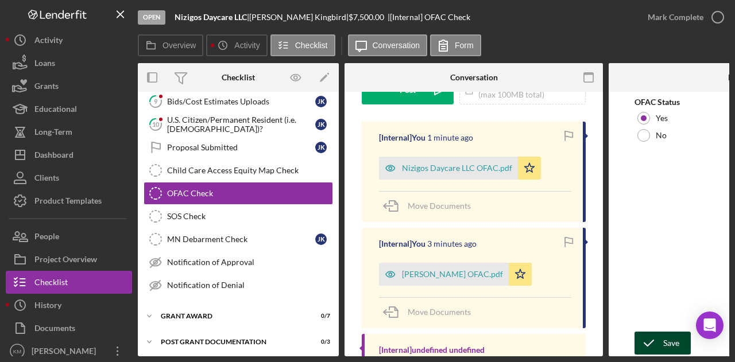
click at [646, 333] on icon "submit" at bounding box center [648, 343] width 29 height 29
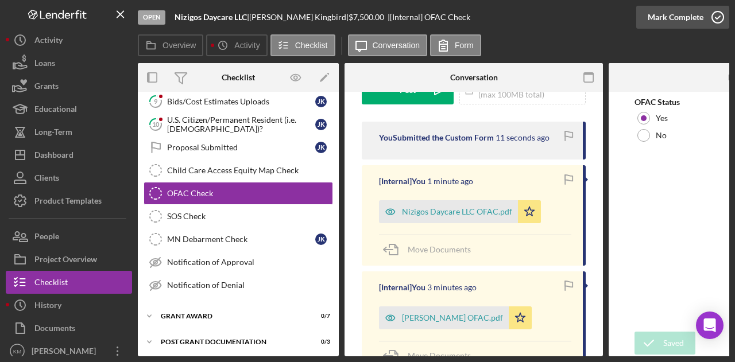
click at [683, 20] on div "Mark Complete" at bounding box center [675, 17] width 56 height 23
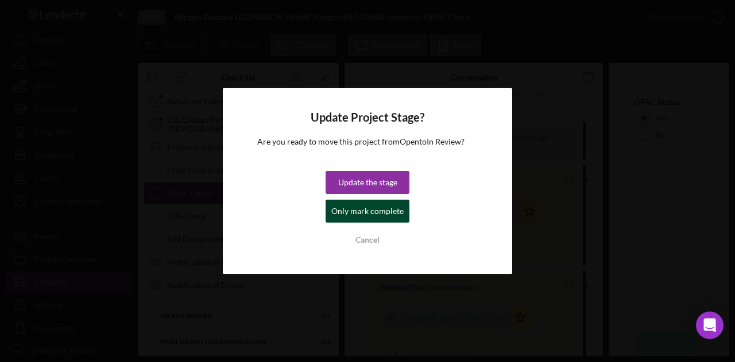
click at [378, 218] on div "Only mark complete" at bounding box center [367, 211] width 72 height 23
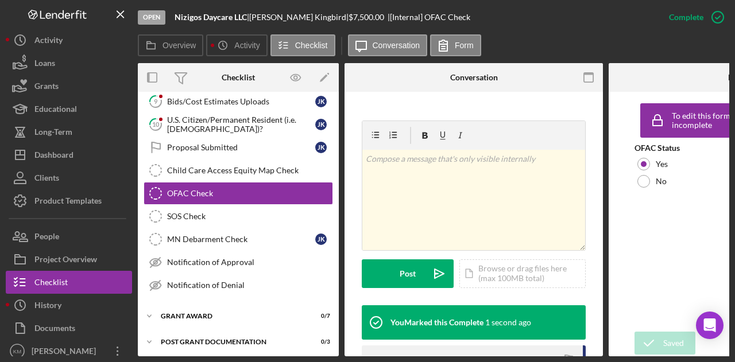
scroll to position [343, 0]
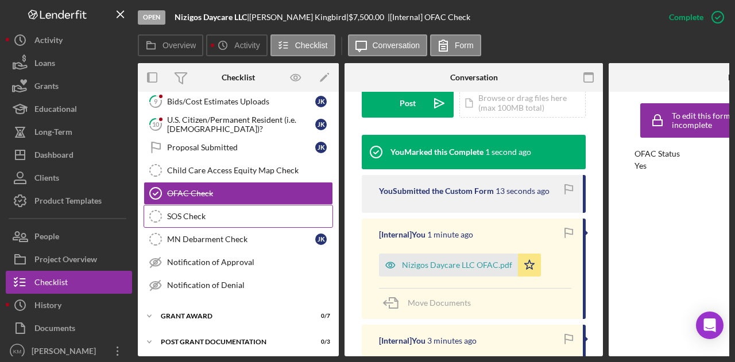
click at [205, 215] on div "SOS Check" at bounding box center [249, 216] width 165 height 9
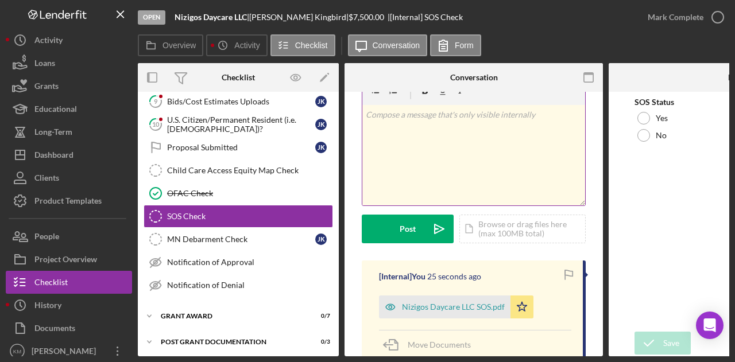
scroll to position [57, 0]
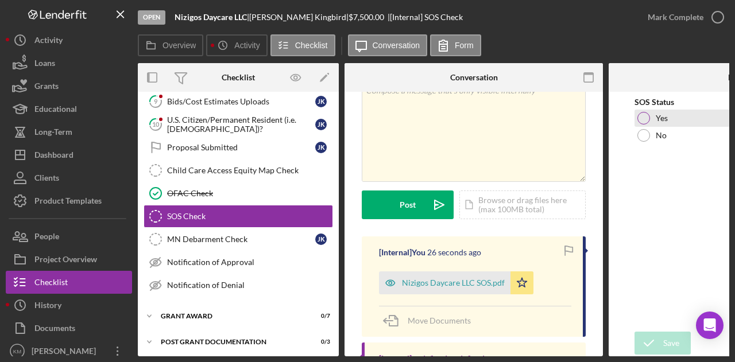
click at [647, 116] on div at bounding box center [643, 118] width 13 height 13
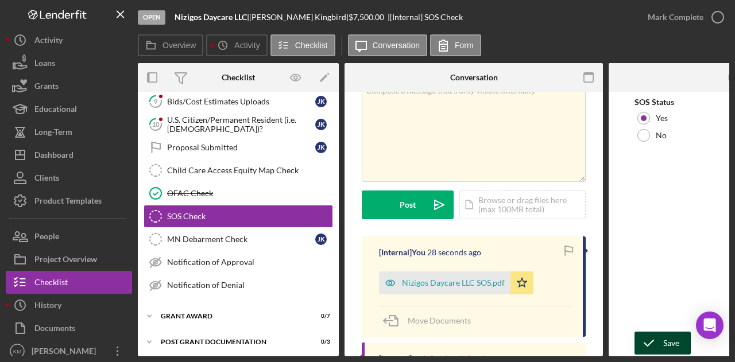
click at [658, 339] on icon "submit" at bounding box center [648, 343] width 29 height 29
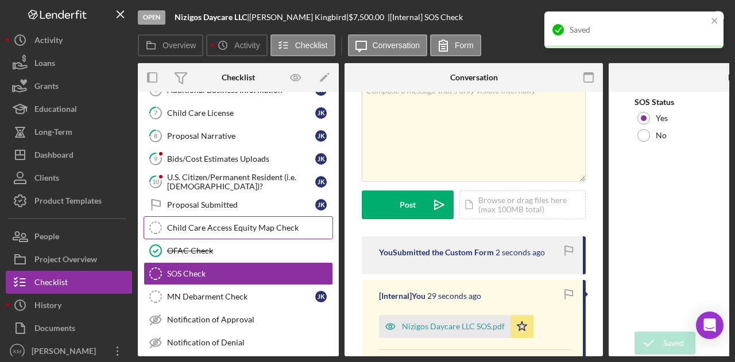
scroll to position [100, 0]
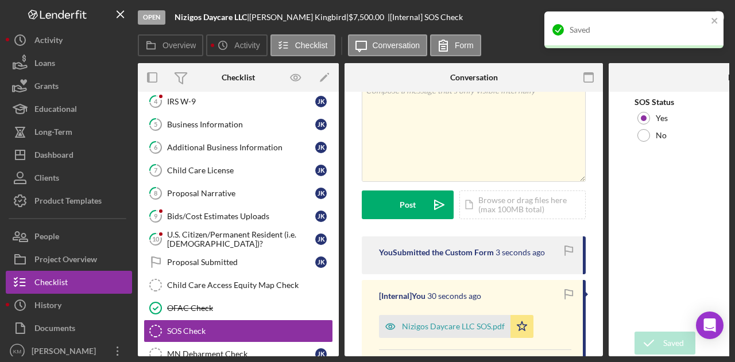
click at [719, 19] on div "Saved" at bounding box center [633, 29] width 179 height 37
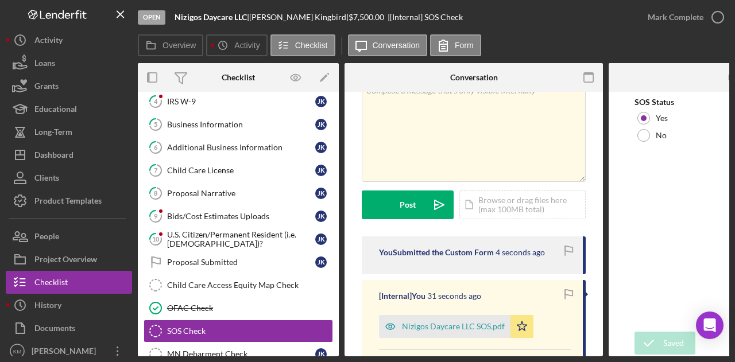
click at [706, 17] on div "Saved" at bounding box center [634, 34] width 184 height 51
click at [688, 20] on div "Mark Complete" at bounding box center [675, 17] width 56 height 23
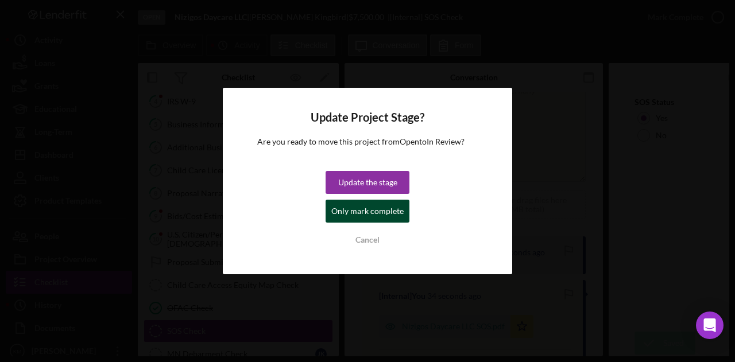
click at [354, 202] on div "Only mark complete" at bounding box center [367, 211] width 72 height 23
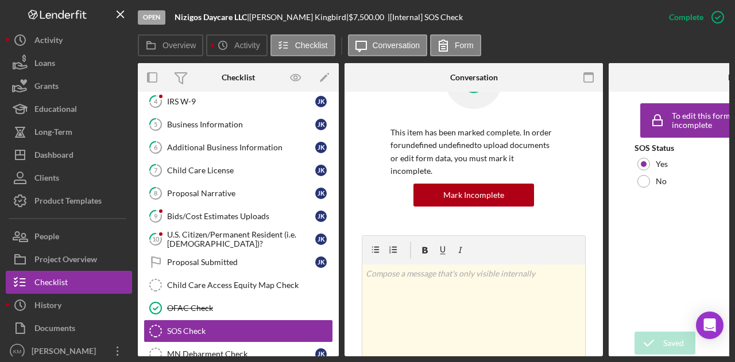
scroll to position [228, 0]
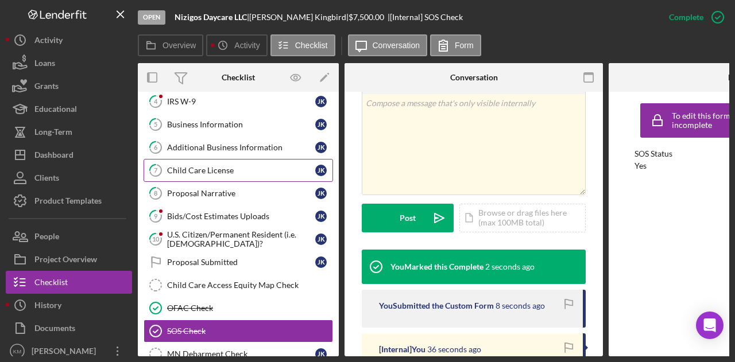
click at [244, 173] on link "7 Child Care License J K" at bounding box center [237, 170] width 189 height 23
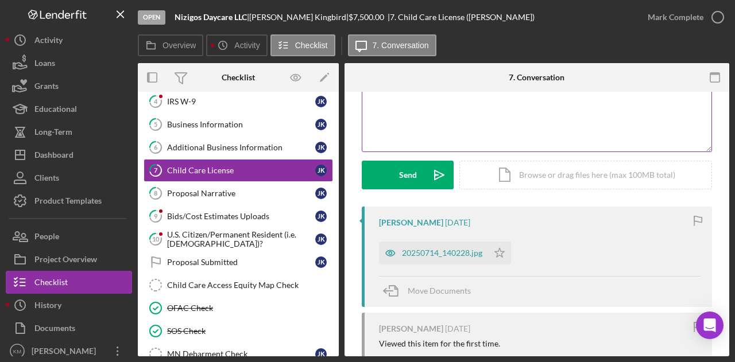
scroll to position [172, 0]
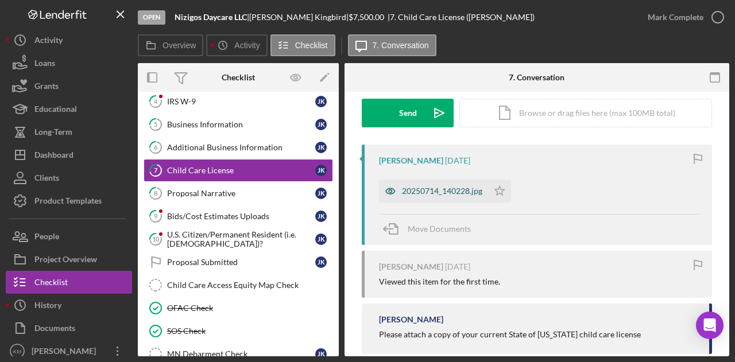
click at [430, 195] on div "20250714_140228.jpg" at bounding box center [442, 191] width 80 height 9
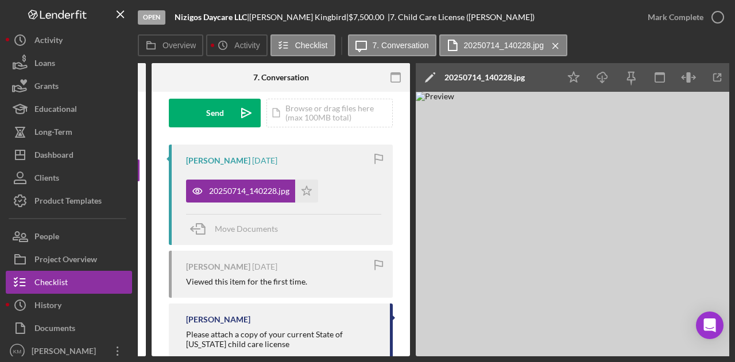
scroll to position [0, 0]
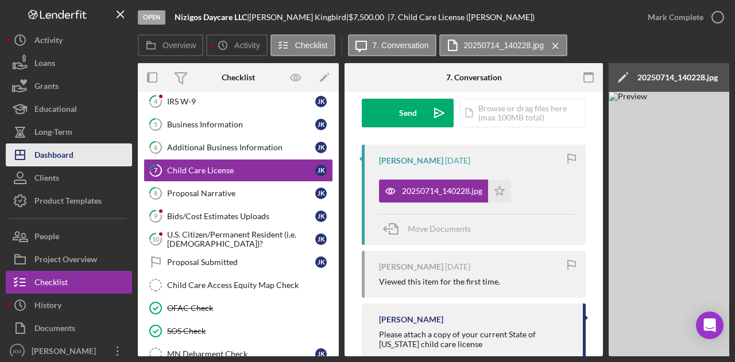
click at [71, 163] on div "Dashboard" at bounding box center [53, 156] width 39 height 26
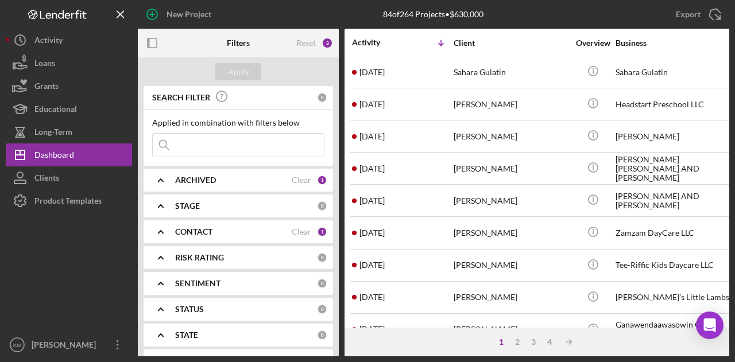
scroll to position [539, 0]
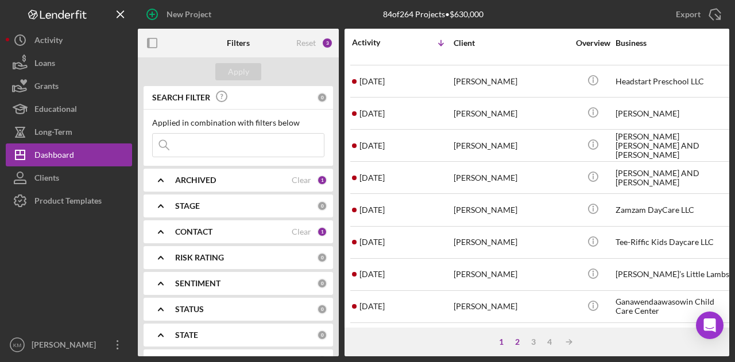
click at [515, 339] on div "2" at bounding box center [517, 341] width 16 height 9
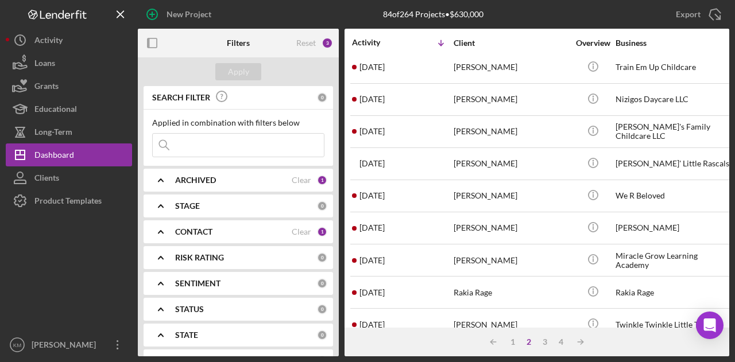
scroll to position [0, 0]
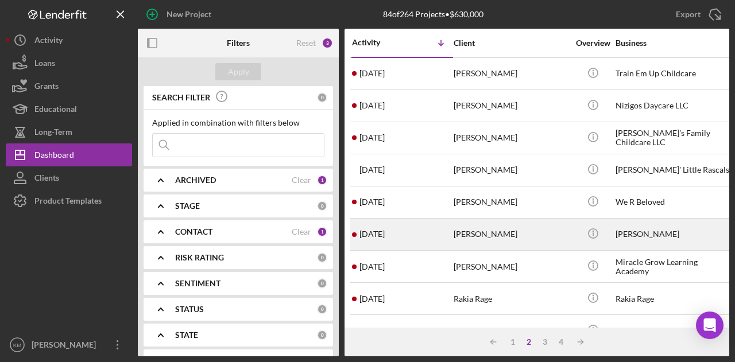
click at [505, 236] on div "[PERSON_NAME]" at bounding box center [510, 234] width 115 height 30
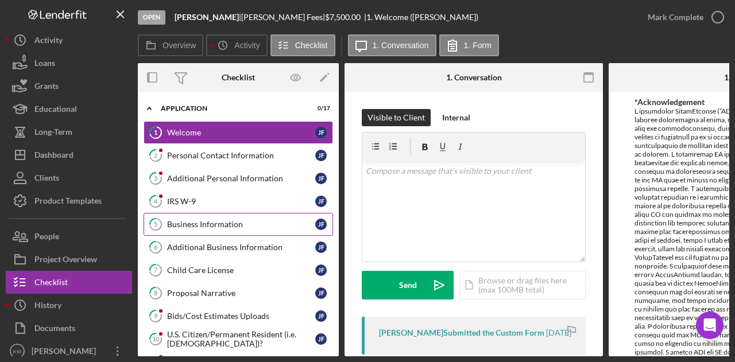
click at [222, 223] on div "Business Information" at bounding box center [241, 224] width 148 height 9
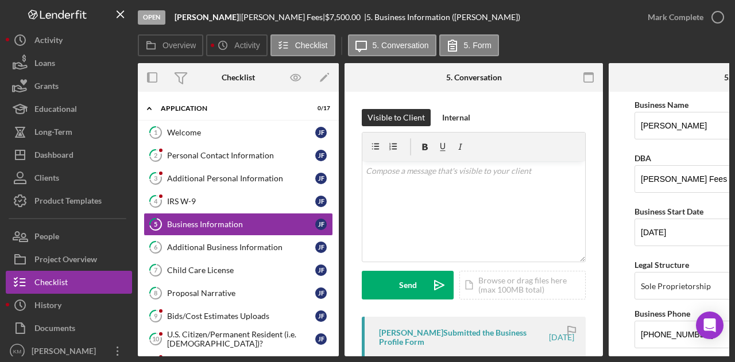
drag, startPoint x: 550, startPoint y: 356, endPoint x: 561, endPoint y: 368, distance: 15.8
click at [561, 362] on html "Open [PERSON_NAME] | [PERSON_NAME] | $7,500.00 | 5. Business Information ([PERS…" at bounding box center [367, 181] width 735 height 362
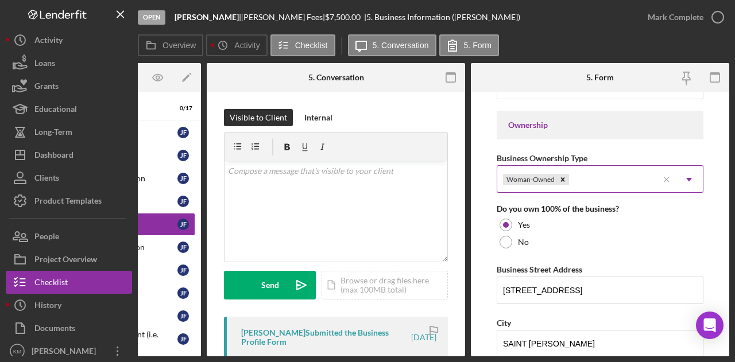
scroll to position [631, 0]
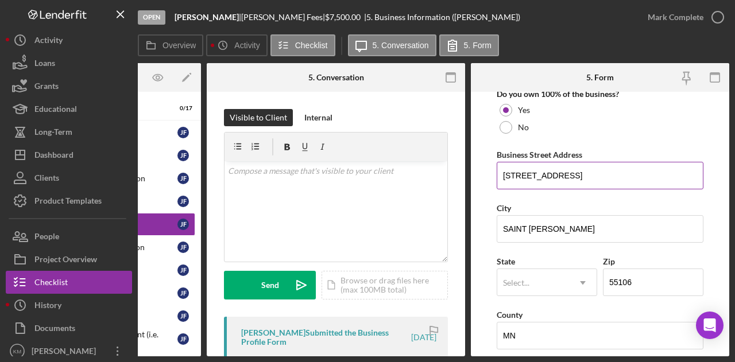
click at [574, 174] on input "[STREET_ADDRESS]" at bounding box center [599, 176] width 207 height 28
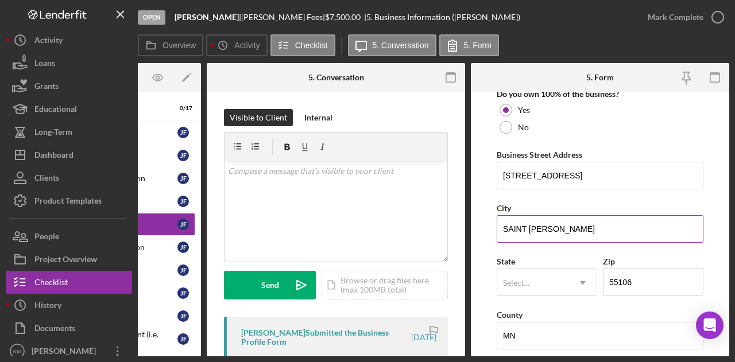
click at [515, 228] on input "SAINT [PERSON_NAME]" at bounding box center [599, 229] width 207 height 28
click at [241, 16] on div "[PERSON_NAME] |" at bounding box center [283, 17] width 84 height 9
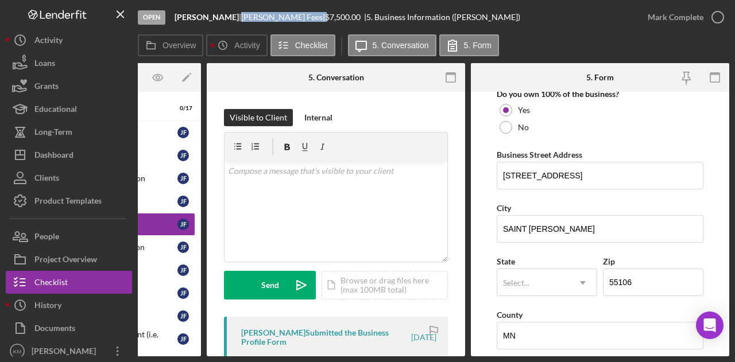
click at [241, 16] on div "[PERSON_NAME] |" at bounding box center [283, 17] width 84 height 9
drag, startPoint x: 308, startPoint y: 358, endPoint x: 240, endPoint y: 359, distance: 68.3
click at [240, 359] on div "Open [PERSON_NAME] | [PERSON_NAME] | $7,500.00 | 5. Business Information ([PERS…" at bounding box center [367, 181] width 735 height 362
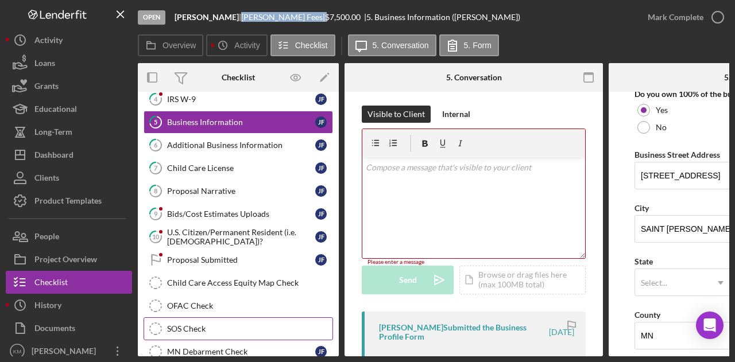
scroll to position [172, 0]
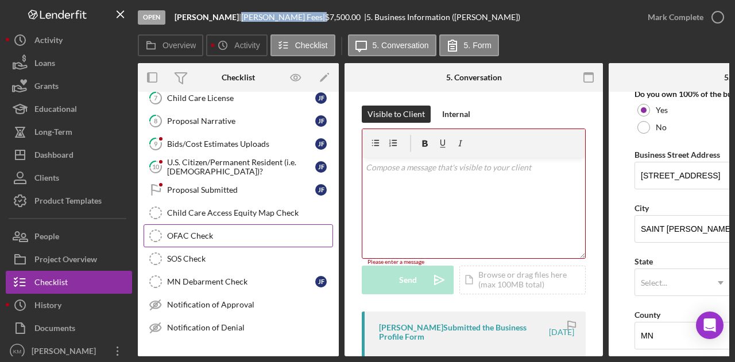
click at [228, 231] on div "OFAC Check" at bounding box center [249, 235] width 165 height 9
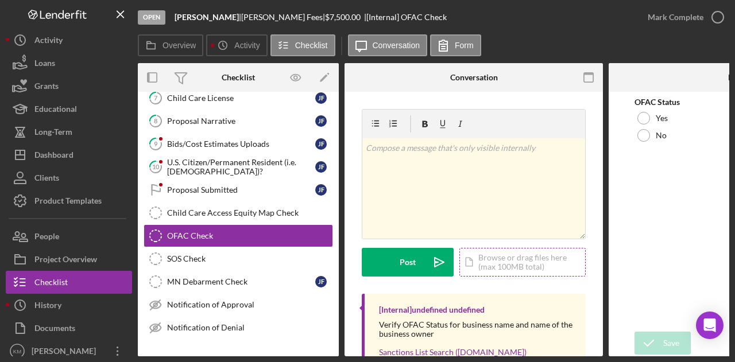
click at [511, 266] on div "Icon/Document Browse or drag files here (max 100MB total) Tap to choose files o…" at bounding box center [522, 262] width 126 height 29
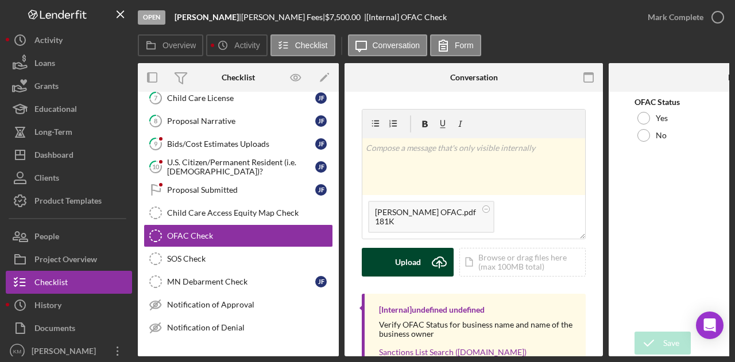
click at [397, 266] on div "Upload" at bounding box center [408, 262] width 26 height 29
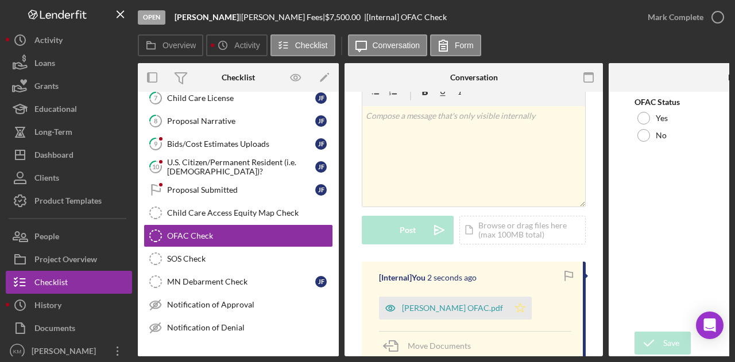
scroll to position [57, 0]
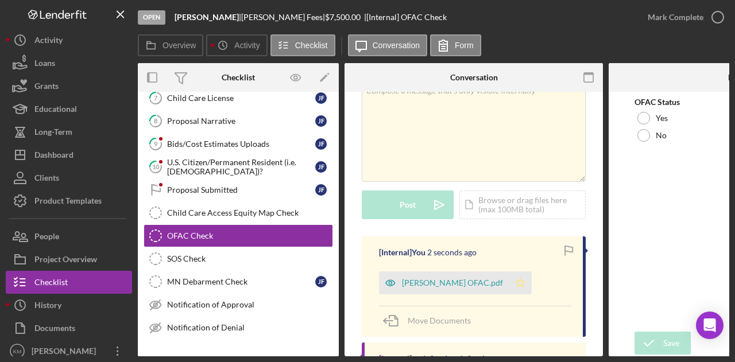
click at [515, 281] on polygon "button" at bounding box center [520, 282] width 10 height 9
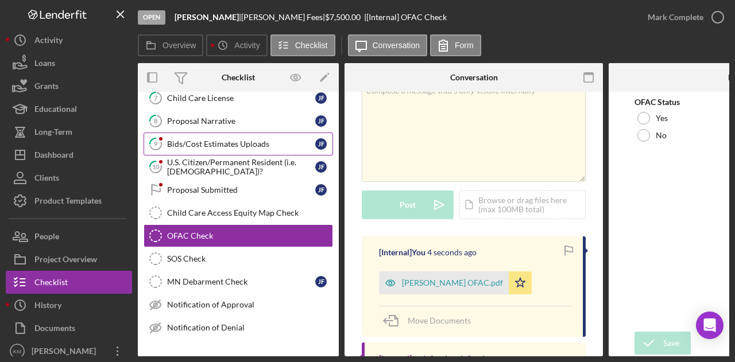
scroll to position [0, 0]
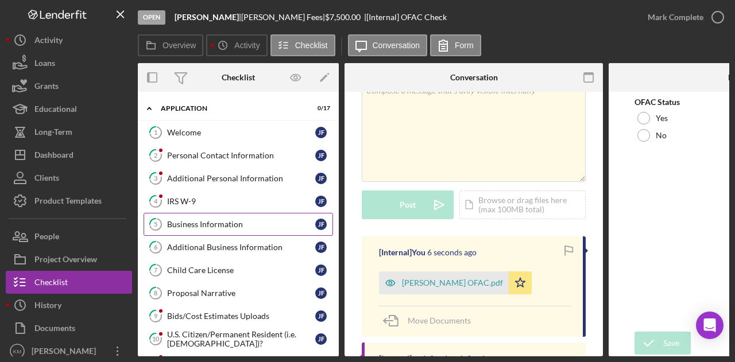
click at [212, 223] on div "Business Information" at bounding box center [241, 224] width 148 height 9
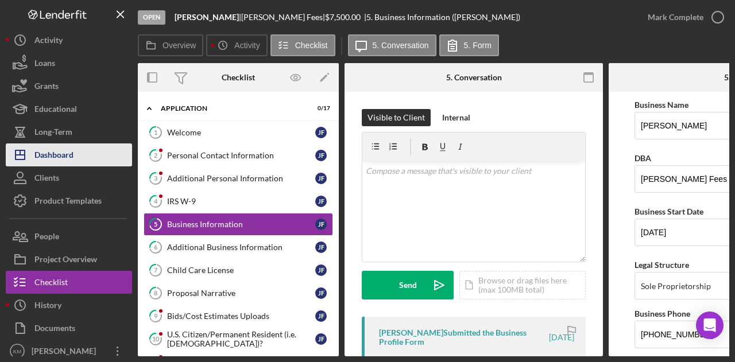
click at [91, 143] on button "Icon/Dashboard Dashboard" at bounding box center [69, 154] width 126 height 23
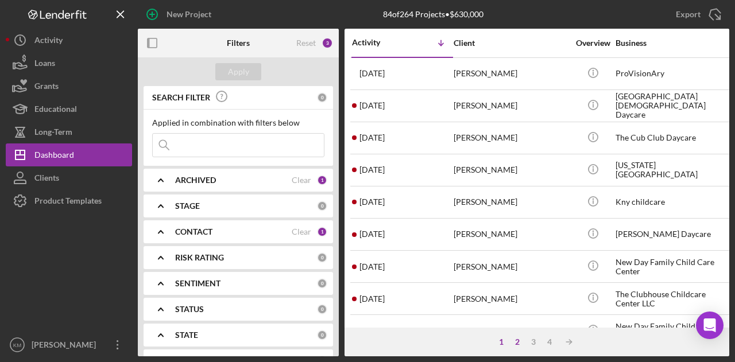
click at [518, 344] on div "2" at bounding box center [517, 341] width 16 height 9
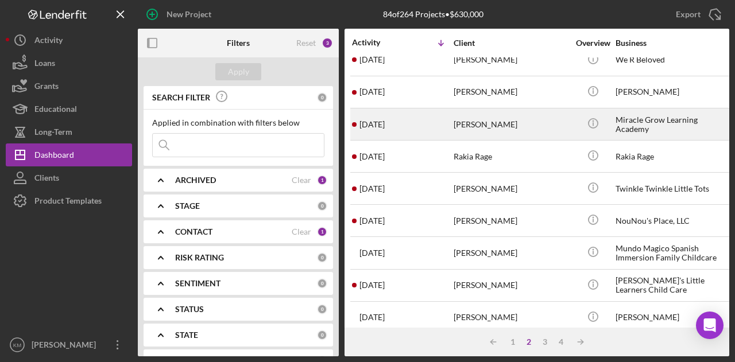
scroll to position [138, 0]
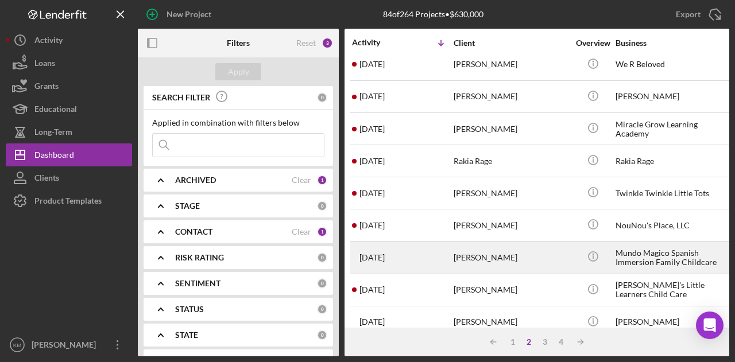
click at [487, 266] on div "[PERSON_NAME]" at bounding box center [510, 257] width 115 height 30
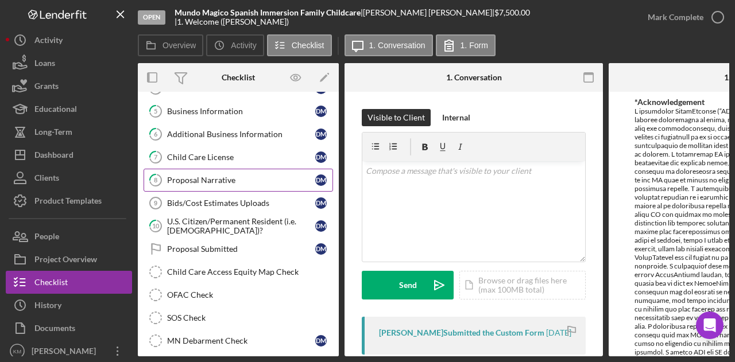
scroll to position [115, 0]
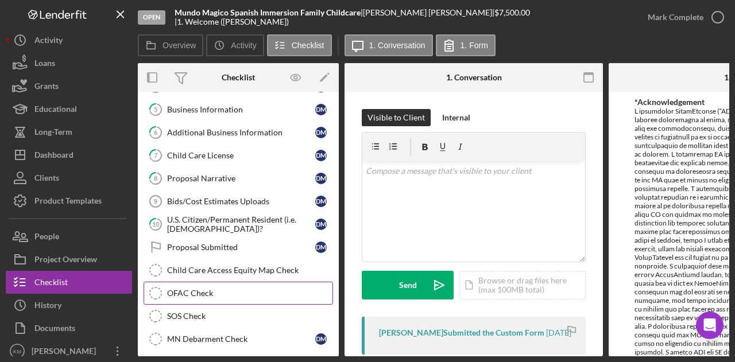
click at [231, 282] on link "OFAC Check OFAC Check" at bounding box center [237, 293] width 189 height 23
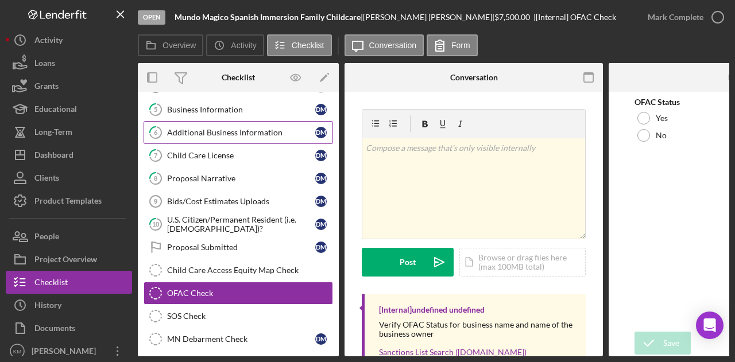
click at [217, 130] on div "Additional Business Information" at bounding box center [241, 132] width 148 height 9
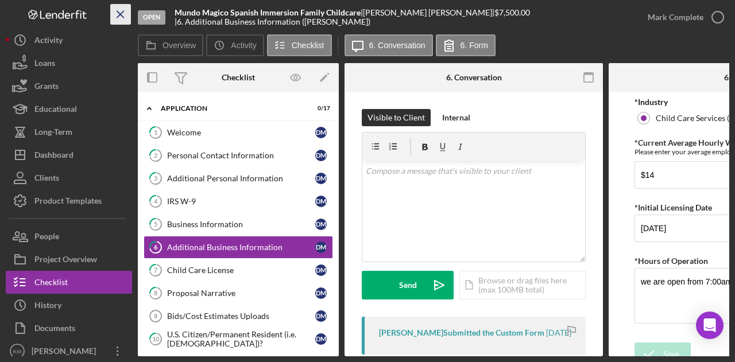
click at [117, 11] on line "button" at bounding box center [120, 14] width 6 height 6
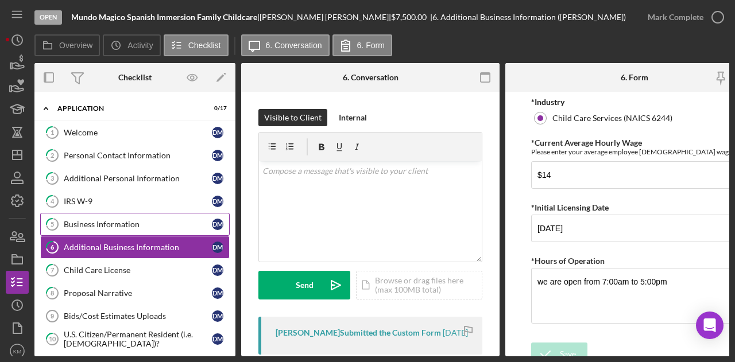
click at [137, 222] on div "Business Information" at bounding box center [138, 224] width 148 height 9
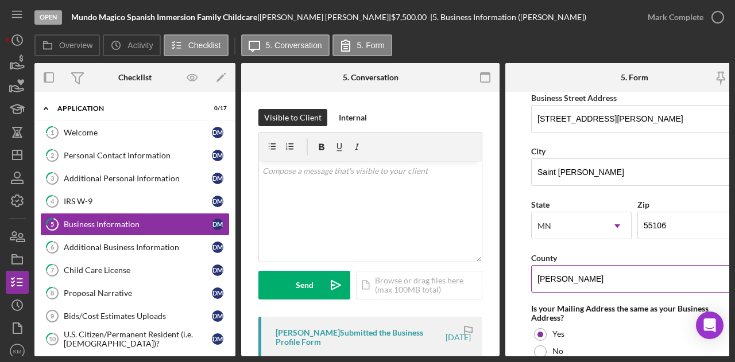
scroll to position [689, 0]
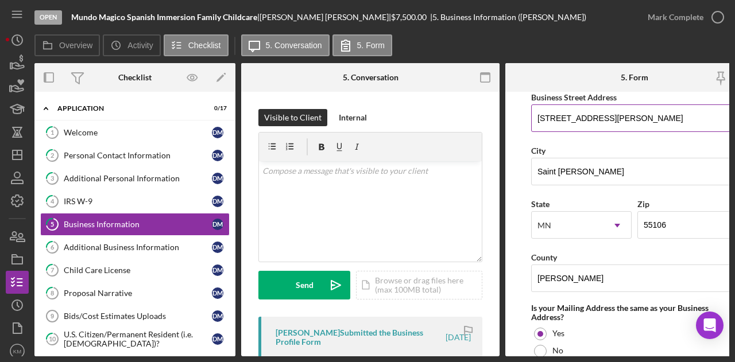
click at [582, 118] on input "[STREET_ADDRESS][PERSON_NAME]" at bounding box center [634, 118] width 207 height 28
click at [309, 13] on div "[PERSON_NAME] |" at bounding box center [324, 17] width 131 height 9
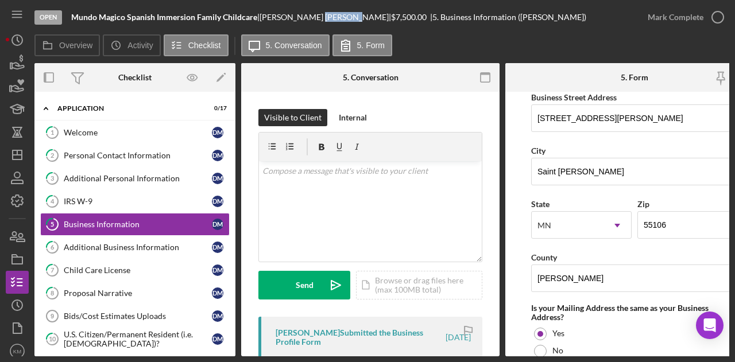
click at [309, 13] on div "[PERSON_NAME] |" at bounding box center [324, 17] width 131 height 9
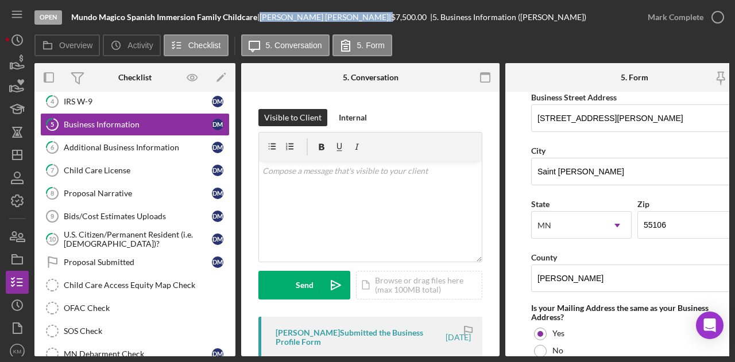
scroll to position [172, 0]
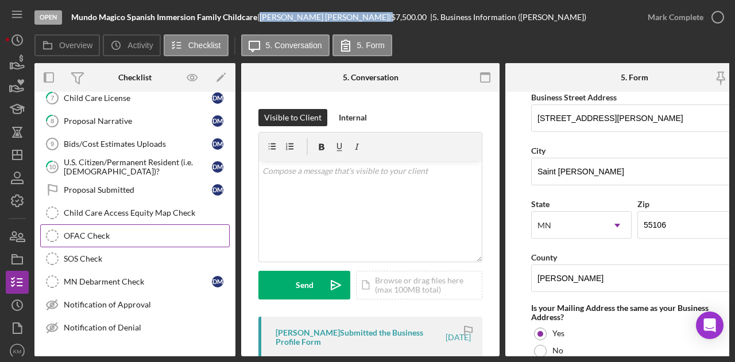
click at [131, 234] on div "OFAC Check" at bounding box center [146, 235] width 165 height 9
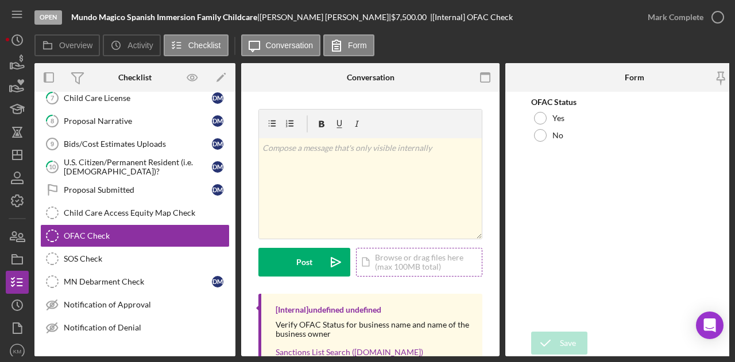
click at [415, 265] on div "Icon/Document Browse or drag files here (max 100MB total) Tap to choose files o…" at bounding box center [419, 262] width 126 height 29
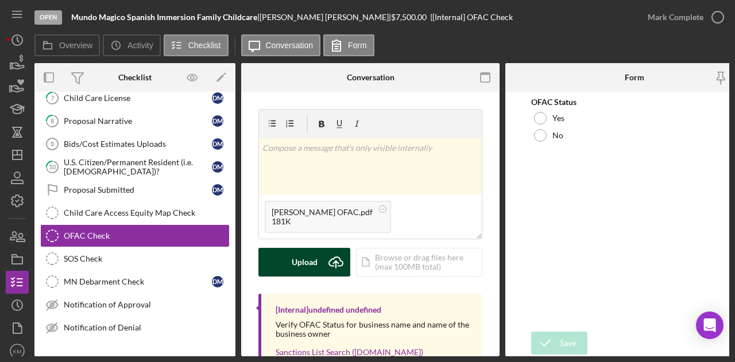
drag, startPoint x: 318, startPoint y: 248, endPoint x: 335, endPoint y: 271, distance: 28.7
click at [335, 271] on icon "Icon/Upload" at bounding box center [335, 262] width 29 height 29
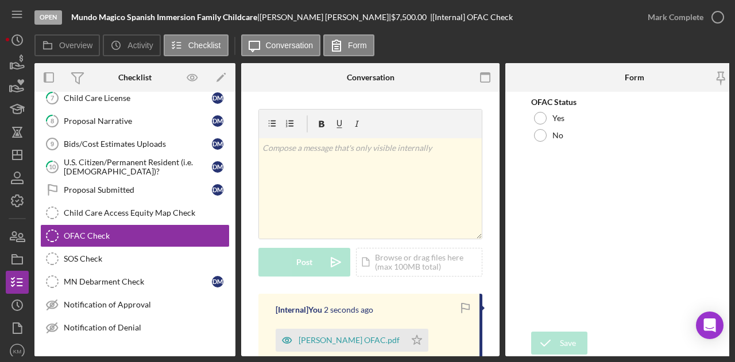
click at [205, 17] on b "Mundo Magico Spanish Immersion Family Childcare" at bounding box center [164, 17] width 186 height 10
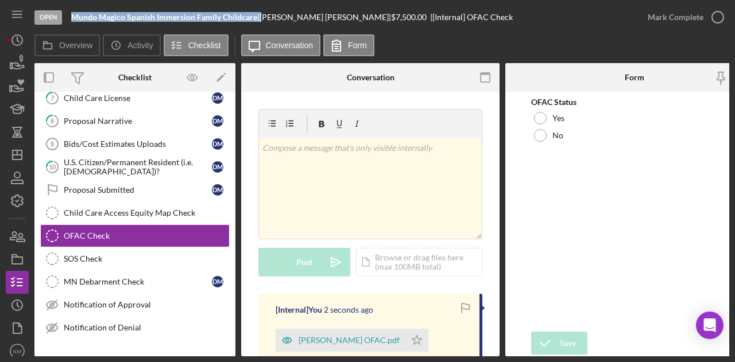
click at [205, 17] on b "Mundo Magico Spanish Immersion Family Childcare" at bounding box center [164, 17] width 186 height 10
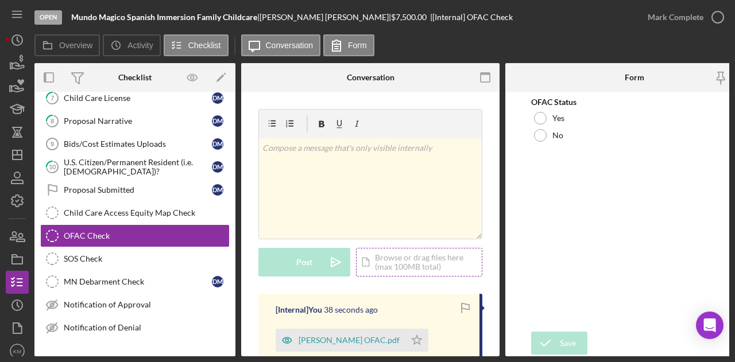
click at [372, 270] on div "Icon/Document Browse or drag files here (max 100MB total) Tap to choose files o…" at bounding box center [419, 262] width 126 height 29
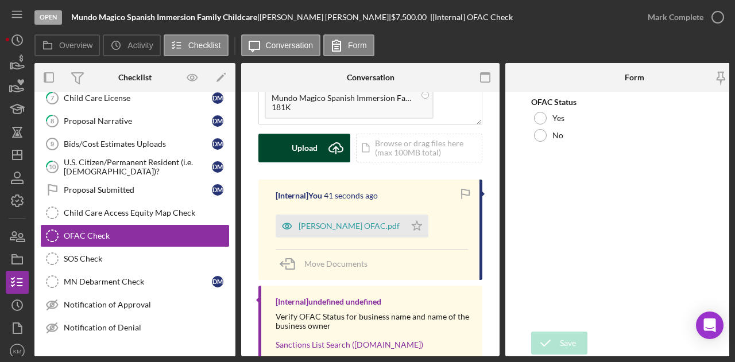
scroll to position [115, 0]
click at [311, 144] on div "Upload" at bounding box center [305, 147] width 26 height 29
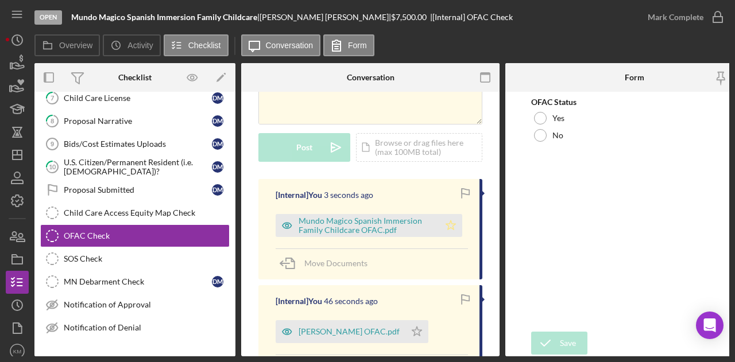
click at [446, 228] on polygon "button" at bounding box center [451, 224] width 10 height 9
click at [428, 326] on icon "Icon/Star" at bounding box center [416, 331] width 23 height 23
click at [549, 108] on div "OFAC Status Yes No" at bounding box center [634, 121] width 207 height 46
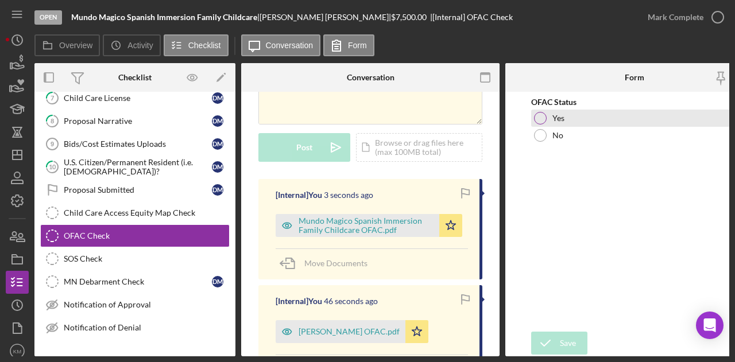
drag, startPoint x: 543, startPoint y: 118, endPoint x: 550, endPoint y: 172, distance: 54.4
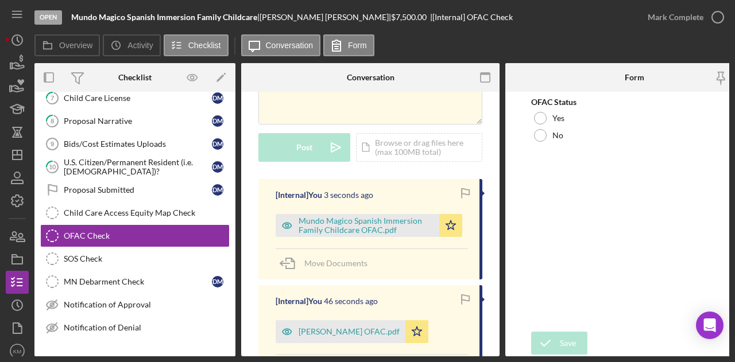
click at [543, 117] on div at bounding box center [540, 118] width 13 height 13
click at [546, 325] on form "OFAC Status Yes No Save Save" at bounding box center [634, 224] width 258 height 265
click at [545, 340] on icon "submit" at bounding box center [545, 343] width 29 height 29
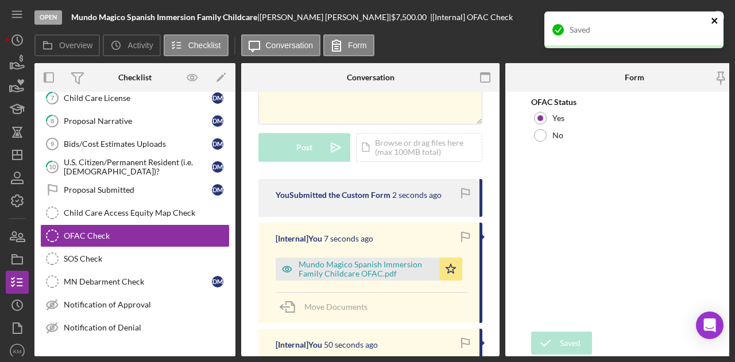
click at [717, 20] on icon "close" at bounding box center [714, 20] width 8 height 9
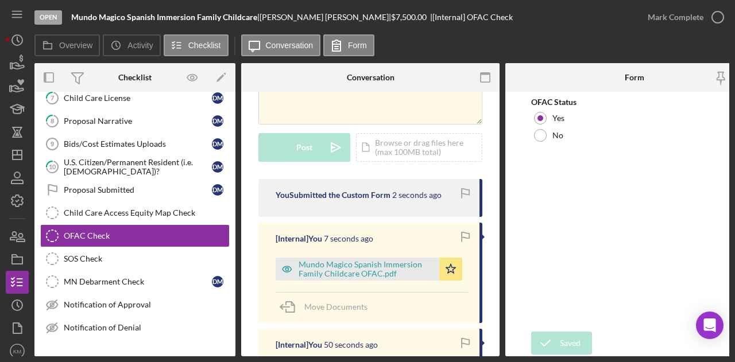
click at [709, 14] on div "Saved" at bounding box center [634, 11] width 184 height 5
click at [710, 17] on icon "button" at bounding box center [717, 17] width 29 height 29
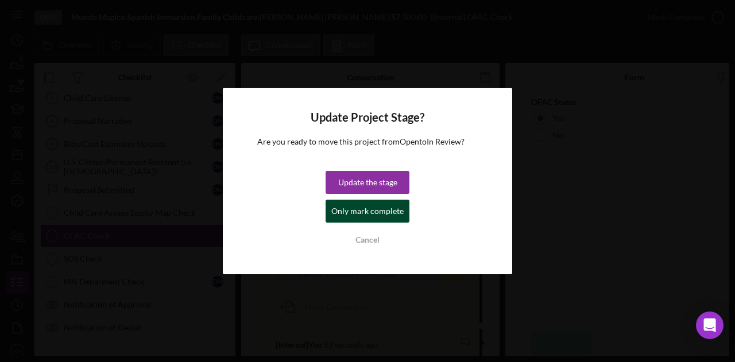
click at [378, 215] on div "Only mark complete" at bounding box center [367, 211] width 72 height 23
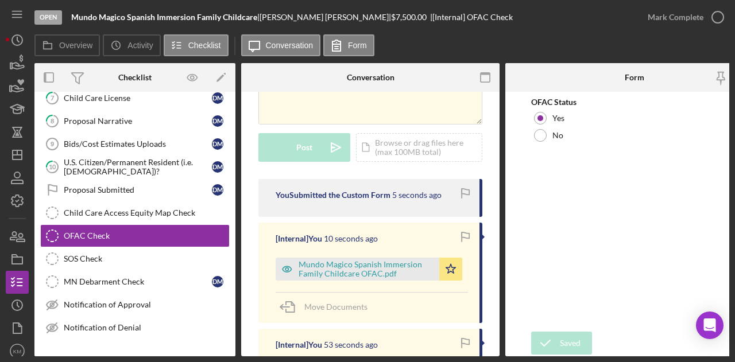
scroll to position [285, 0]
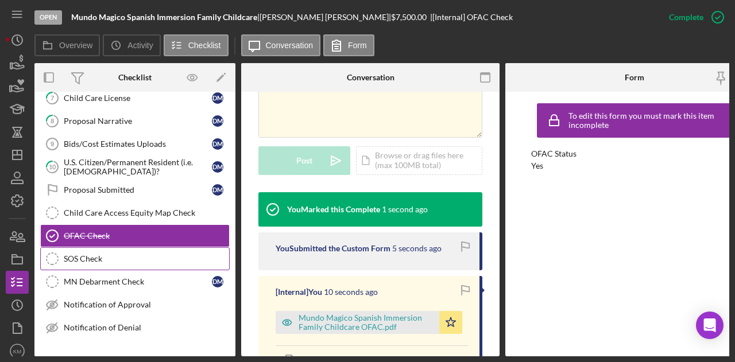
click at [110, 260] on link "SOS Check SOS Check" at bounding box center [134, 258] width 189 height 23
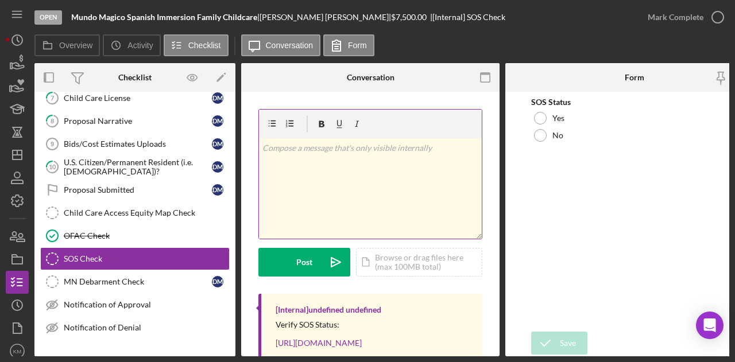
scroll to position [88, 0]
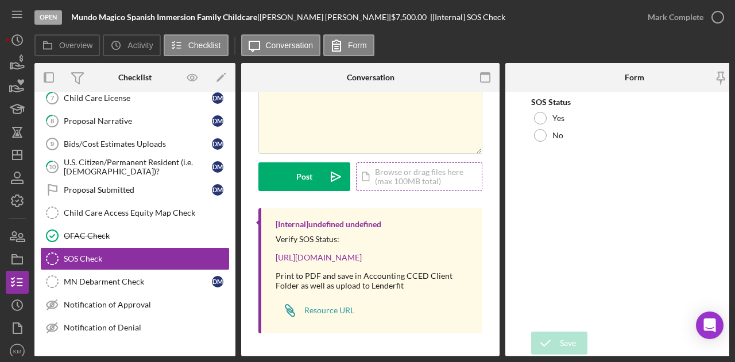
click at [374, 174] on div "Icon/Document Browse or drag files here (max 100MB total) Tap to choose files o…" at bounding box center [419, 176] width 126 height 29
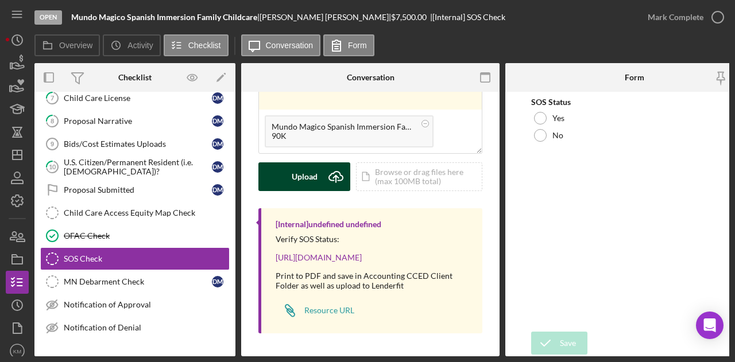
click at [281, 178] on button "Upload Icon/Upload" at bounding box center [304, 176] width 92 height 29
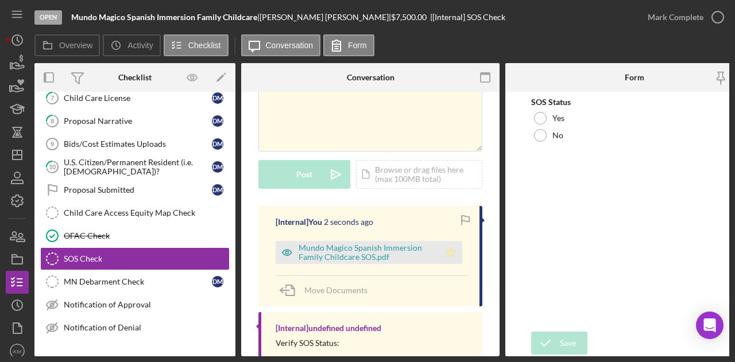
click at [450, 255] on icon "Icon/Star" at bounding box center [450, 252] width 23 height 23
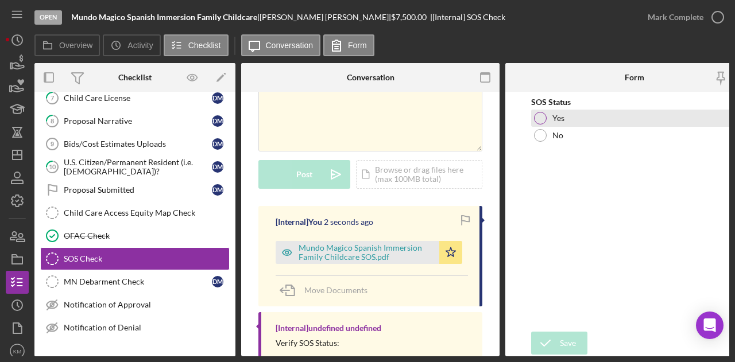
click at [550, 112] on div "Yes" at bounding box center [634, 118] width 207 height 17
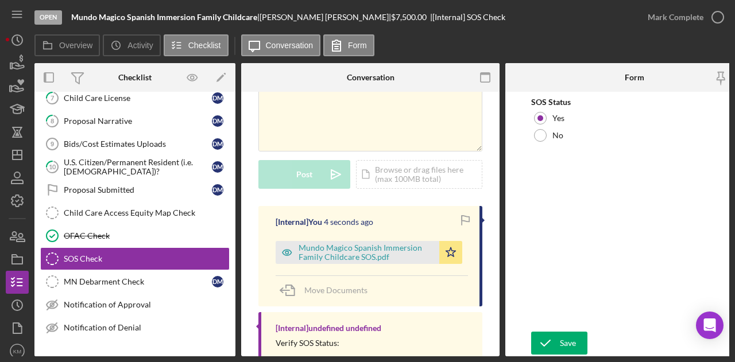
drag, startPoint x: 561, startPoint y: 332, endPoint x: 551, endPoint y: 327, distance: 10.3
click at [560, 332] on div "Save" at bounding box center [568, 343] width 16 height 23
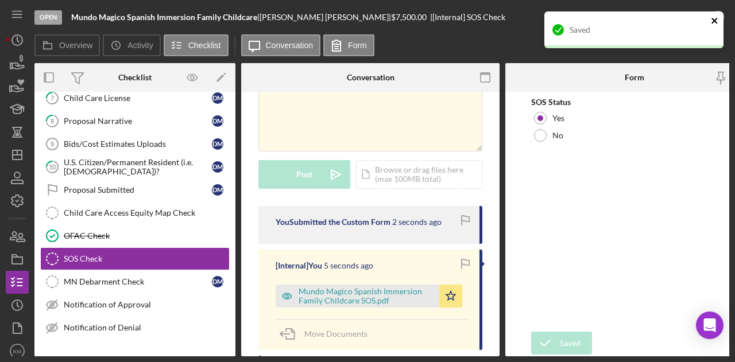
click at [713, 21] on icon "close" at bounding box center [714, 21] width 6 height 6
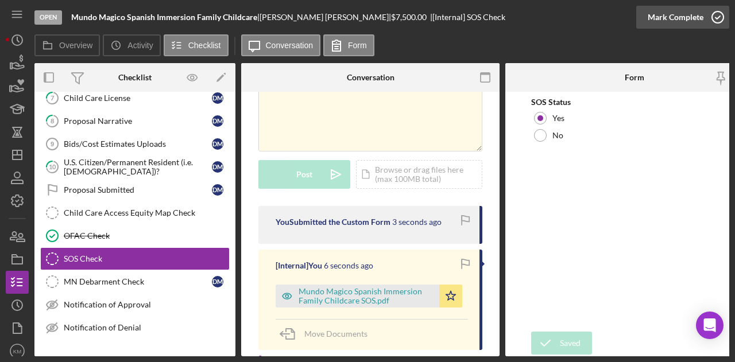
click at [715, 15] on icon "button" at bounding box center [717, 17] width 29 height 29
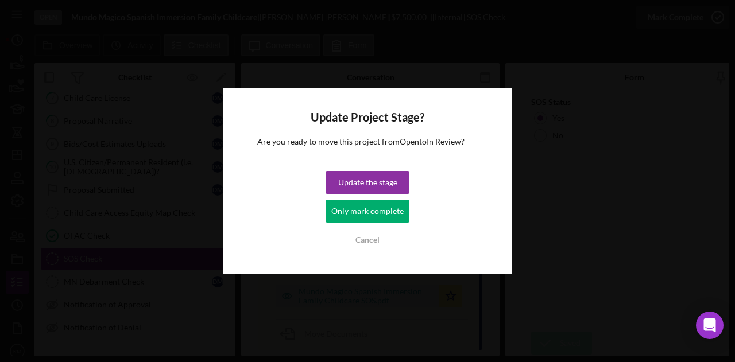
click at [368, 208] on div "Only mark complete" at bounding box center [367, 211] width 72 height 23
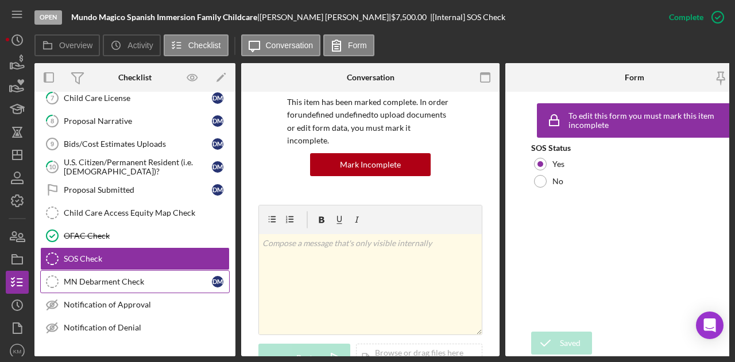
scroll to position [258, 0]
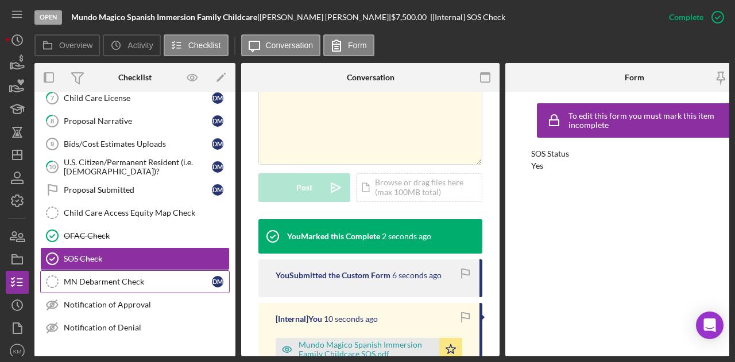
click at [119, 278] on div "MN Debarment Check" at bounding box center [138, 281] width 148 height 9
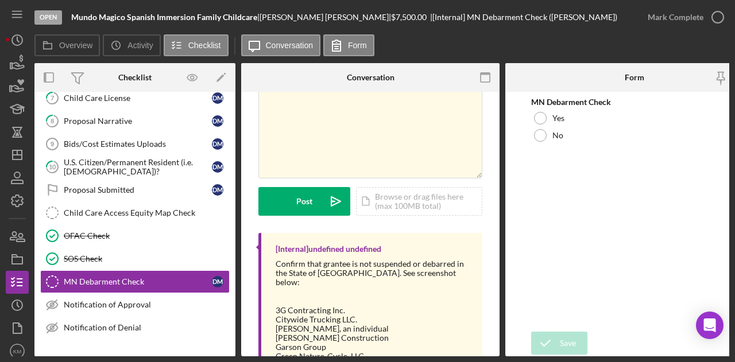
scroll to position [171, 0]
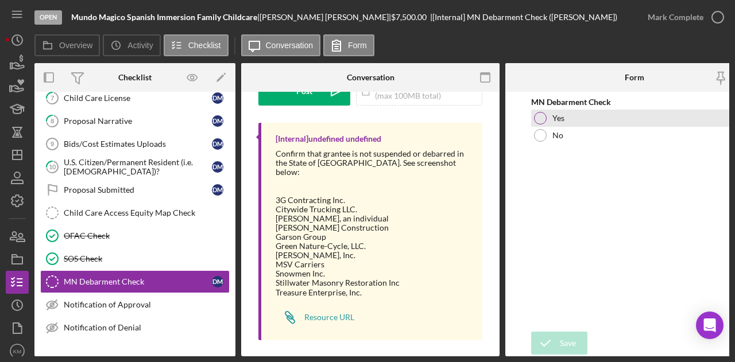
click at [558, 122] on label "Yes" at bounding box center [558, 118] width 12 height 9
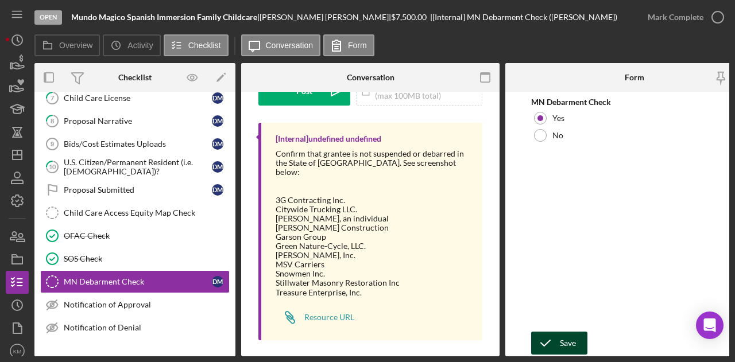
click at [567, 332] on div "Save" at bounding box center [568, 343] width 16 height 23
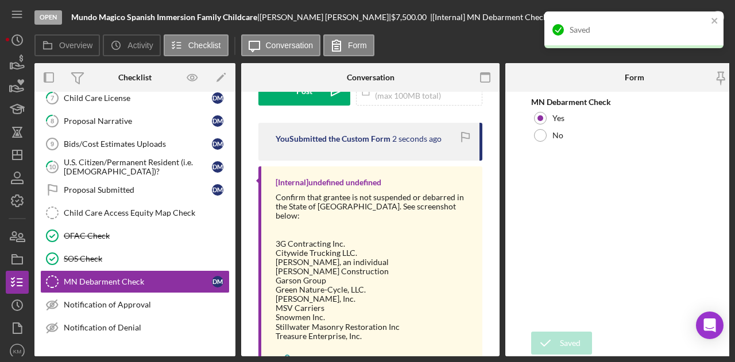
click at [722, 23] on div "Saved" at bounding box center [633, 29] width 179 height 37
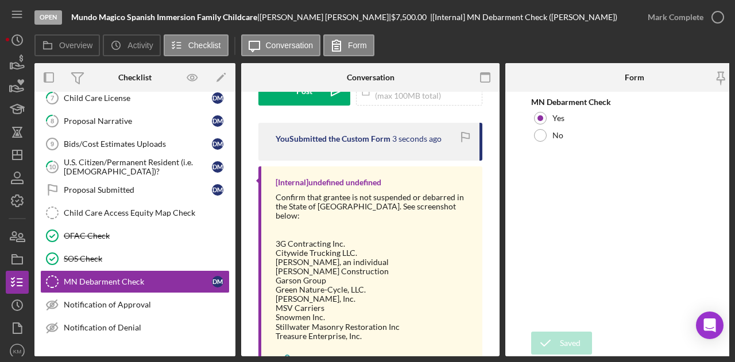
click at [716, 14] on div "Saved" at bounding box center [634, 11] width 184 height 5
click at [712, 20] on icon "button" at bounding box center [717, 17] width 29 height 29
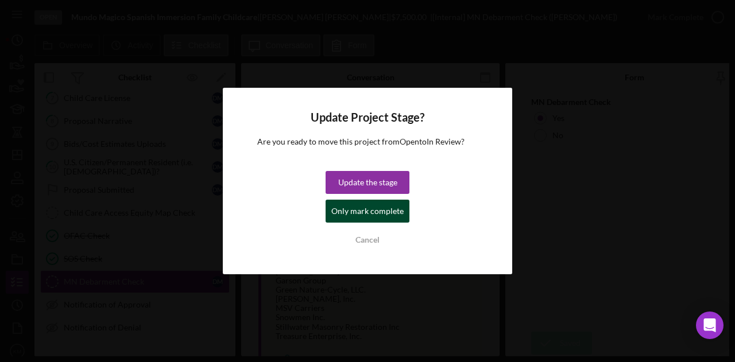
click at [373, 211] on div "Only mark complete" at bounding box center [367, 211] width 72 height 23
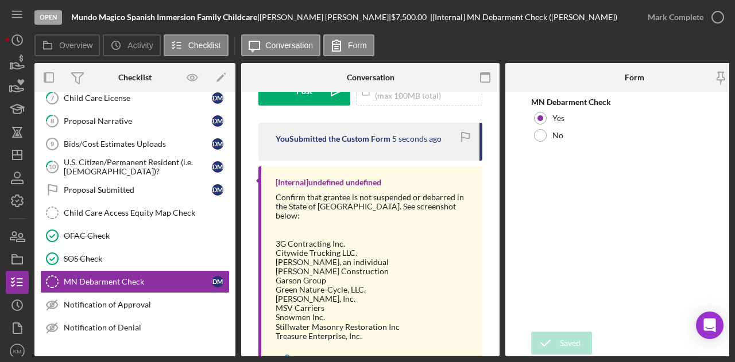
scroll to position [355, 0]
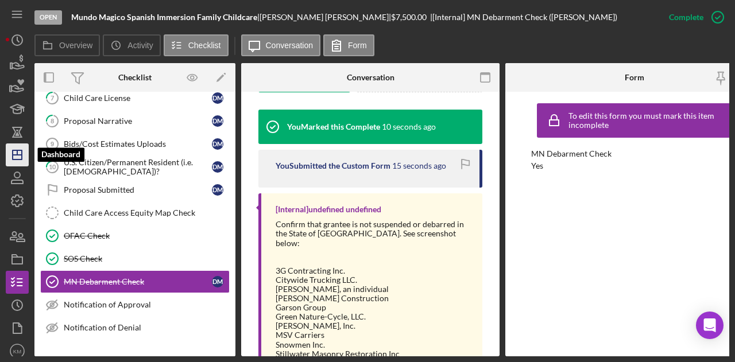
click at [20, 161] on icon "Icon/Dashboard" at bounding box center [17, 155] width 29 height 29
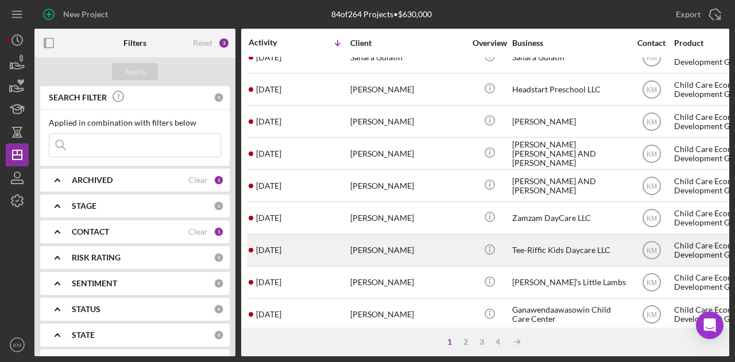
scroll to position [539, 0]
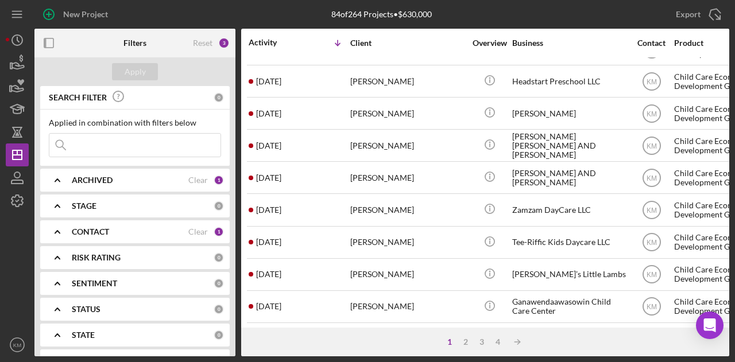
click at [464, 347] on div "1 2 3 4 Icon/Table Sort Arrow" at bounding box center [485, 342] width 488 height 29
click at [464, 344] on div "2" at bounding box center [465, 341] width 16 height 9
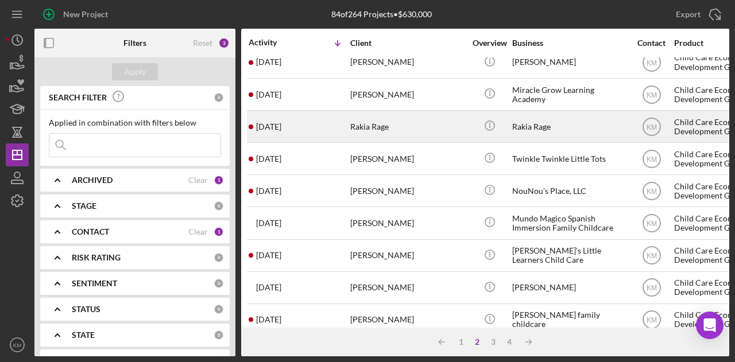
scroll to position [230, 0]
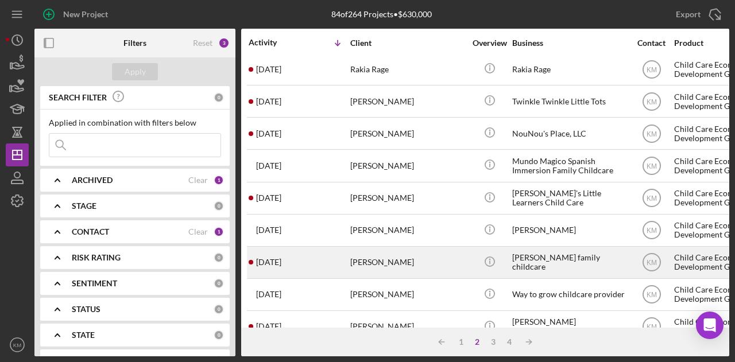
click at [426, 246] on td "[PERSON_NAME]" at bounding box center [408, 262] width 118 height 32
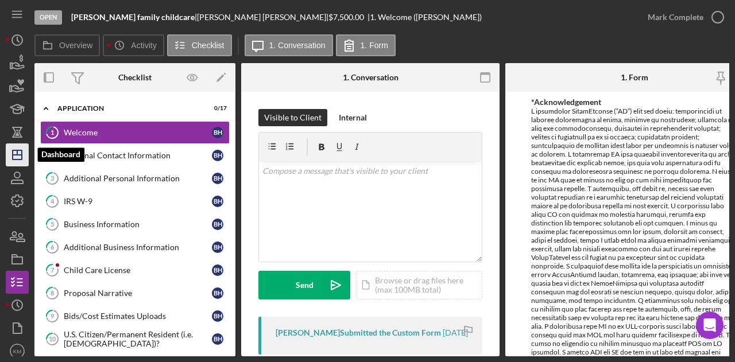
click at [16, 161] on icon "Icon/Dashboard" at bounding box center [17, 155] width 29 height 29
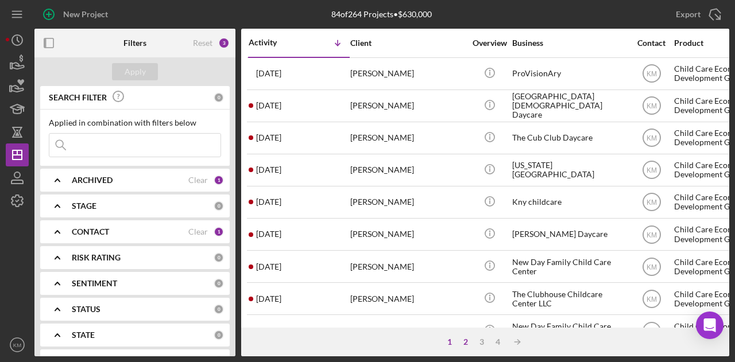
click at [472, 341] on div "2" at bounding box center [465, 341] width 16 height 9
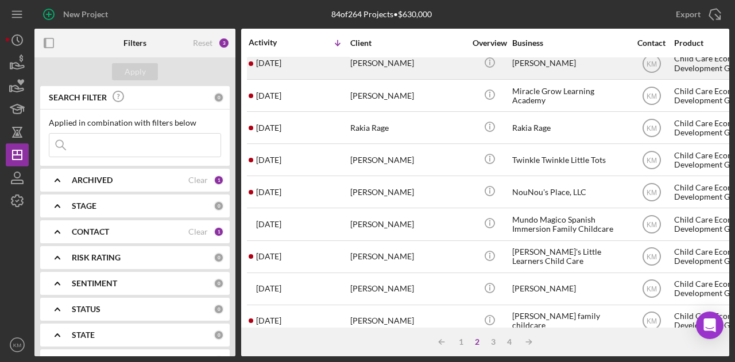
scroll to position [172, 0]
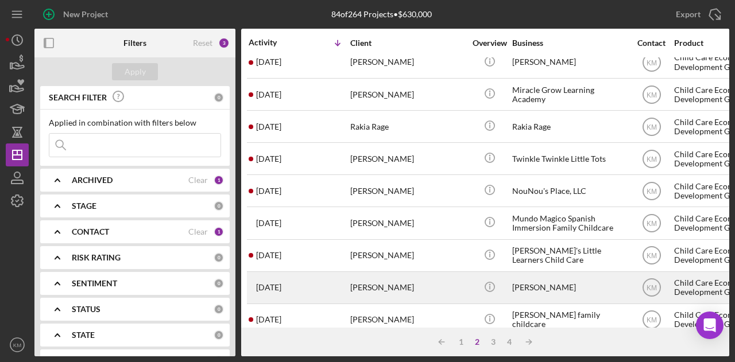
click at [406, 278] on div "[PERSON_NAME]" at bounding box center [407, 288] width 115 height 30
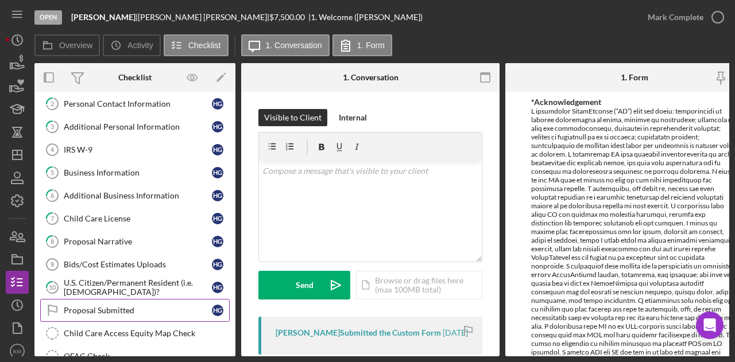
scroll to position [115, 0]
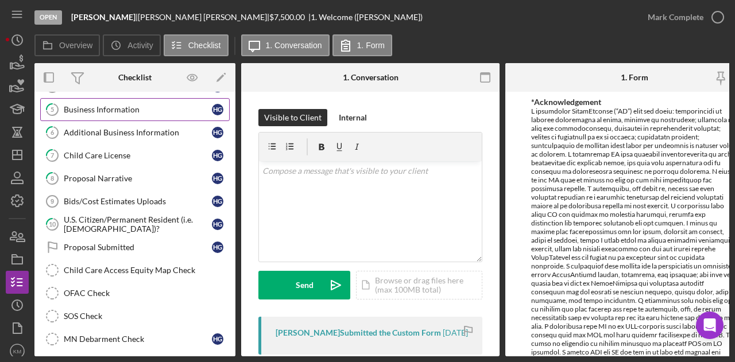
click at [117, 112] on link "5 Business Information H G" at bounding box center [134, 109] width 189 height 23
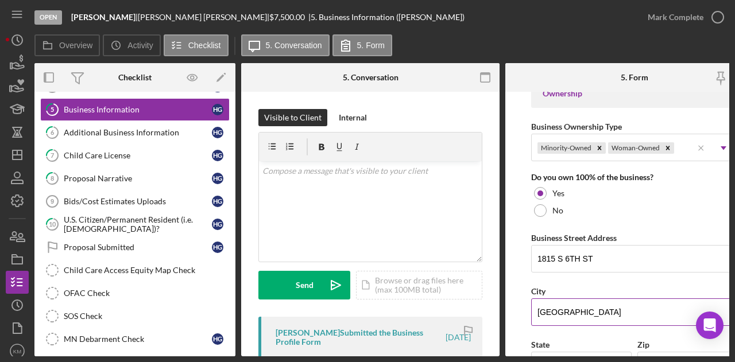
scroll to position [631, 0]
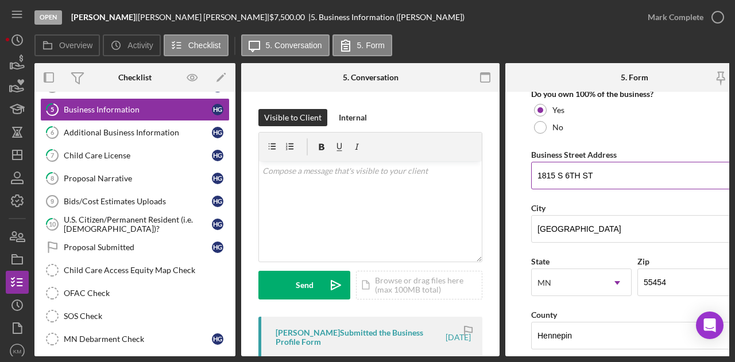
click at [605, 176] on input "1815 S 6TH ST" at bounding box center [634, 176] width 207 height 28
click at [605, 177] on input "1815 S 6TH ST" at bounding box center [634, 176] width 207 height 28
click at [606, 175] on input "1815 S 6TH ST" at bounding box center [634, 176] width 207 height 28
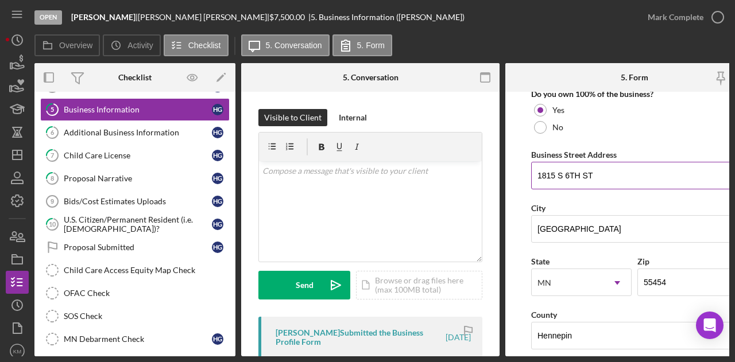
click at [606, 175] on input "1815 S 6TH ST" at bounding box center [634, 176] width 207 height 28
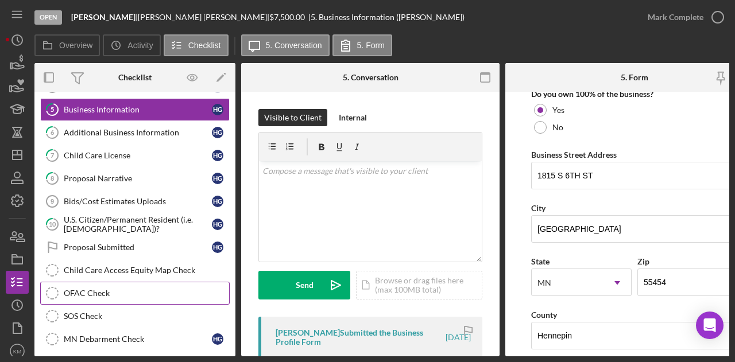
click at [98, 290] on div "OFAC Check" at bounding box center [146, 293] width 165 height 9
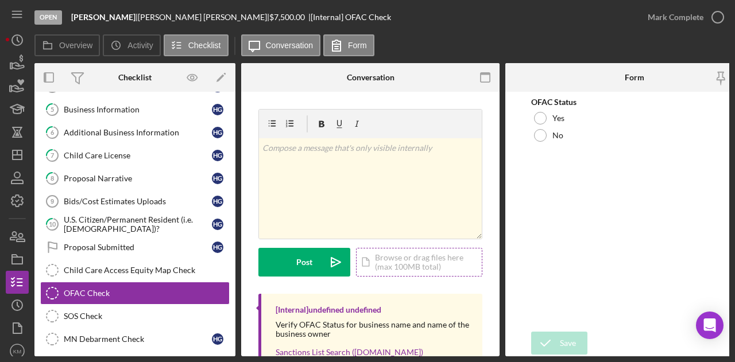
click at [410, 268] on div "Icon/Document Browse or drag files here (max 100MB total) Tap to choose files o…" at bounding box center [419, 262] width 126 height 29
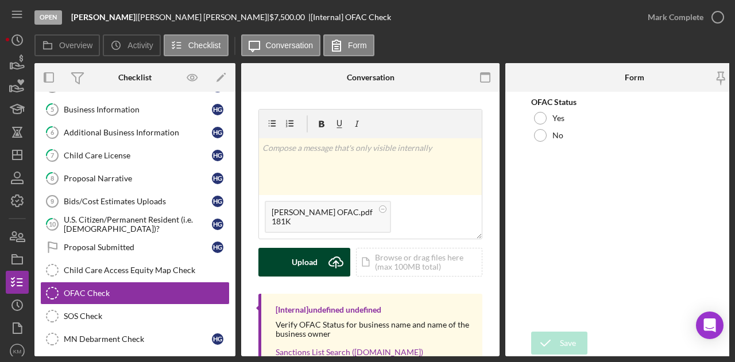
click at [325, 260] on icon "Icon/Upload" at bounding box center [335, 262] width 29 height 29
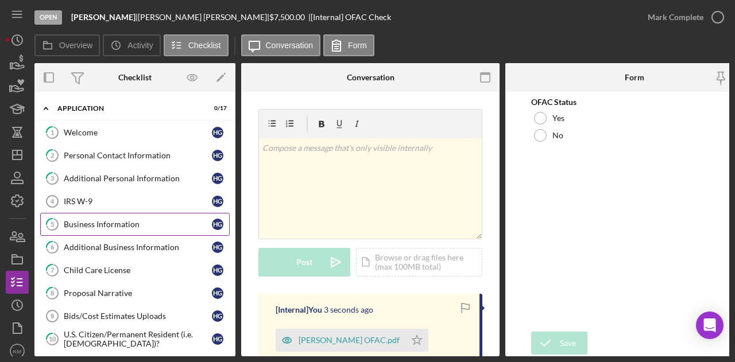
click at [109, 221] on div "Business Information" at bounding box center [138, 224] width 148 height 9
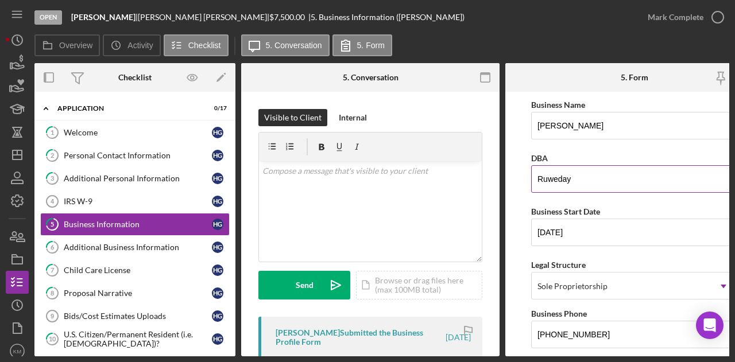
click at [554, 178] on input "Ruweday" at bounding box center [634, 179] width 207 height 28
drag, startPoint x: 554, startPoint y: 178, endPoint x: 535, endPoint y: 181, distance: 19.6
click at [535, 181] on input "Ruweday" at bounding box center [634, 179] width 207 height 28
